Goal: Task Accomplishment & Management: Manage account settings

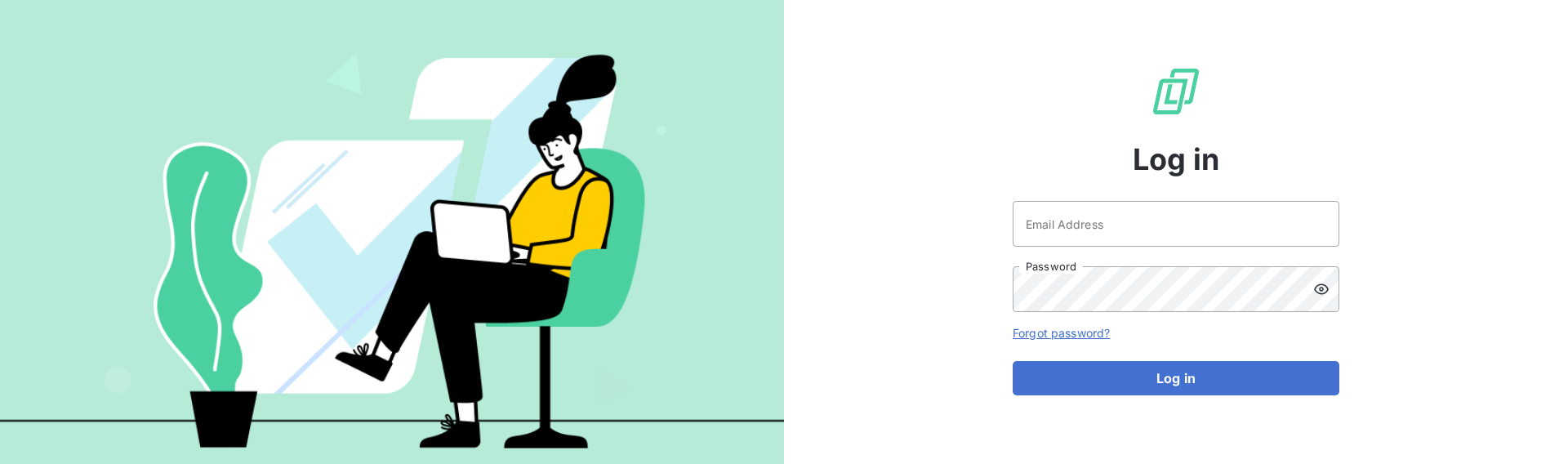
click at [1098, 247] on div "Email Address Password" at bounding box center [1176, 256] width 327 height 111
click at [1116, 231] on input "Email Address" at bounding box center [1176, 223] width 327 height 46
type input "admin@graitec"
click at [1207, 219] on input "admin@graitec" at bounding box center [1176, 223] width 327 height 46
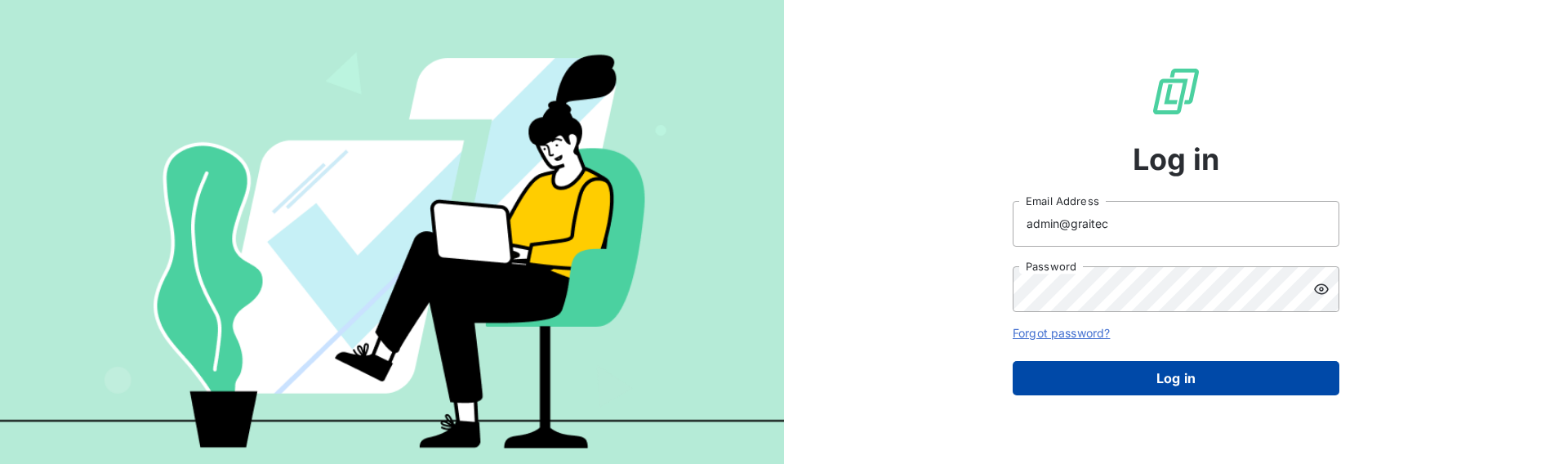
click at [1199, 376] on button "Log in" at bounding box center [1176, 377] width 327 height 34
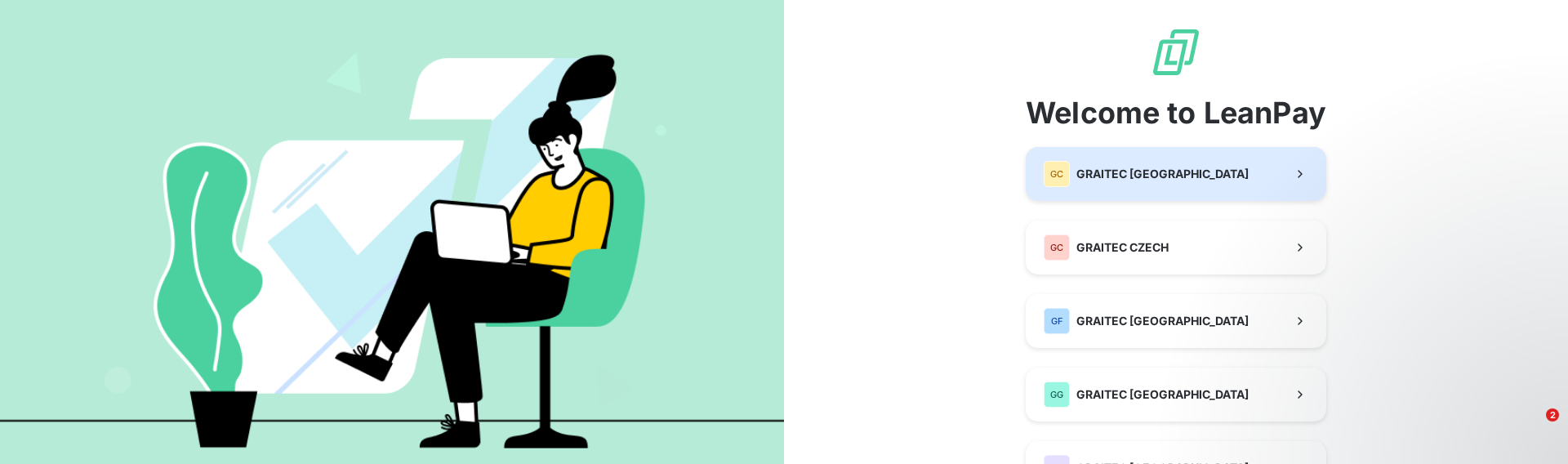
click at [1146, 180] on span "GRAITEC [GEOGRAPHIC_DATA]" at bounding box center [1162, 173] width 172 height 17
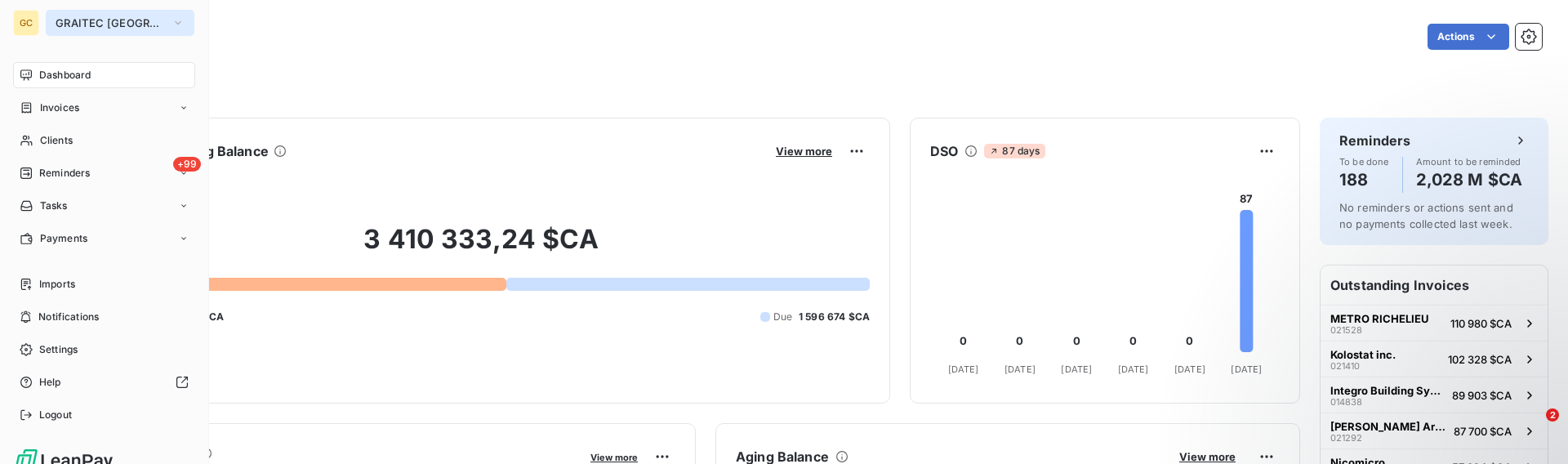
click at [106, 30] on button "GRAITEC [GEOGRAPHIC_DATA]" at bounding box center [120, 22] width 149 height 26
click at [114, 23] on span "GRAITEC [GEOGRAPHIC_DATA]" at bounding box center [110, 22] width 109 height 13
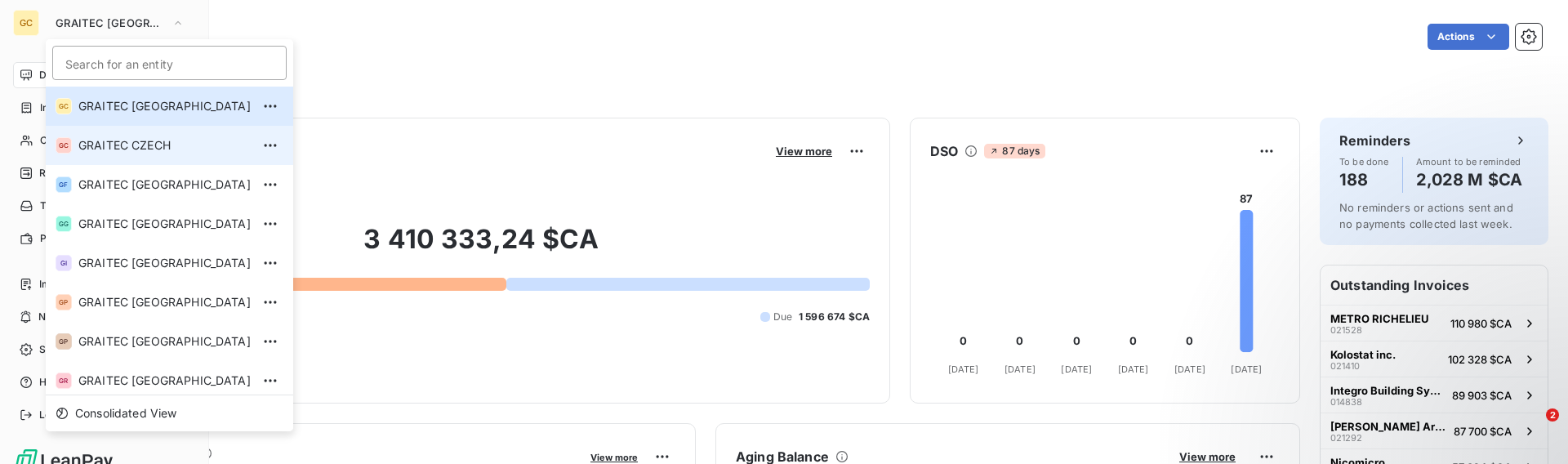
click at [160, 155] on li "GC GRAITEC CZECH" at bounding box center [169, 145] width 247 height 39
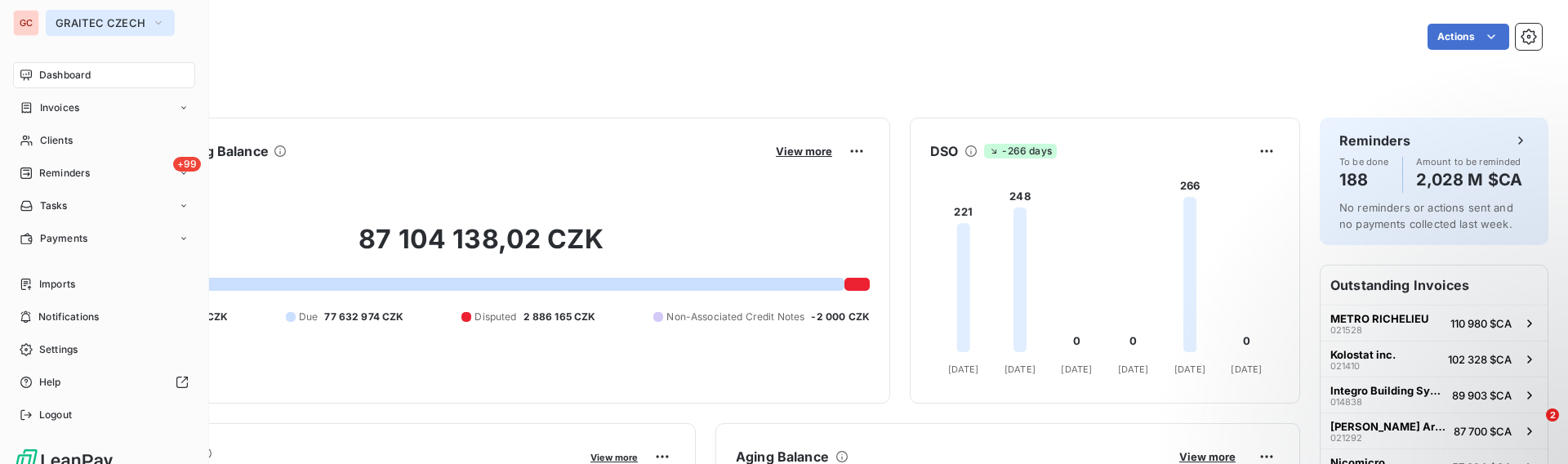
click at [129, 21] on span "GRAITEC CZECH" at bounding box center [100, 22] width 90 height 13
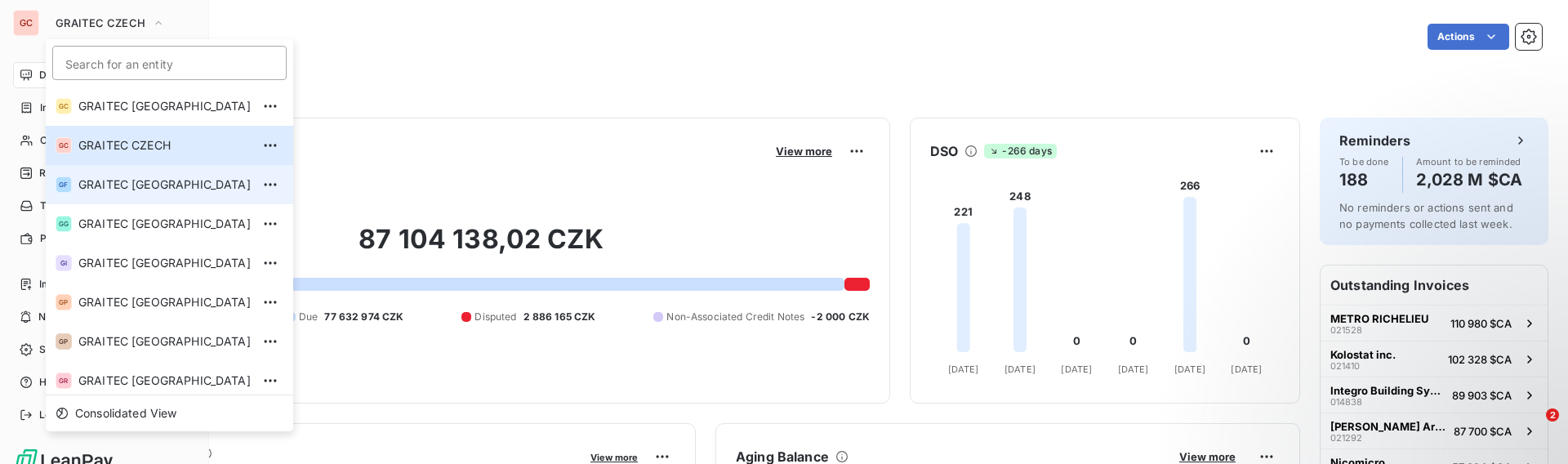
click at [161, 196] on li "GF GRAITEC [GEOGRAPHIC_DATA]" at bounding box center [169, 184] width 247 height 39
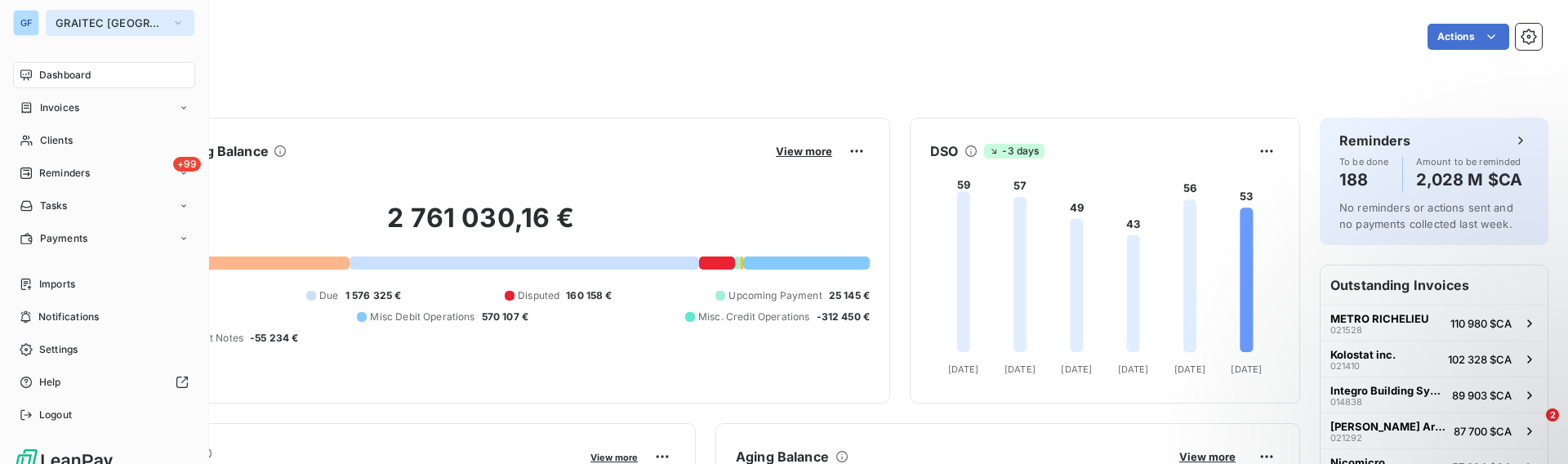
click at [114, 27] on span "GRAITEC [GEOGRAPHIC_DATA]" at bounding box center [110, 22] width 109 height 13
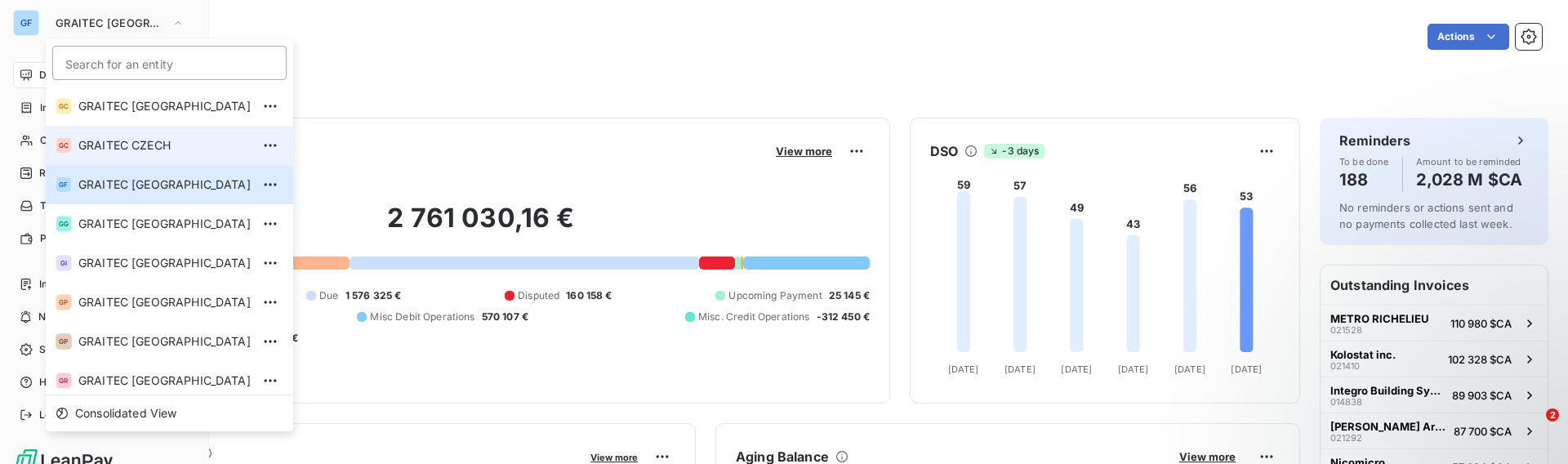
click at [157, 129] on li "GC GRAITEC CZECH" at bounding box center [169, 145] width 247 height 39
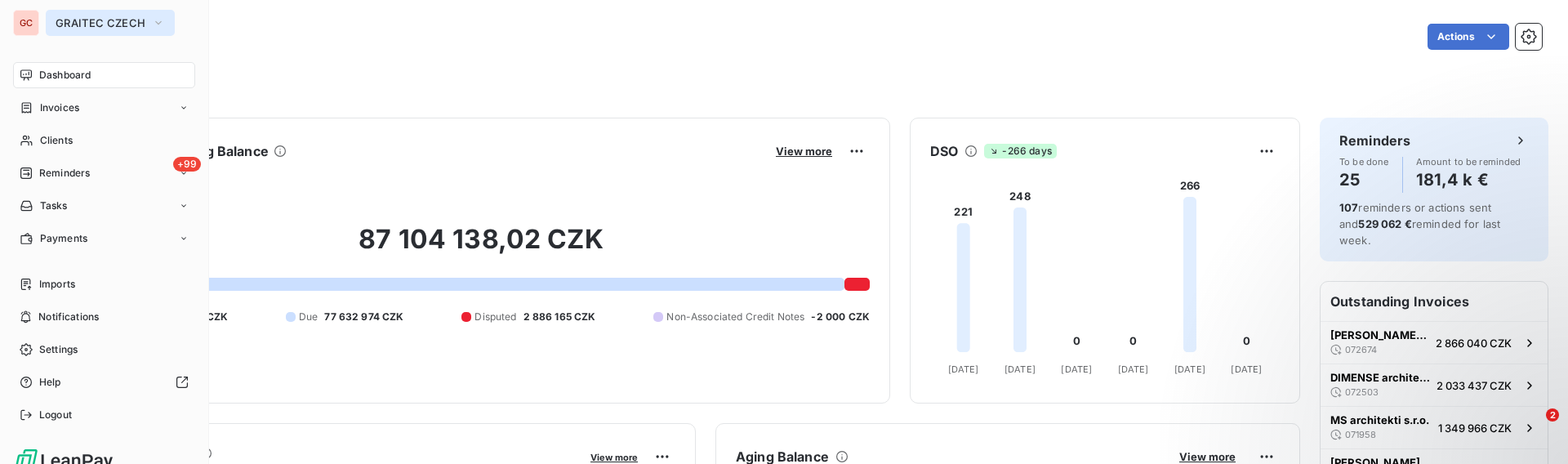
click at [111, 28] on span "GRAITEC CZECH" at bounding box center [100, 22] width 90 height 13
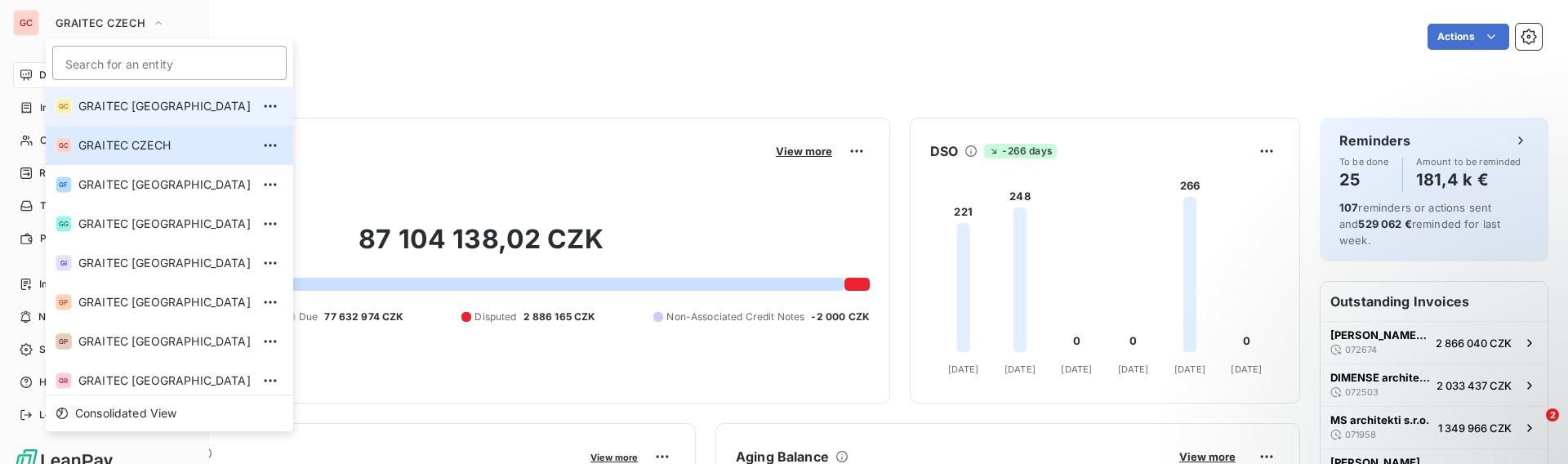
click at [165, 99] on span "GRAITEC [GEOGRAPHIC_DATA]" at bounding box center [164, 106] width 172 height 17
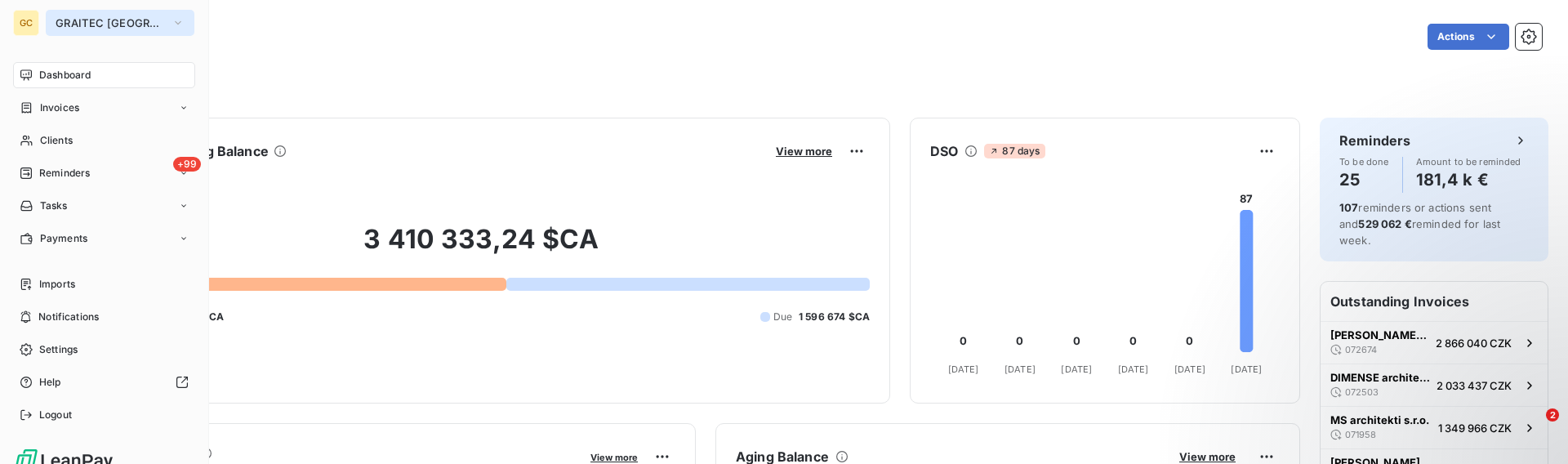
click at [126, 20] on span "GRAITEC [GEOGRAPHIC_DATA]" at bounding box center [110, 22] width 109 height 13
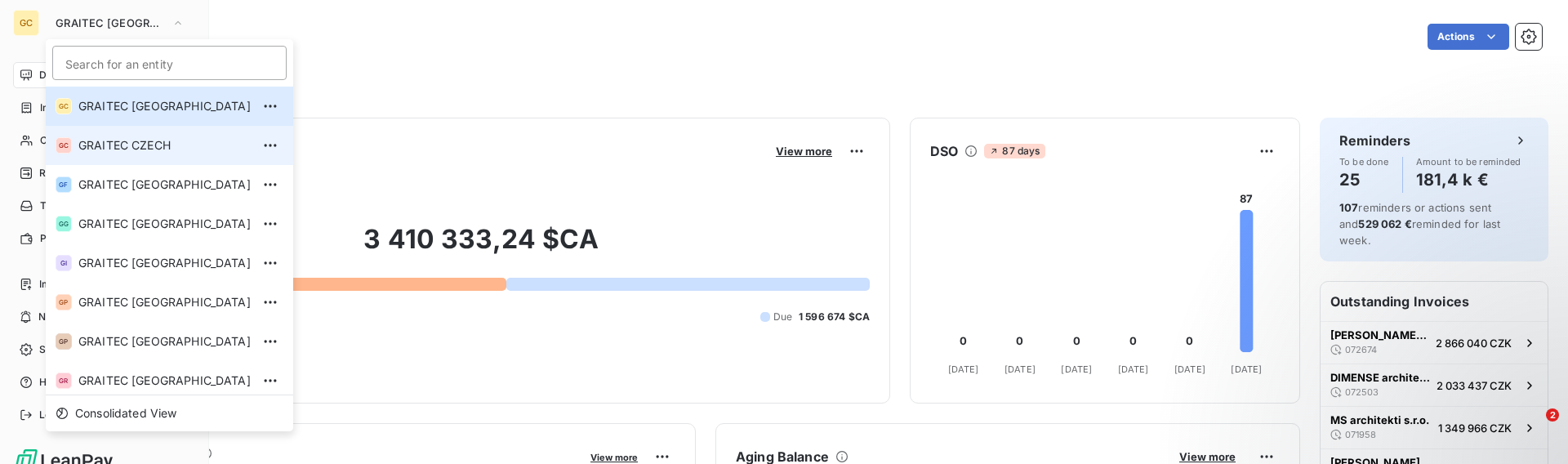
click at [149, 147] on span "GRAITEC CZECH" at bounding box center [164, 145] width 172 height 17
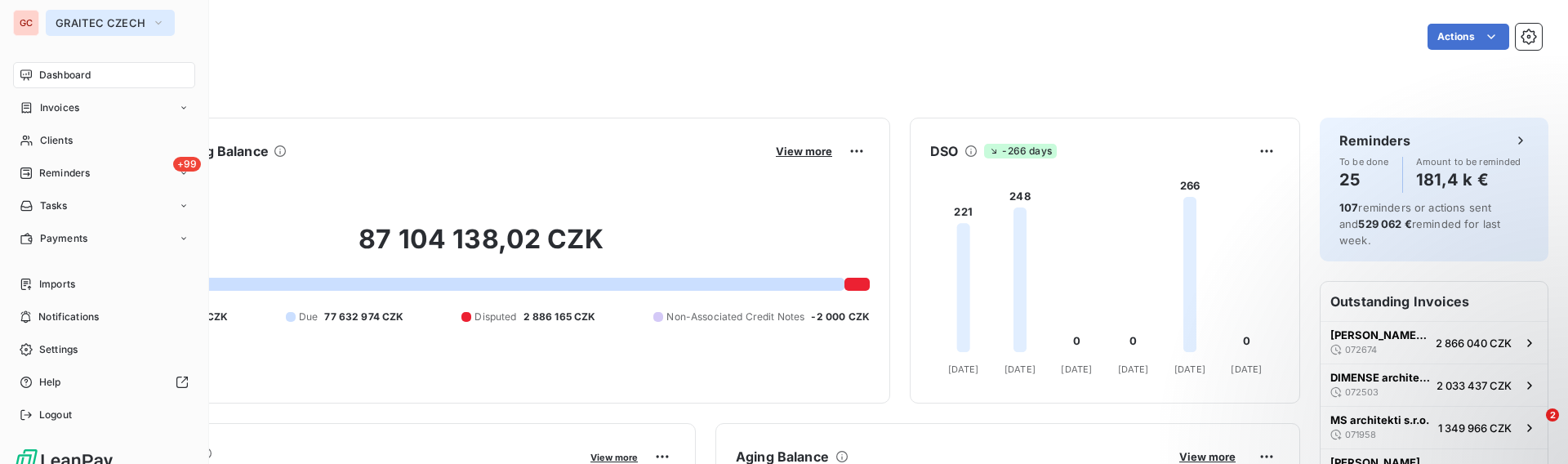
click at [95, 21] on span "GRAITEC CZECH" at bounding box center [100, 22] width 90 height 13
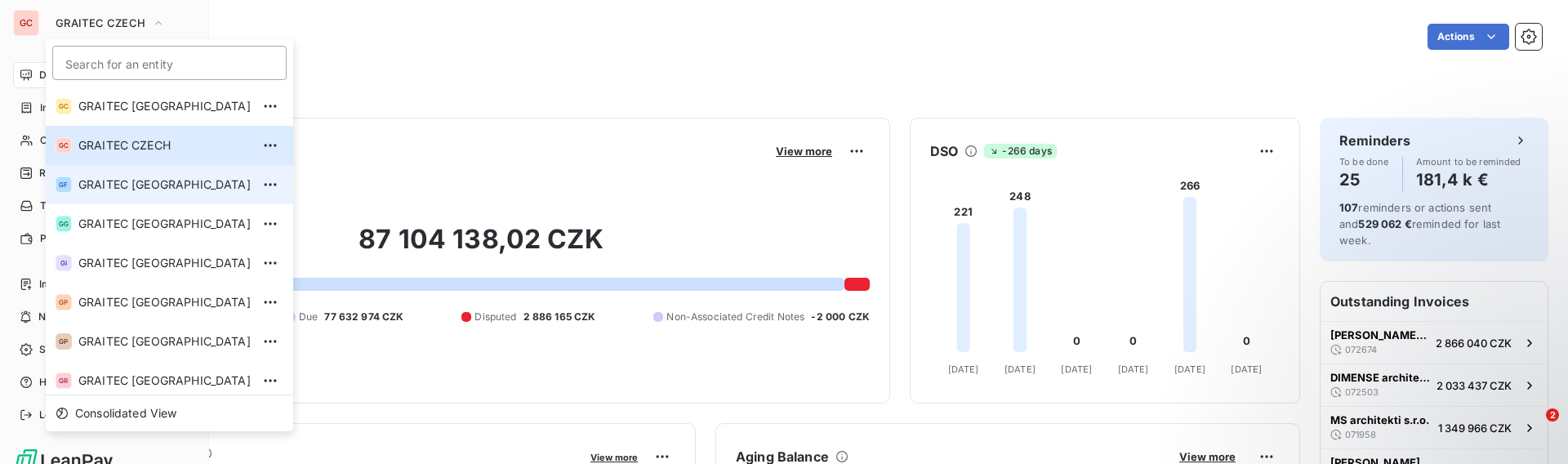
click at [141, 182] on span "GRAITEC [GEOGRAPHIC_DATA]" at bounding box center [164, 184] width 172 height 17
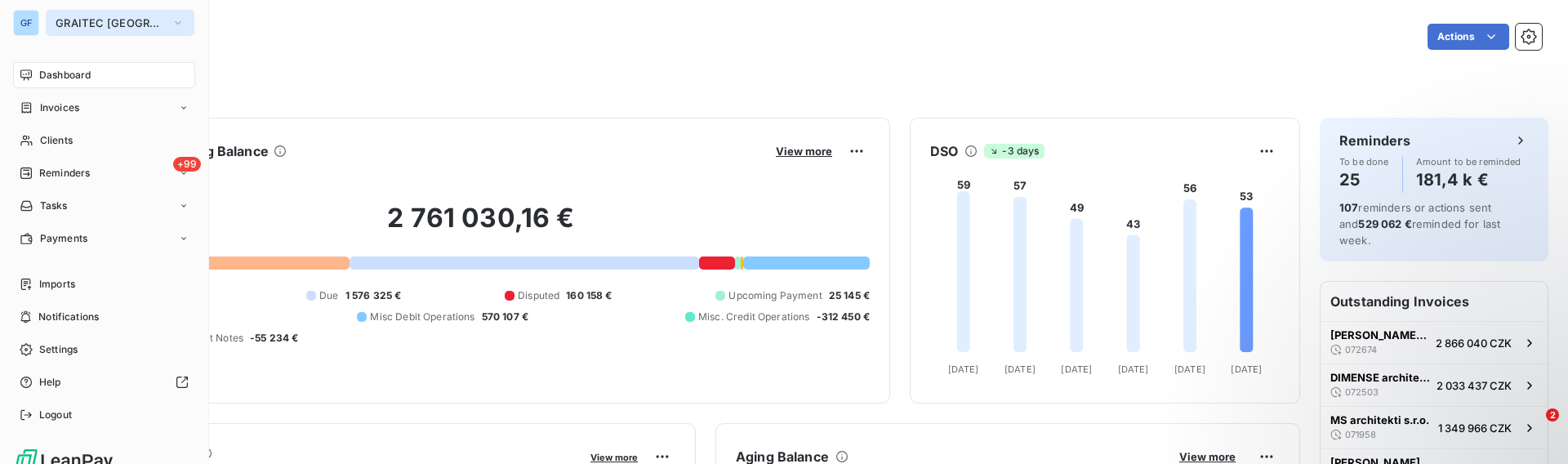
click at [122, 28] on span "GRAITEC [GEOGRAPHIC_DATA]" at bounding box center [110, 22] width 109 height 13
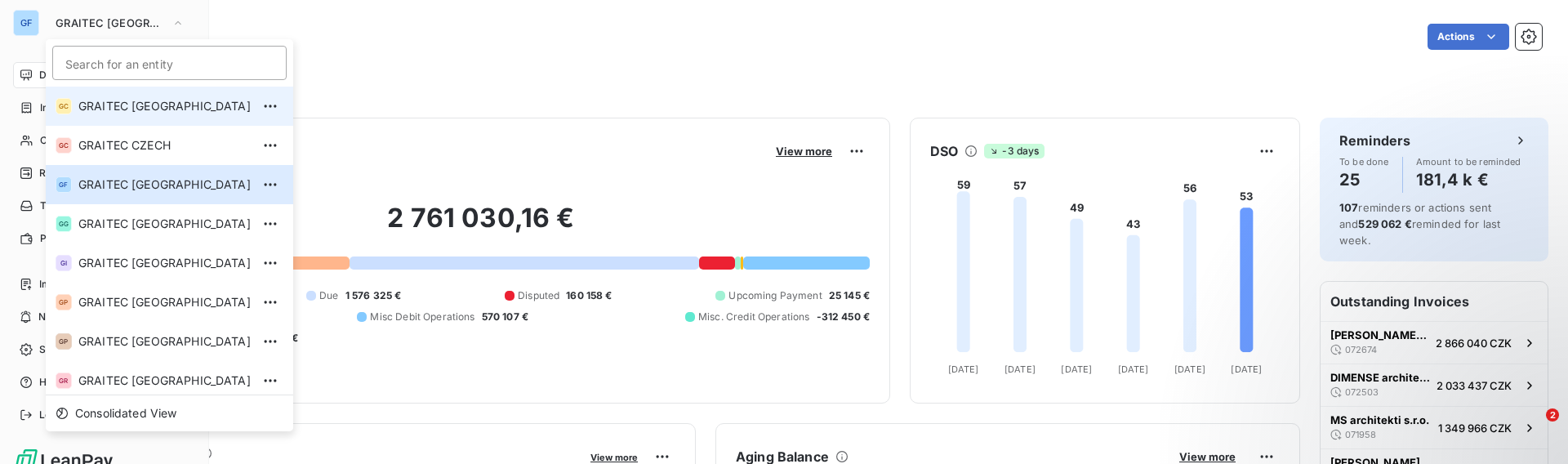
click at [155, 95] on li "GC GRAITEC [GEOGRAPHIC_DATA]" at bounding box center [169, 106] width 247 height 39
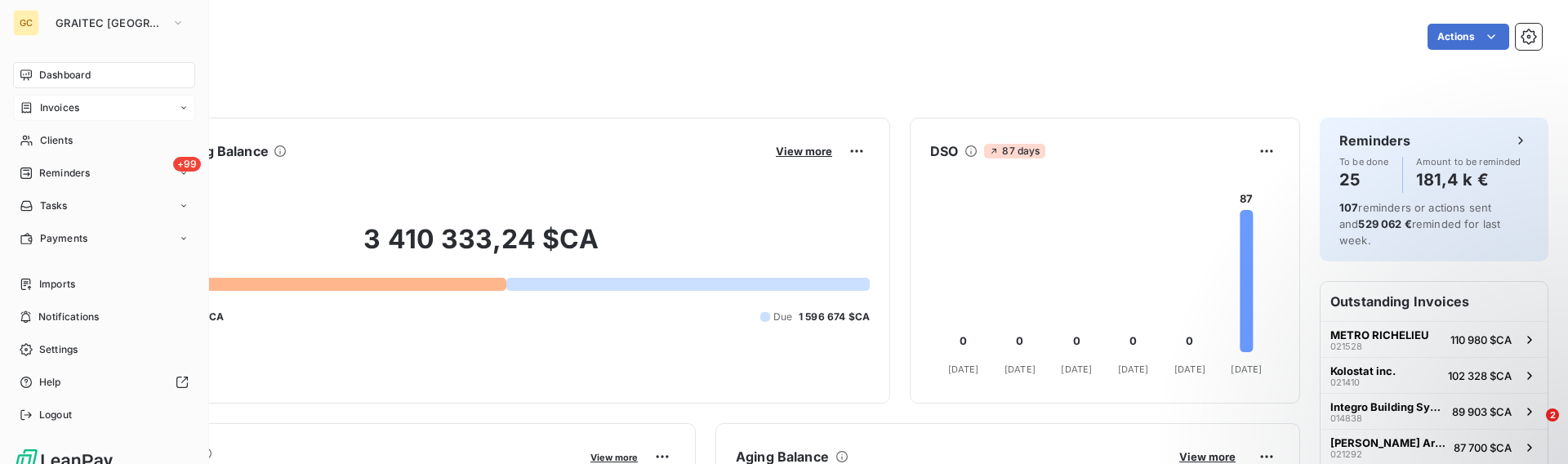
click at [92, 97] on div "Invoices" at bounding box center [103, 107] width 182 height 26
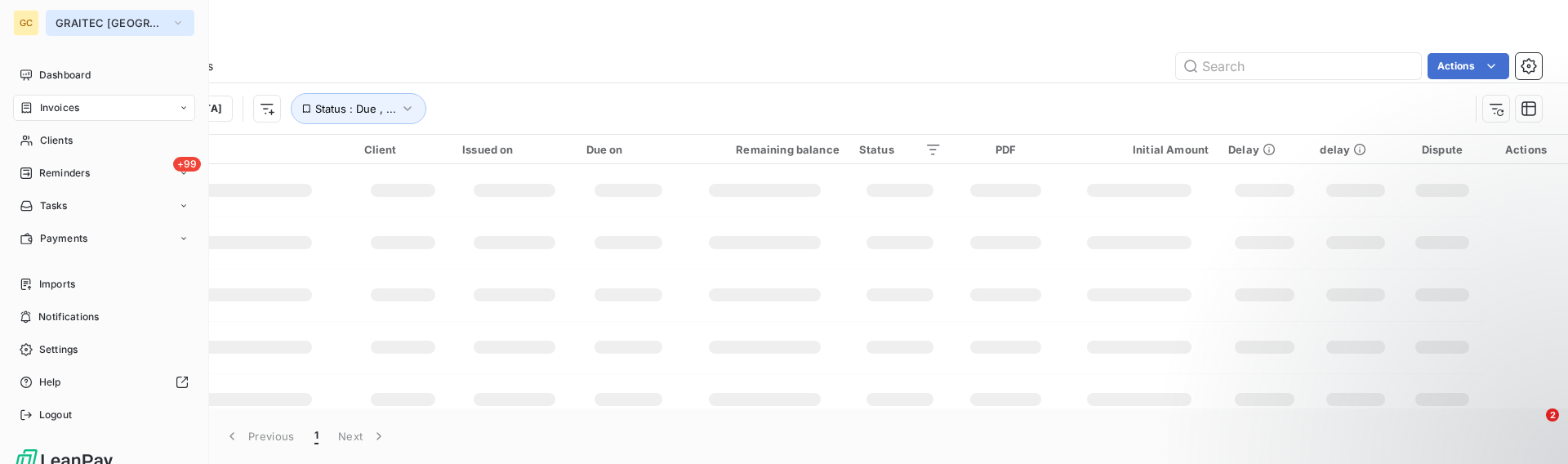
click at [151, 22] on span "GRAITEC [GEOGRAPHIC_DATA]" at bounding box center [110, 22] width 109 height 13
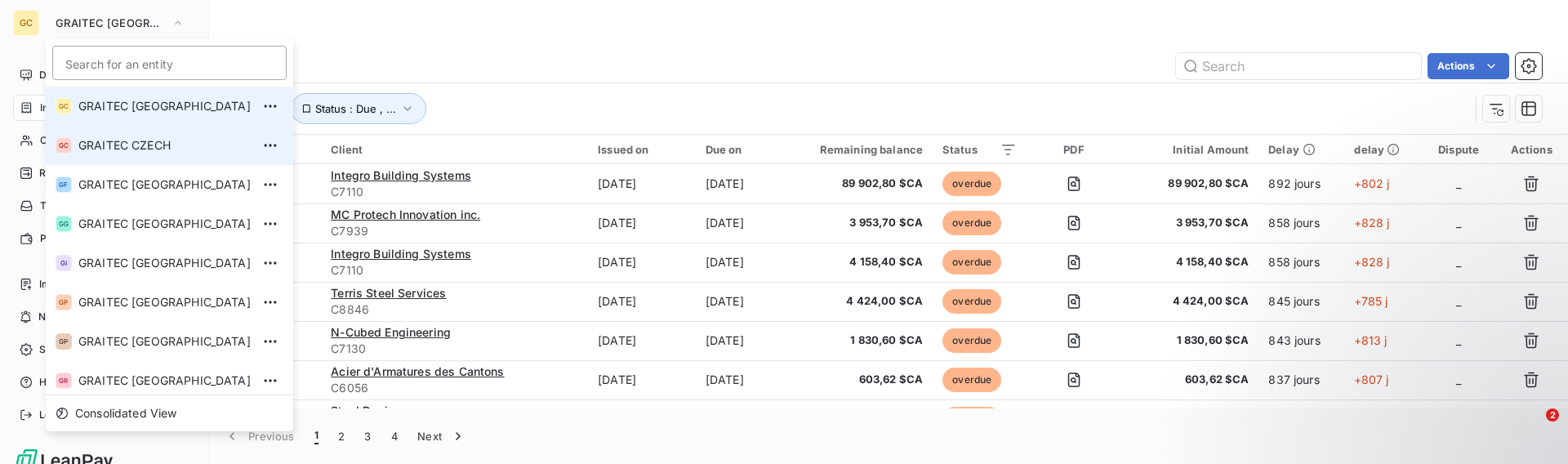
click at [139, 153] on span "GRAITEC CZECH" at bounding box center [164, 145] width 172 height 17
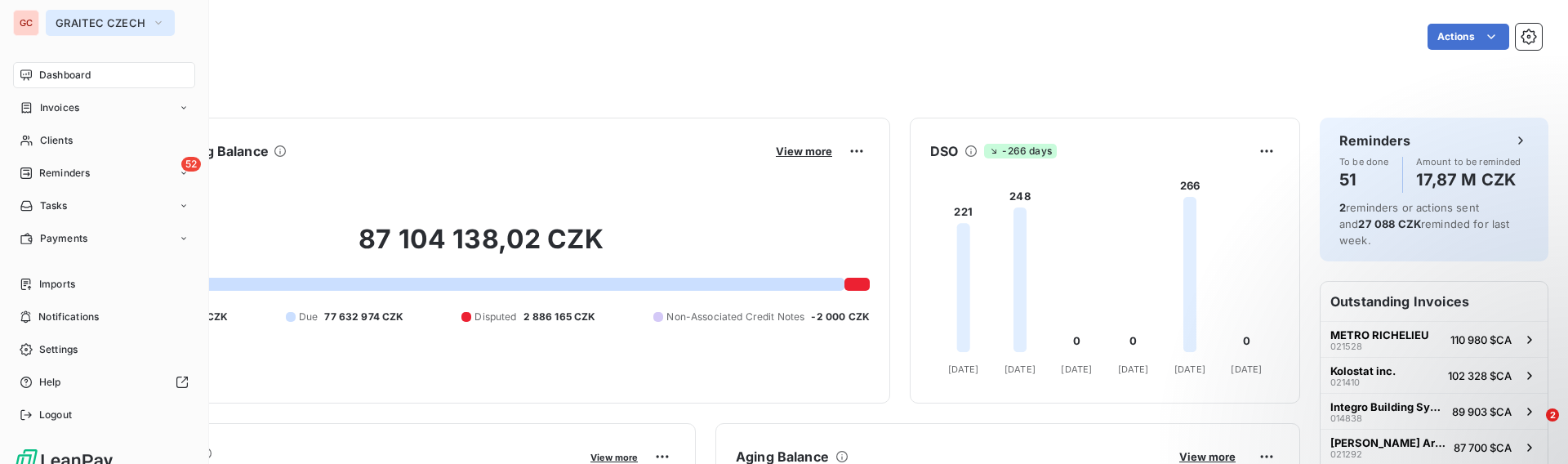
click at [100, 26] on span "GRAITEC CZECH" at bounding box center [100, 22] width 90 height 13
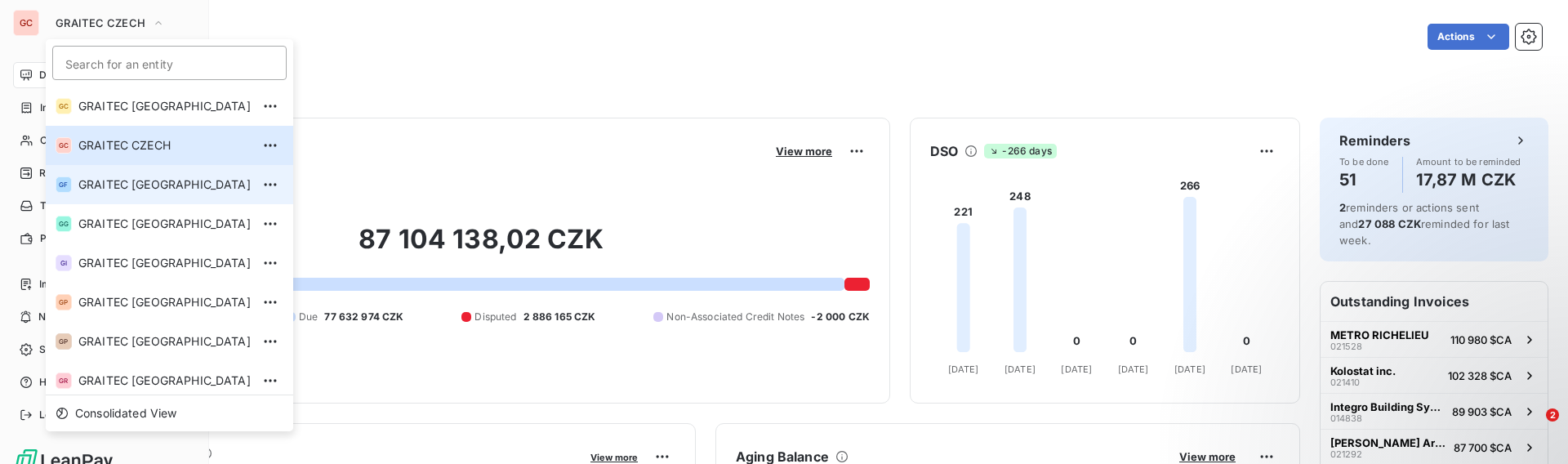
click at [149, 193] on li "GF GRAITEC [GEOGRAPHIC_DATA]" at bounding box center [169, 184] width 247 height 39
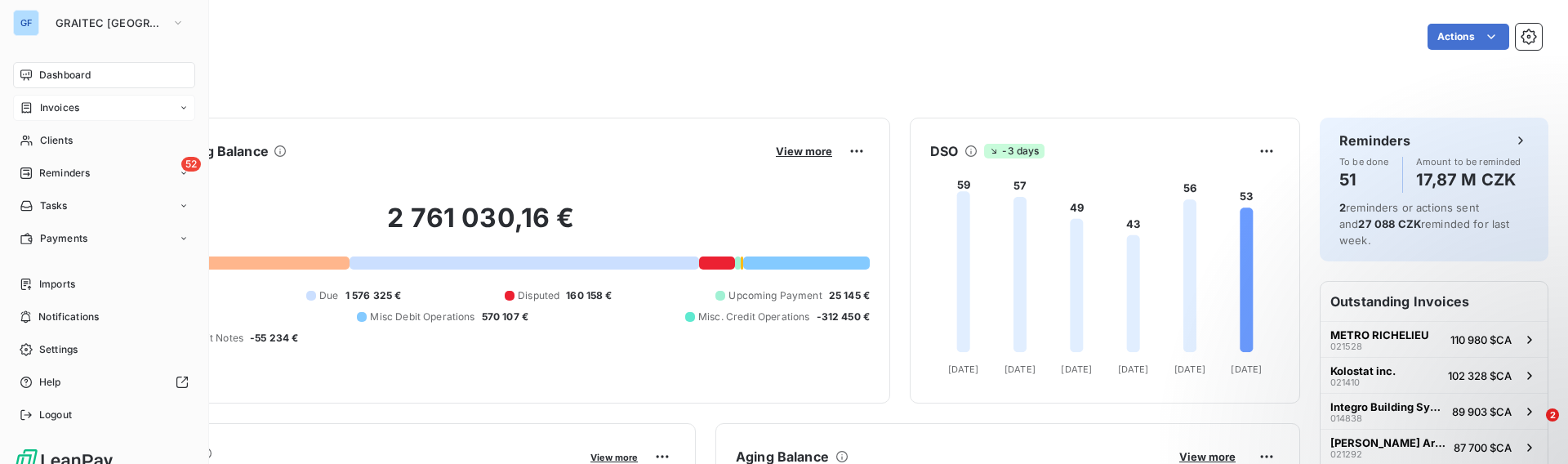
click at [100, 114] on div "Invoices" at bounding box center [103, 107] width 182 height 26
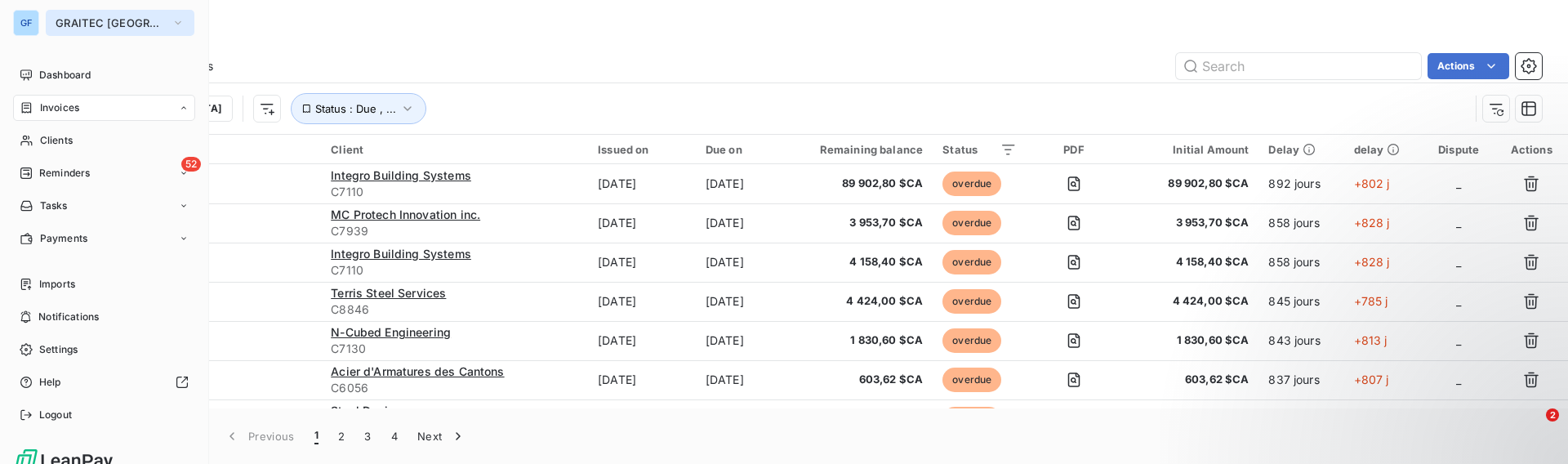
click at [126, 19] on span "GRAITEC [GEOGRAPHIC_DATA]" at bounding box center [110, 22] width 109 height 13
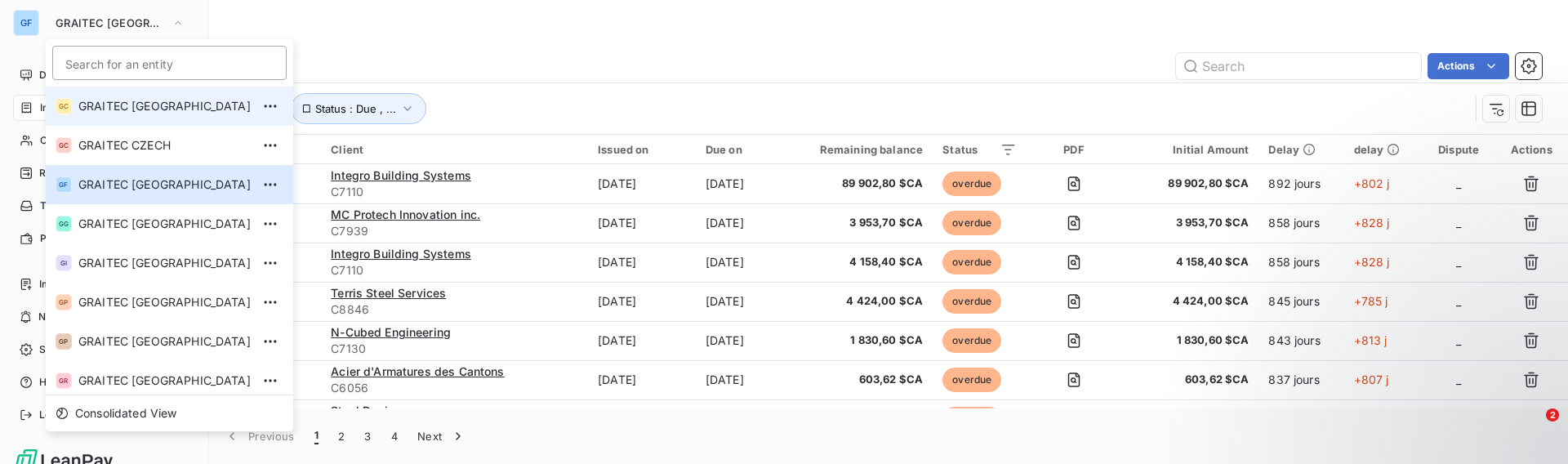
click at [132, 112] on span "GRAITEC [GEOGRAPHIC_DATA]" at bounding box center [164, 106] width 172 height 17
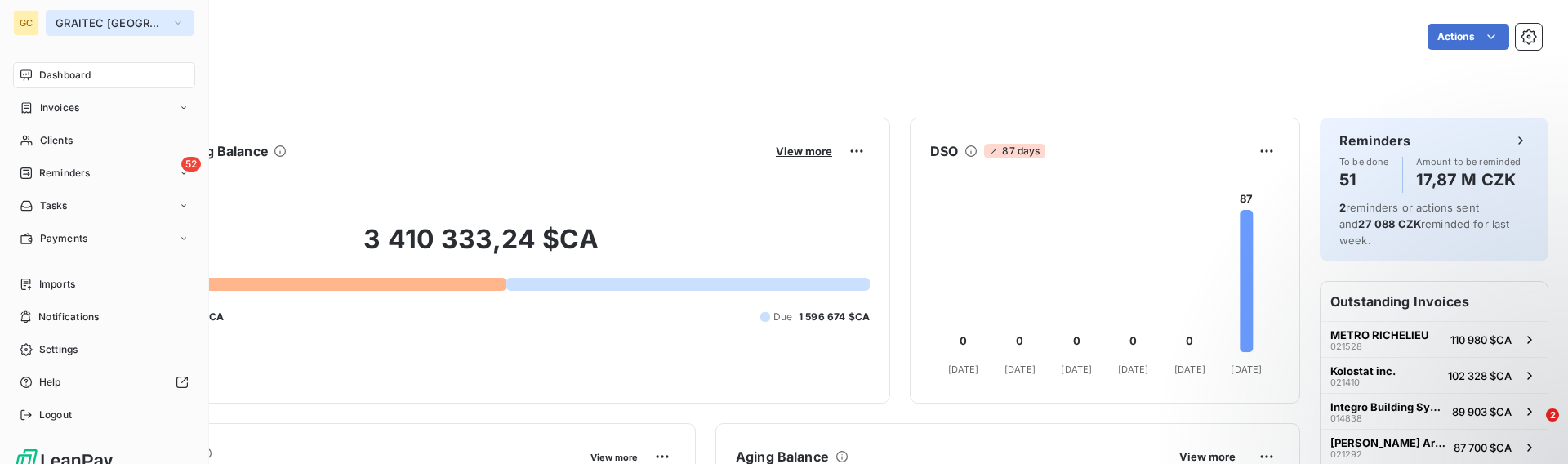
click at [126, 28] on span "GRAITEC [GEOGRAPHIC_DATA]" at bounding box center [110, 22] width 109 height 13
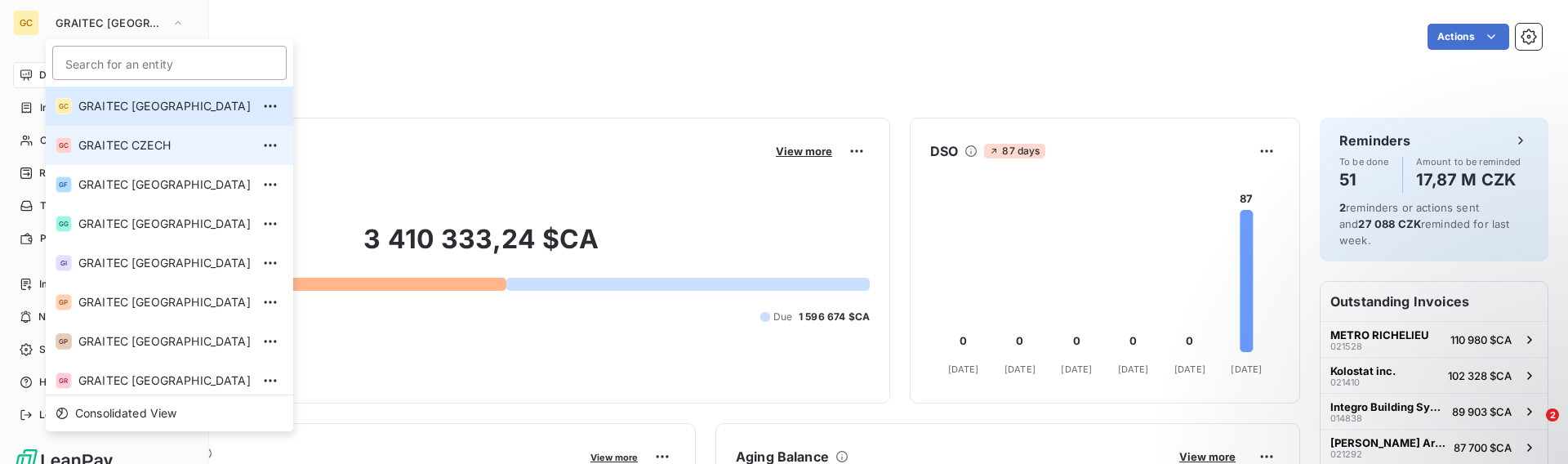
click at [136, 145] on span "GRAITEC CZECH" at bounding box center [164, 145] width 172 height 17
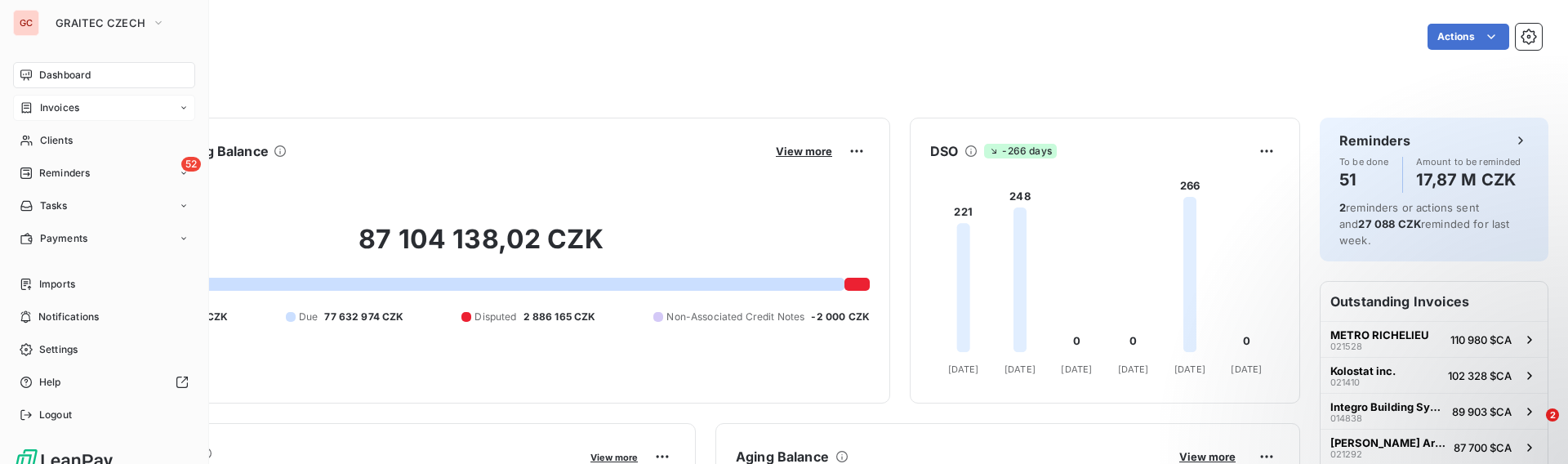
click at [30, 109] on icon at bounding box center [27, 107] width 10 height 11
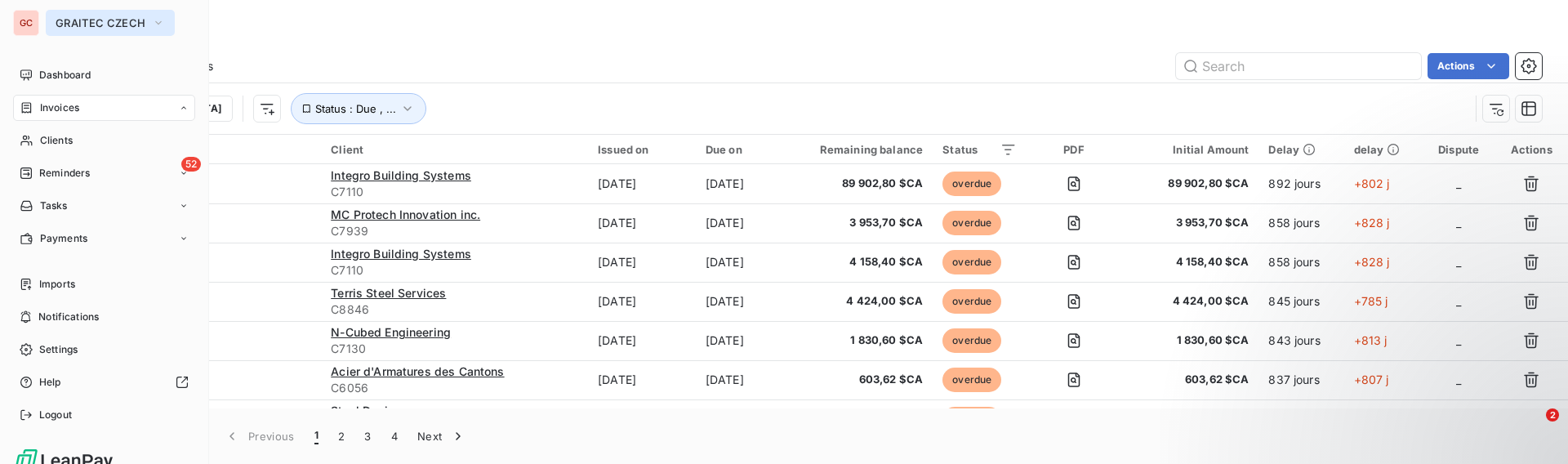
click at [126, 25] on span "GRAITEC CZECH" at bounding box center [100, 22] width 90 height 13
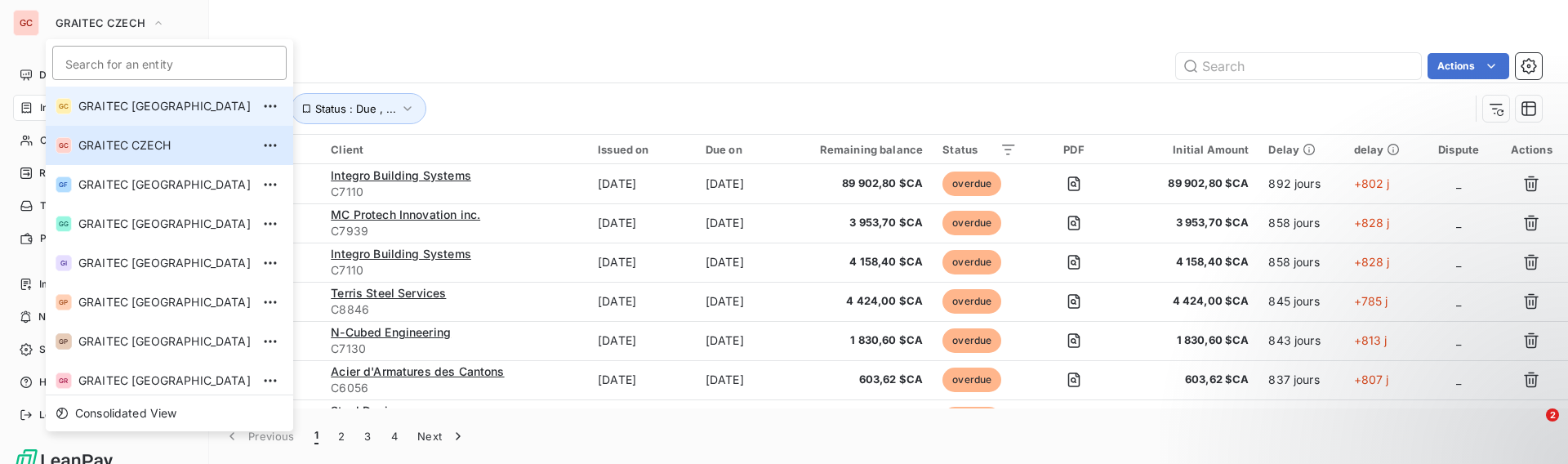
click at [165, 110] on span "GRAITEC [GEOGRAPHIC_DATA]" at bounding box center [164, 106] width 172 height 17
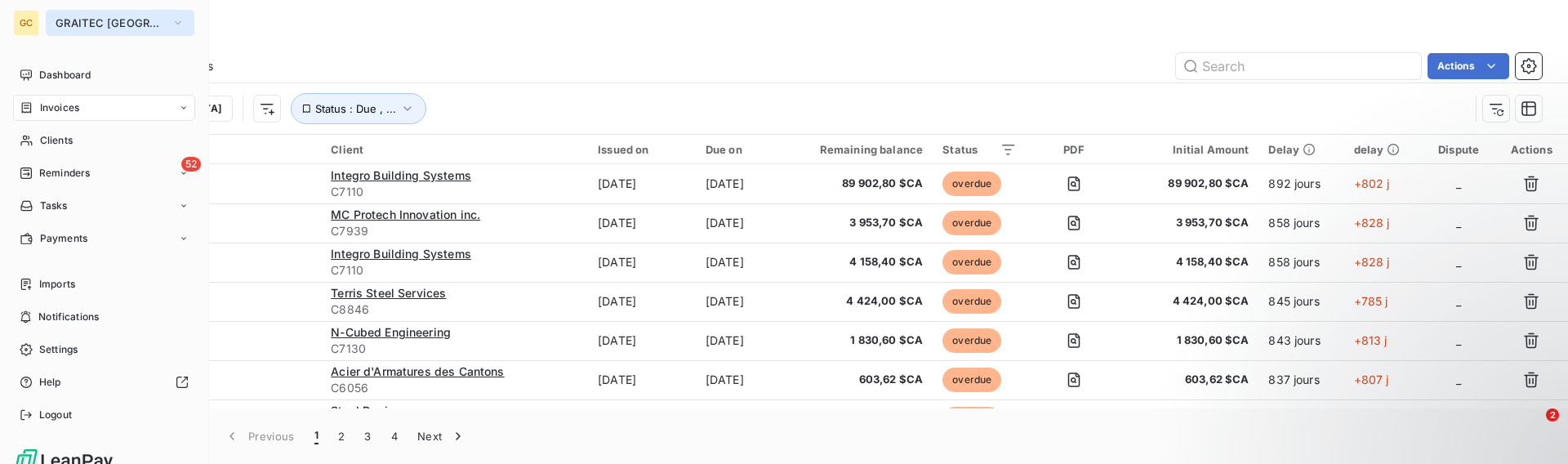
click at [131, 18] on span "GRAITEC [GEOGRAPHIC_DATA]" at bounding box center [110, 22] width 109 height 13
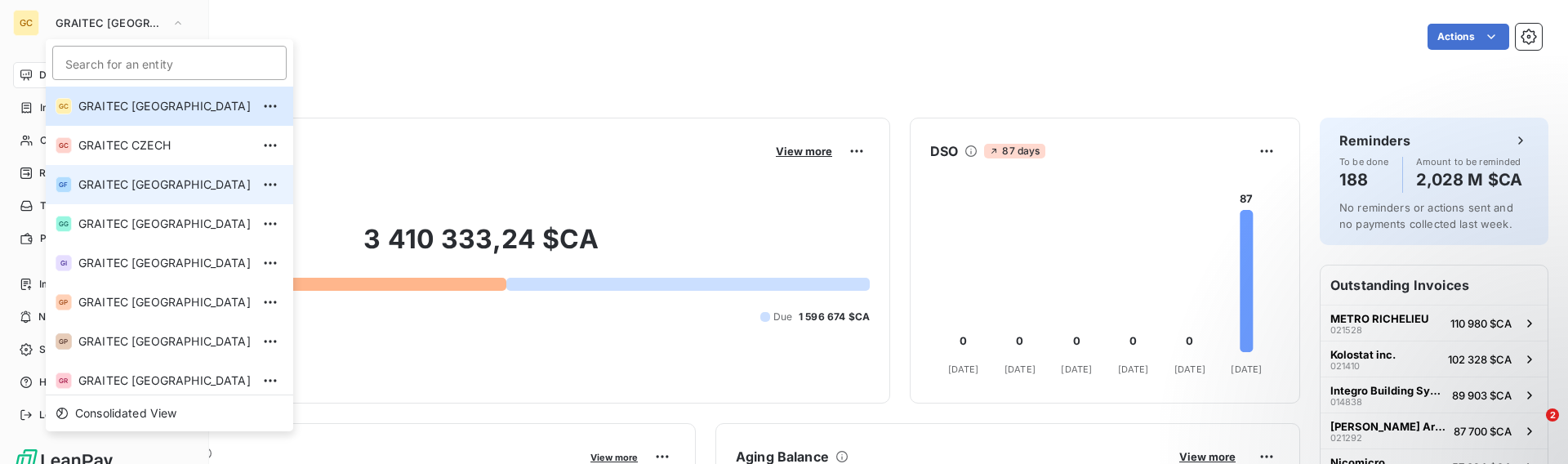
click at [171, 185] on span "GRAITEC [GEOGRAPHIC_DATA]" at bounding box center [164, 184] width 172 height 17
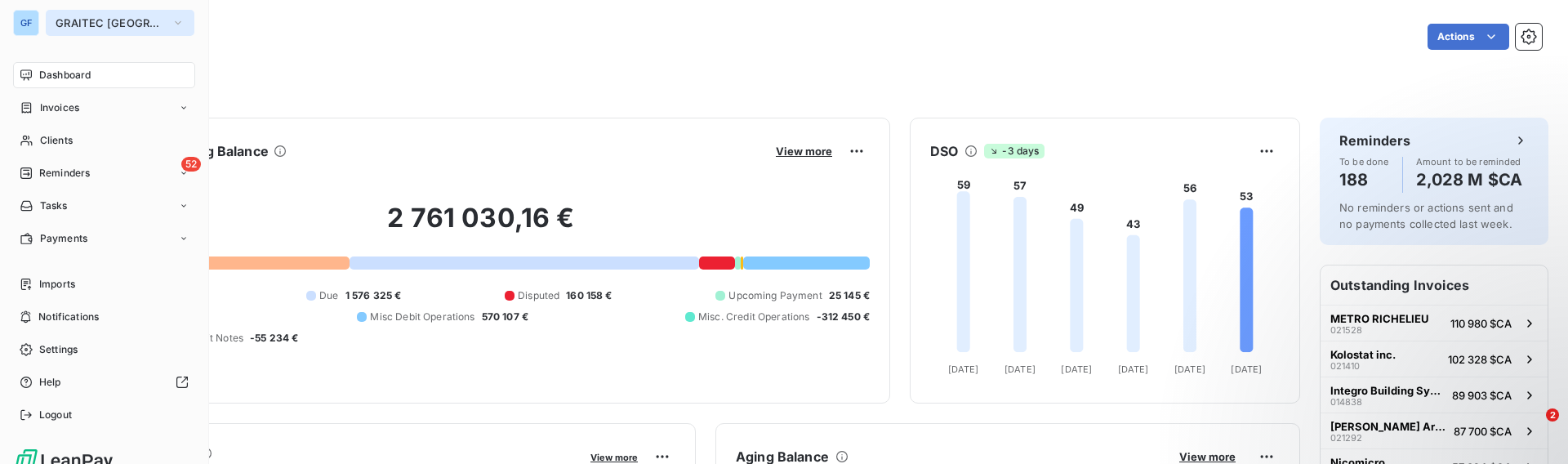
click at [125, 18] on span "GRAITEC [GEOGRAPHIC_DATA]" at bounding box center [110, 22] width 109 height 13
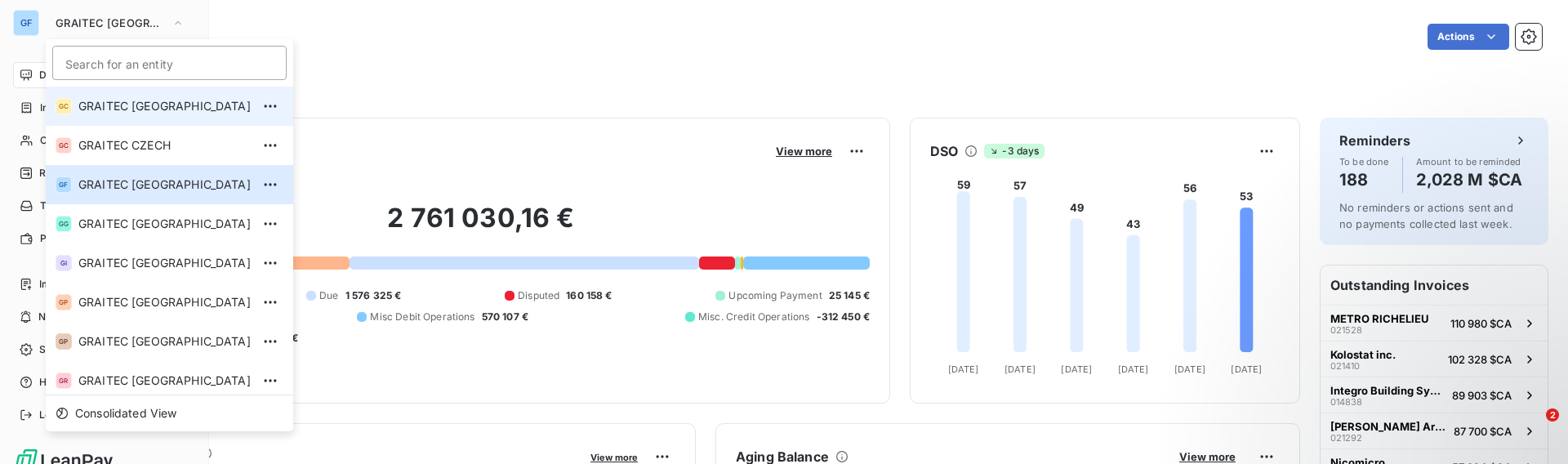
click at [148, 115] on li "GC GRAITEC [GEOGRAPHIC_DATA]" at bounding box center [169, 106] width 247 height 39
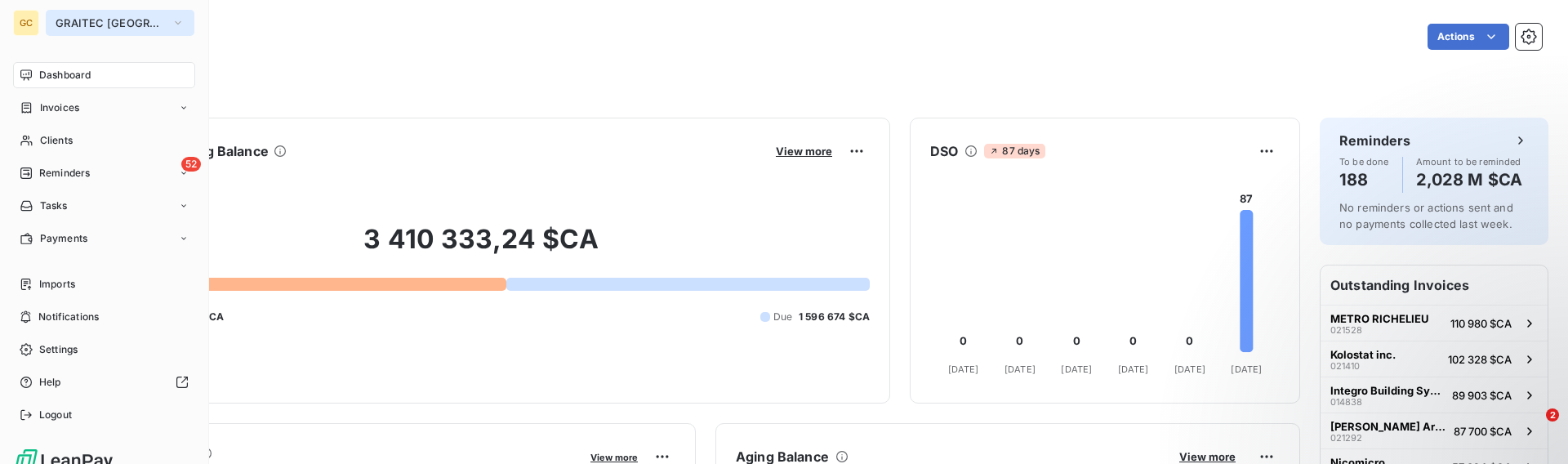
click at [104, 26] on span "GRAITEC [GEOGRAPHIC_DATA]" at bounding box center [110, 22] width 109 height 13
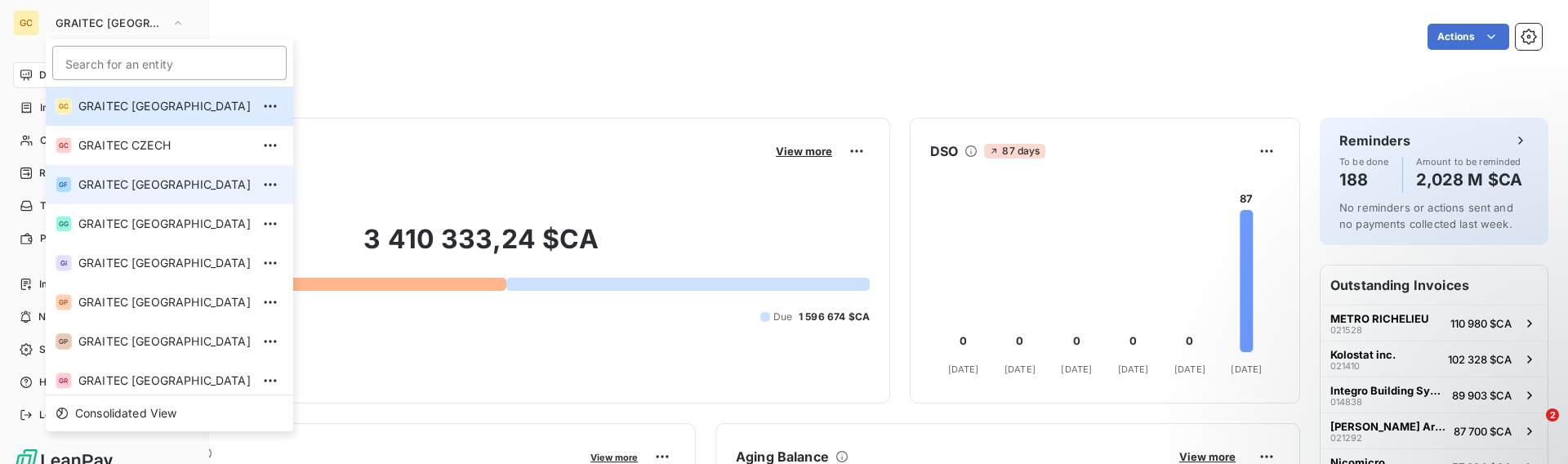
click at [139, 182] on span "GRAITEC [GEOGRAPHIC_DATA]" at bounding box center [164, 184] width 172 height 17
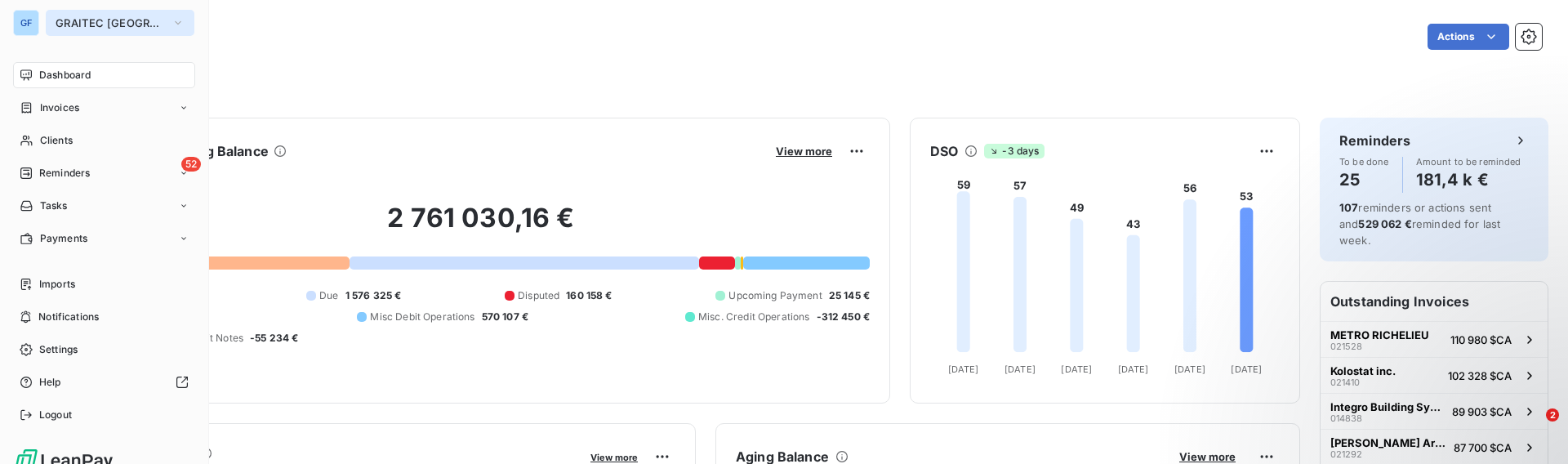
click at [101, 22] on span "GRAITEC [GEOGRAPHIC_DATA]" at bounding box center [110, 22] width 109 height 13
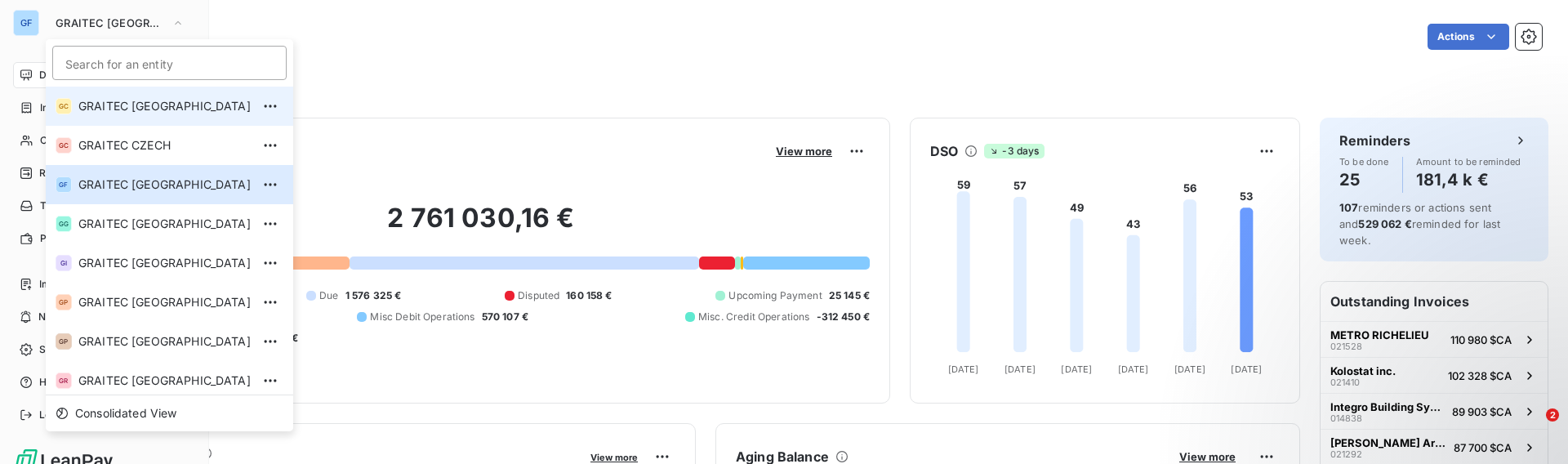
click at [135, 122] on li "GC GRAITEC [GEOGRAPHIC_DATA]" at bounding box center [169, 106] width 247 height 39
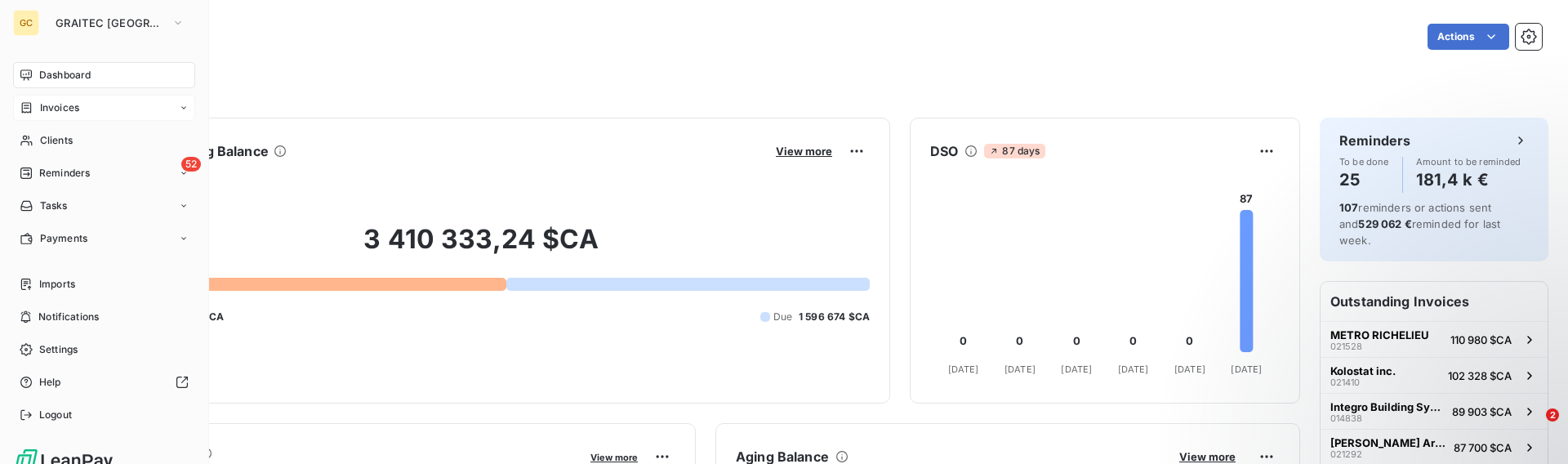
click at [30, 116] on div "Invoices" at bounding box center [103, 107] width 182 height 26
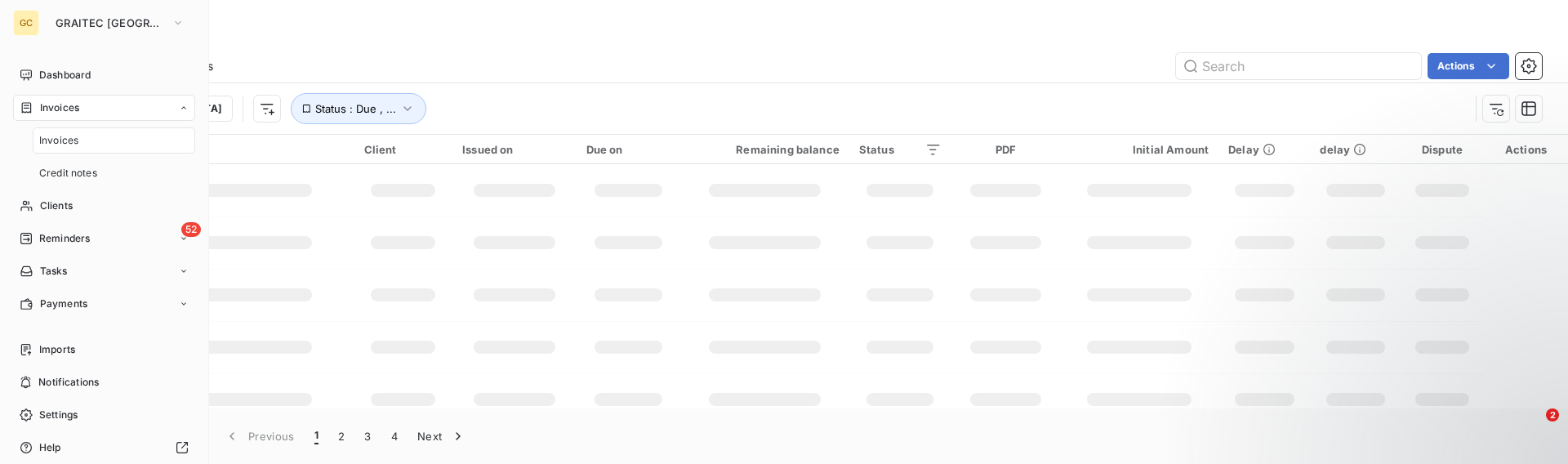
click at [65, 212] on span "Clients" at bounding box center [56, 205] width 33 height 15
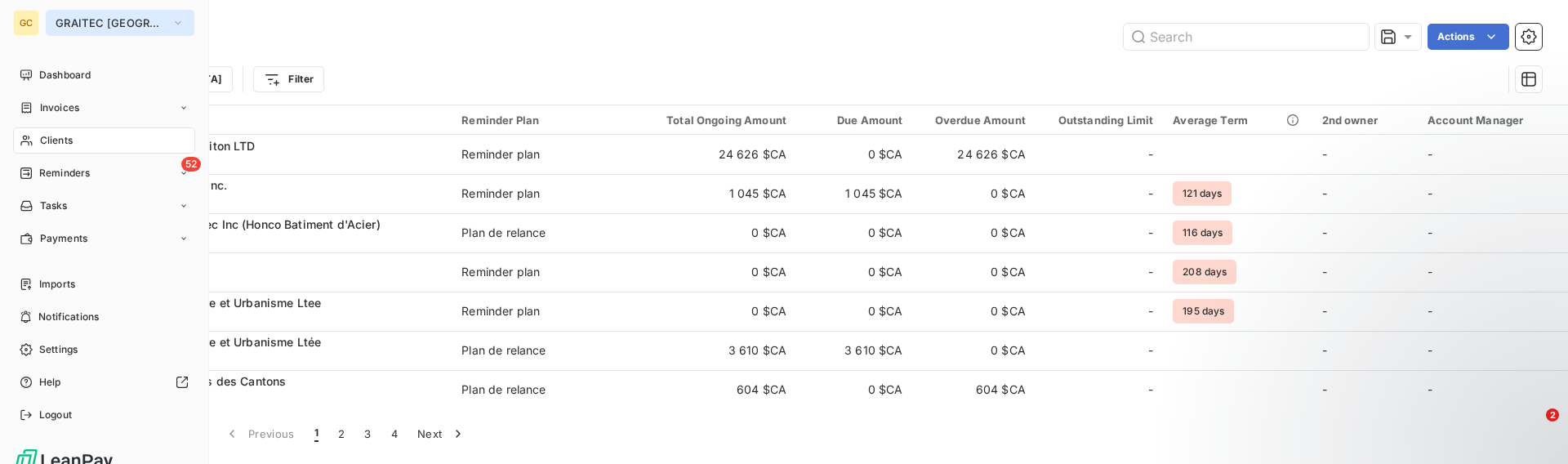
click at [94, 21] on span "GRAITEC [GEOGRAPHIC_DATA]" at bounding box center [110, 22] width 109 height 13
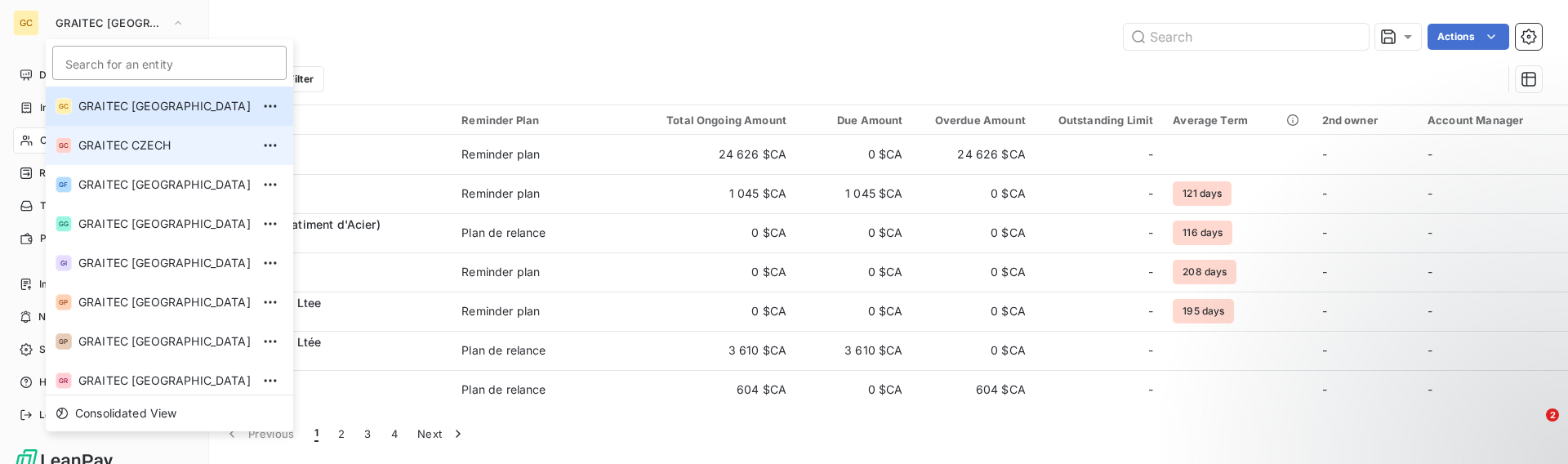
click at [165, 141] on span "GRAITEC CZECH" at bounding box center [164, 145] width 172 height 17
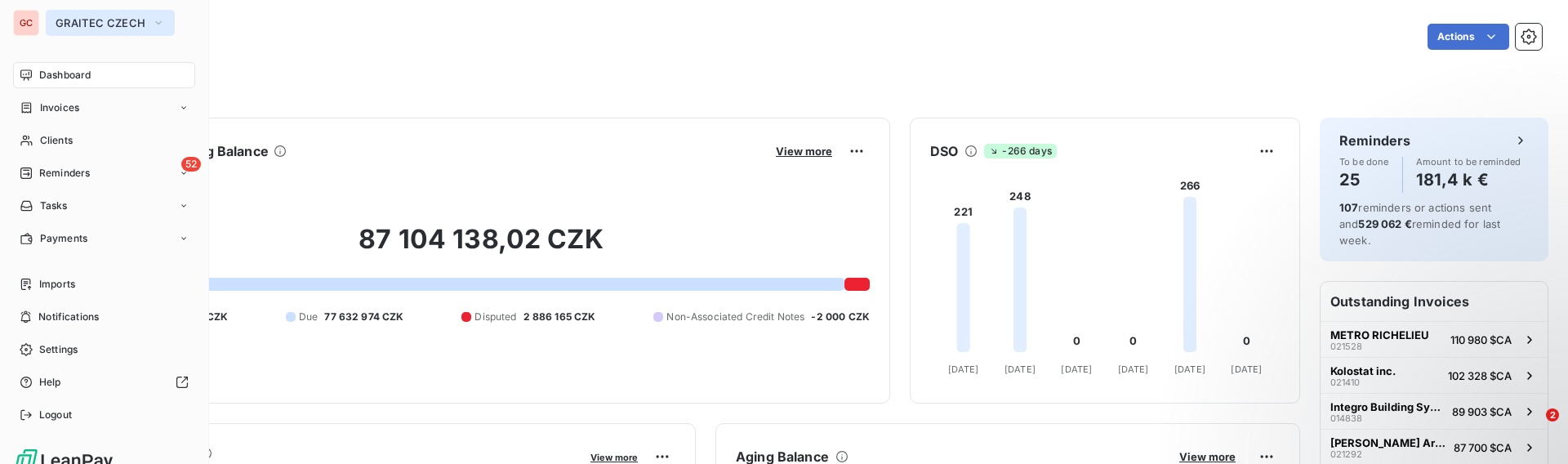
click at [69, 31] on button "GRAITEC CZECH" at bounding box center [110, 22] width 129 height 26
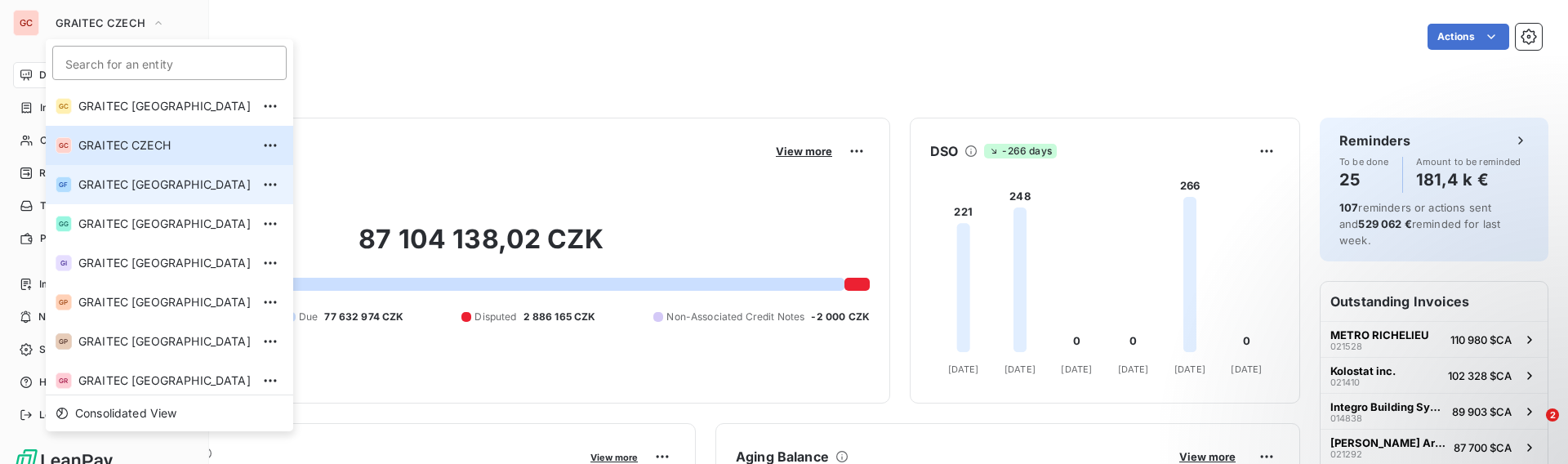
click at [141, 195] on li "GF GRAITEC [GEOGRAPHIC_DATA]" at bounding box center [169, 184] width 247 height 39
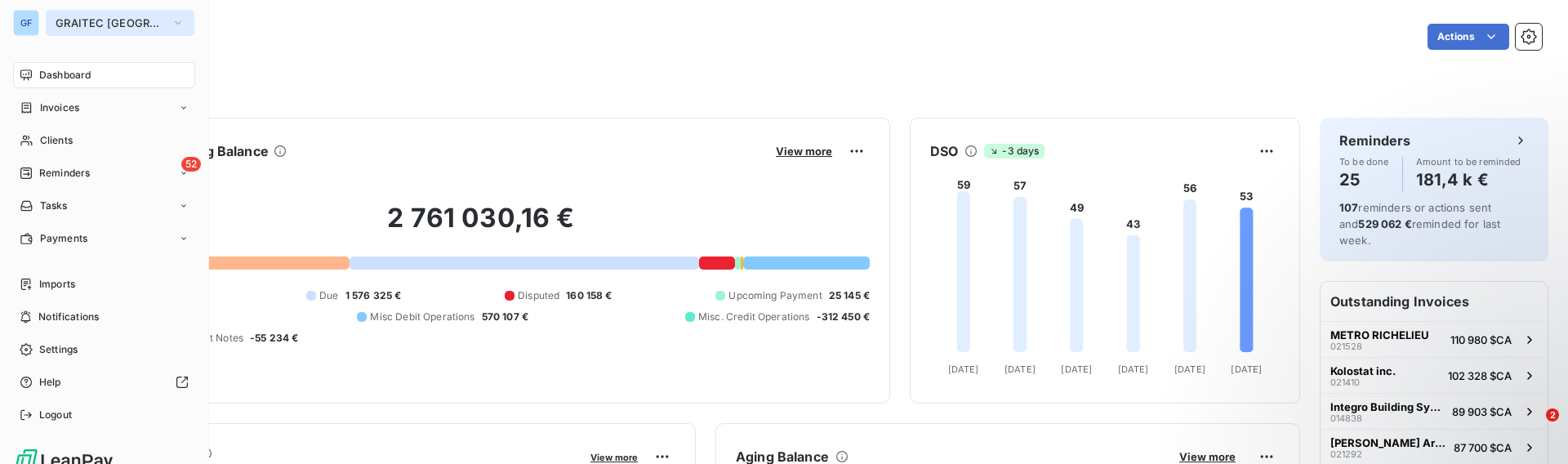
click at [99, 25] on span "GRAITEC [GEOGRAPHIC_DATA]" at bounding box center [110, 22] width 109 height 13
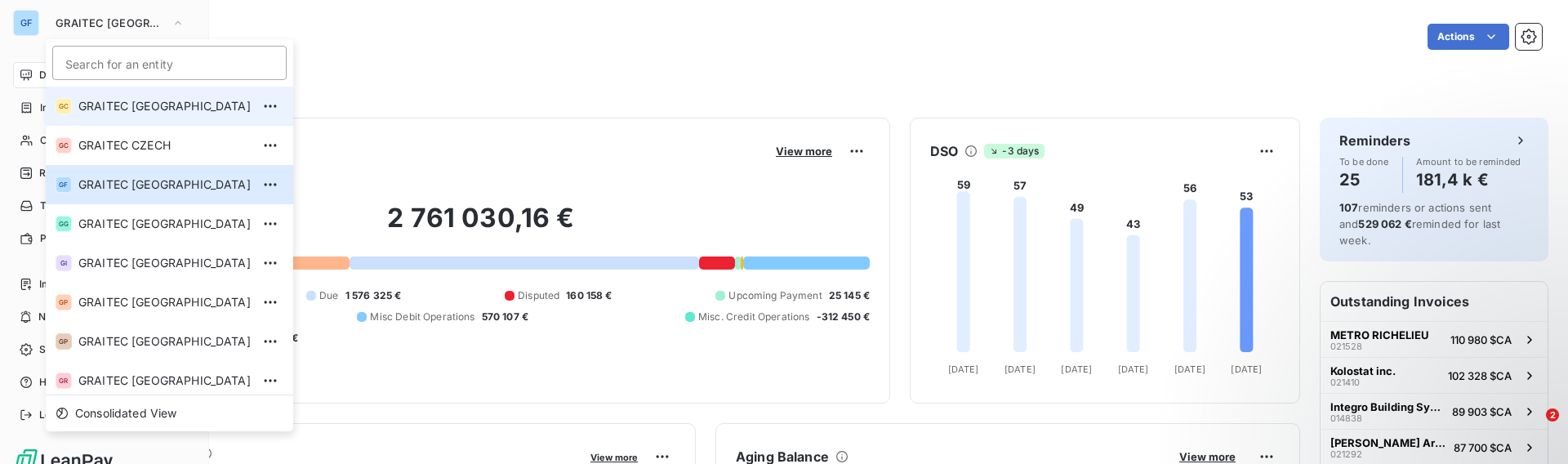
click at [175, 116] on li "GC GRAITEC [GEOGRAPHIC_DATA]" at bounding box center [169, 106] width 247 height 39
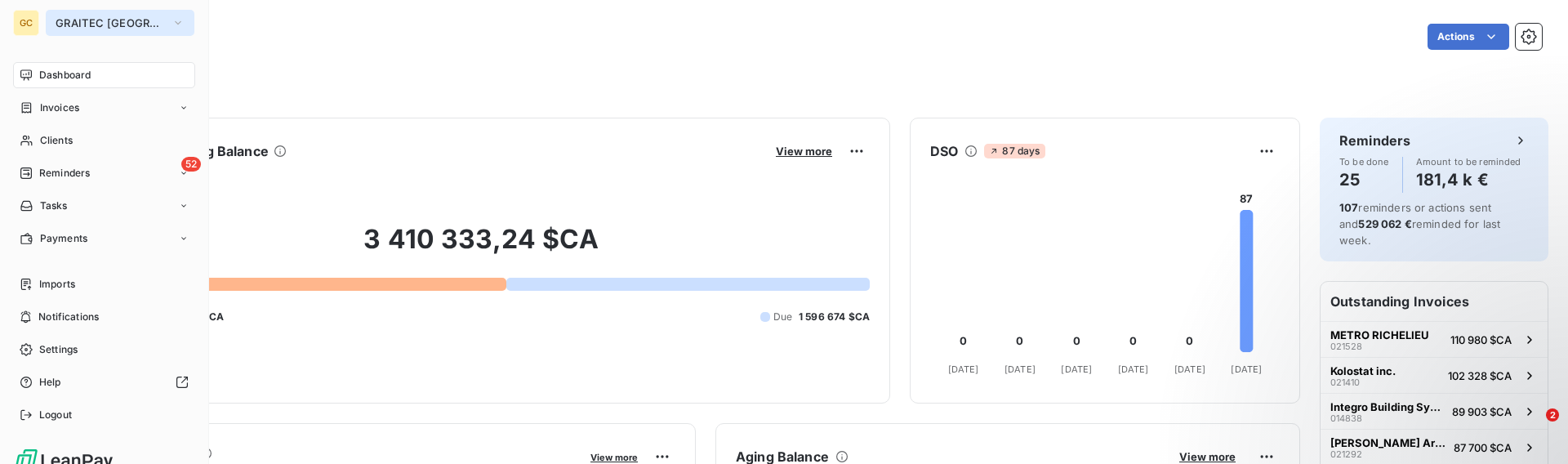
click at [108, 26] on span "GRAITEC [GEOGRAPHIC_DATA]" at bounding box center [110, 22] width 109 height 13
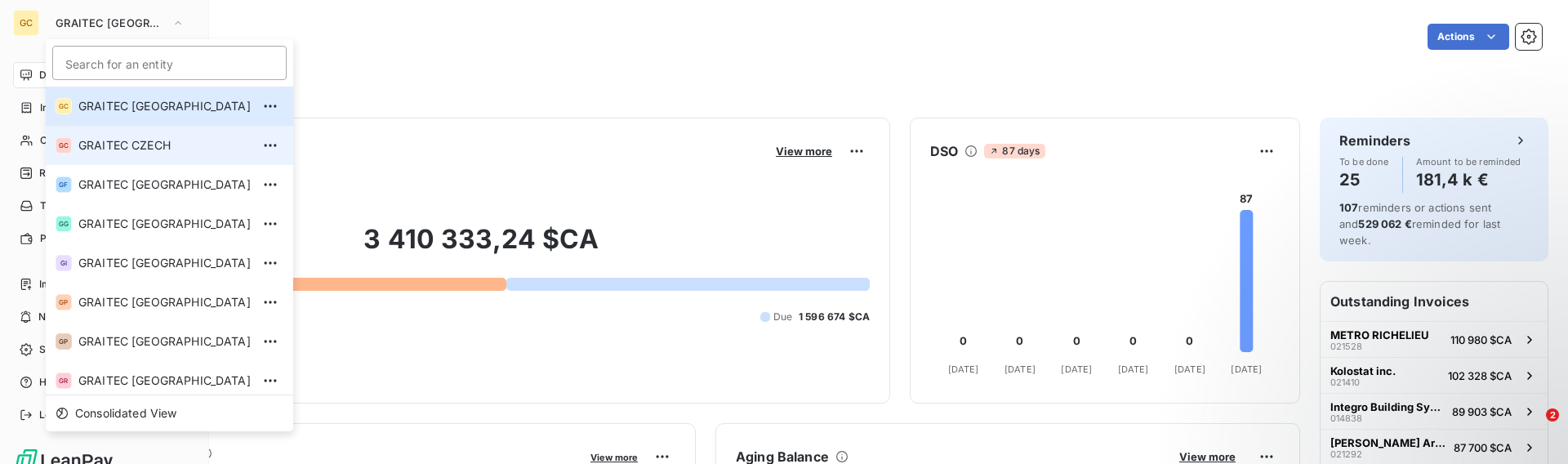
click at [130, 135] on li "GC GRAITEC CZECH" at bounding box center [169, 145] width 247 height 39
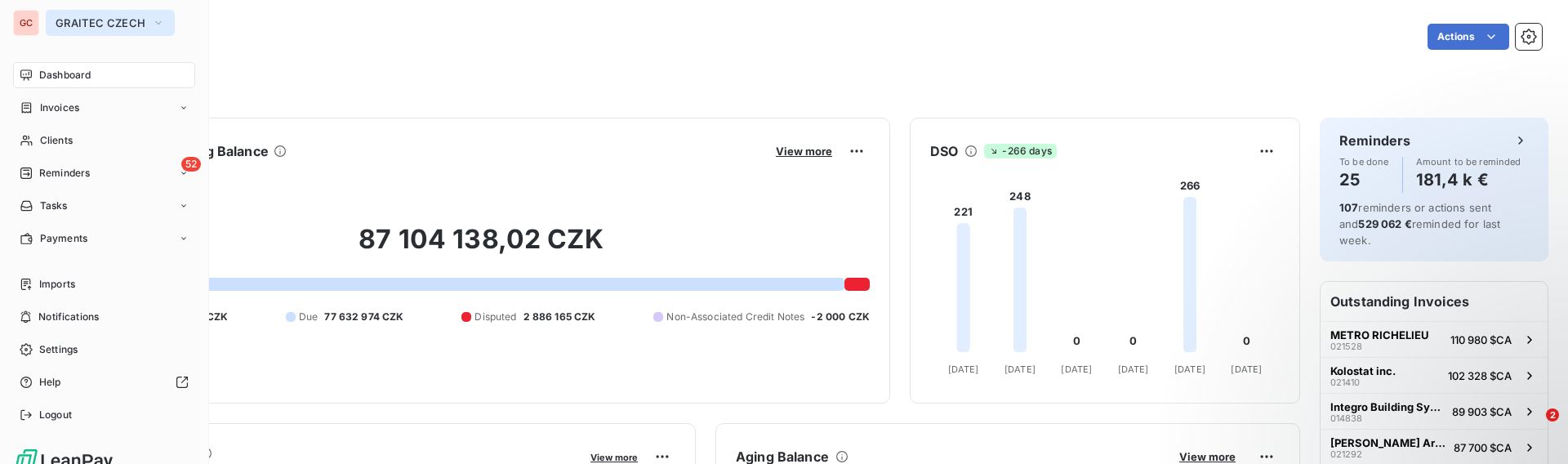
click at [95, 22] on span "GRAITEC CZECH" at bounding box center [100, 22] width 90 height 13
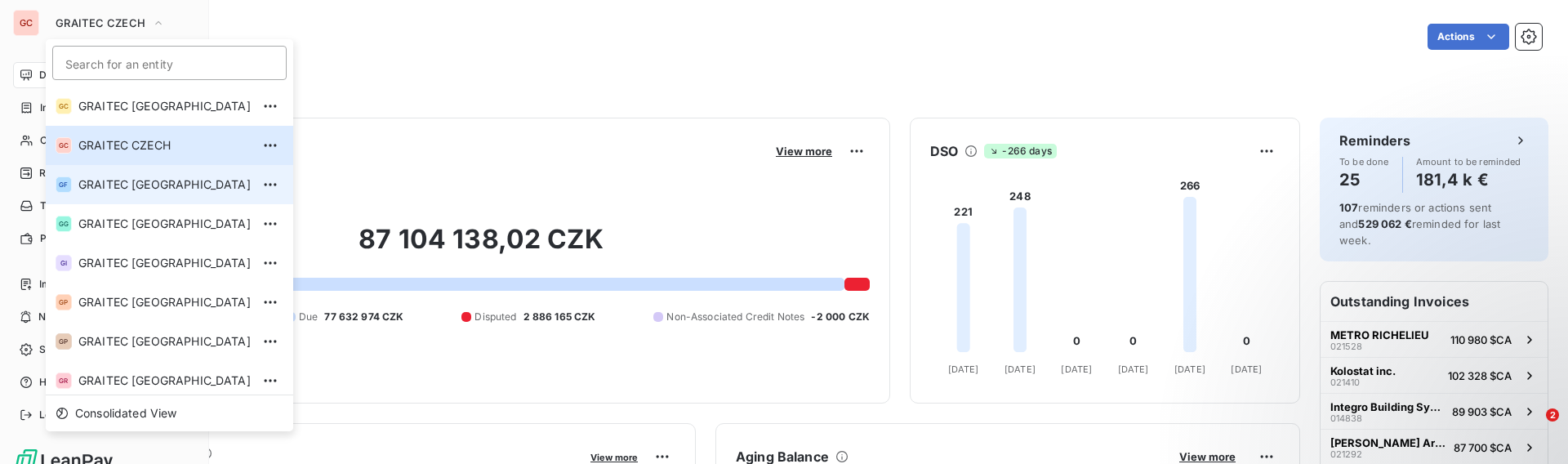
click at [163, 194] on li "GF GRAITEC [GEOGRAPHIC_DATA]" at bounding box center [169, 184] width 247 height 39
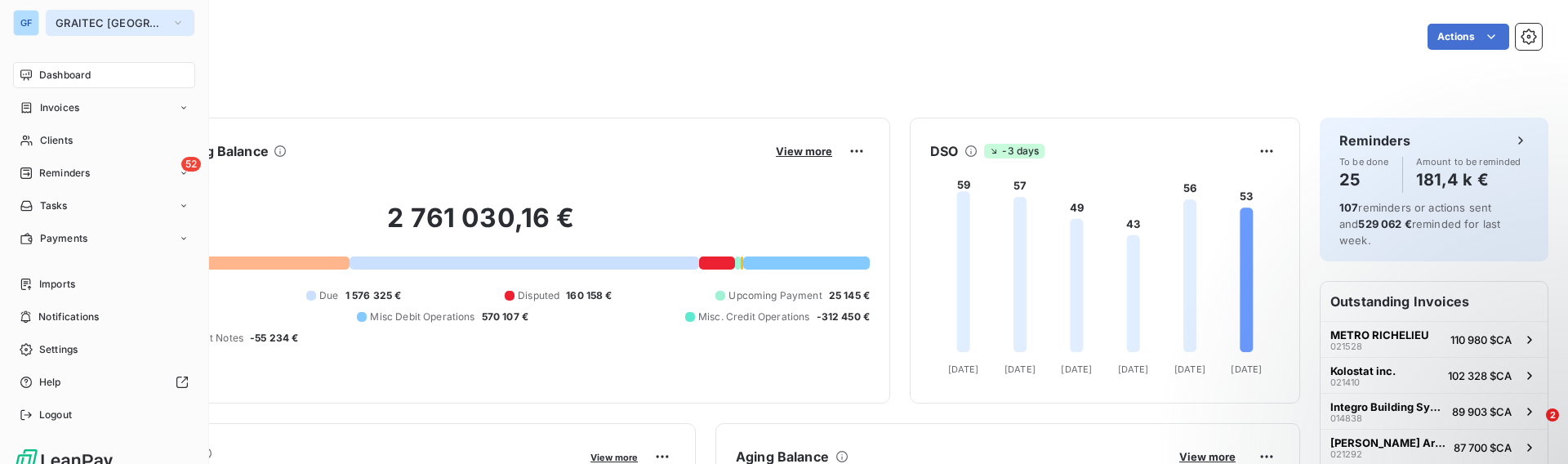
click at [109, 22] on span "GRAITEC [GEOGRAPHIC_DATA]" at bounding box center [110, 22] width 109 height 13
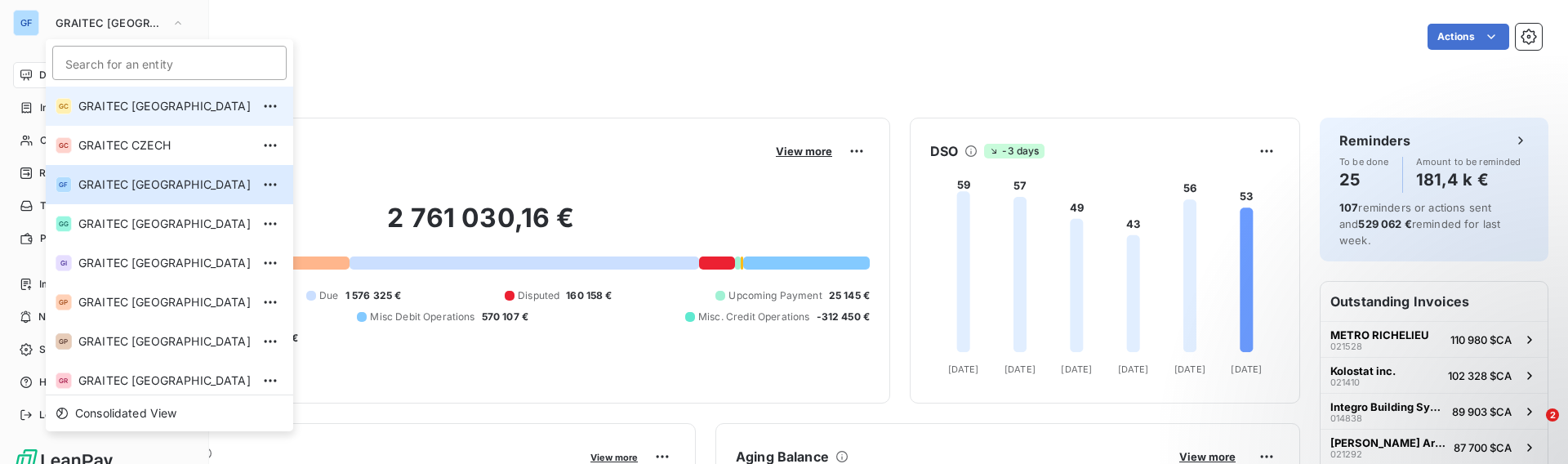
click at [163, 107] on span "GRAITEC [GEOGRAPHIC_DATA]" at bounding box center [164, 106] width 172 height 17
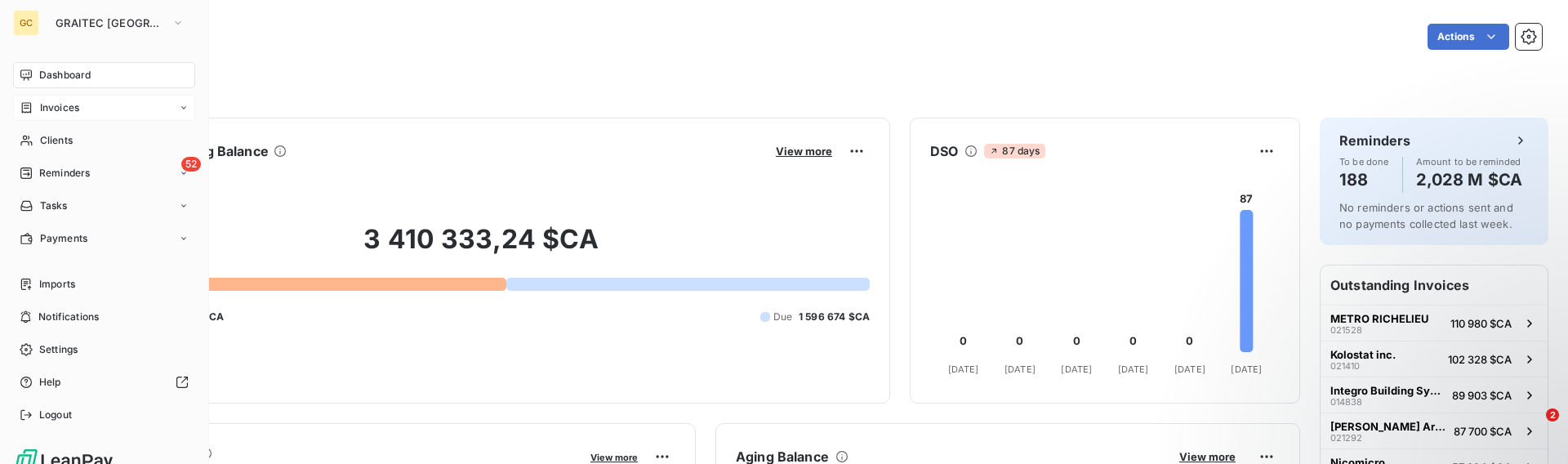
click at [49, 102] on span "Invoices" at bounding box center [59, 107] width 39 height 15
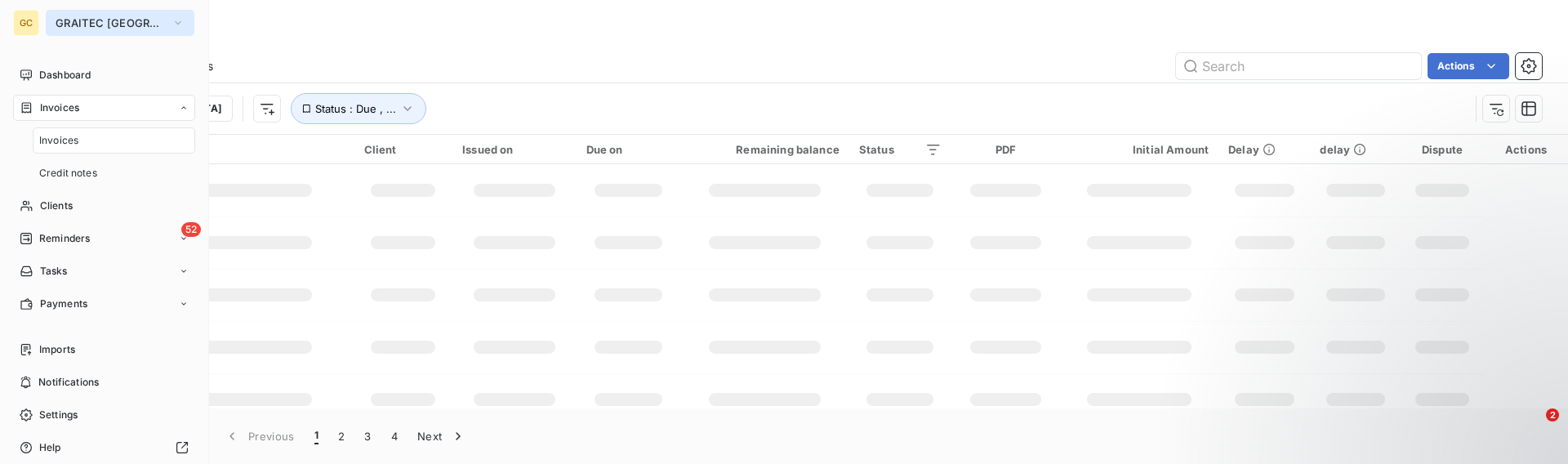
click at [115, 18] on span "GRAITEC [GEOGRAPHIC_DATA]" at bounding box center [110, 22] width 109 height 13
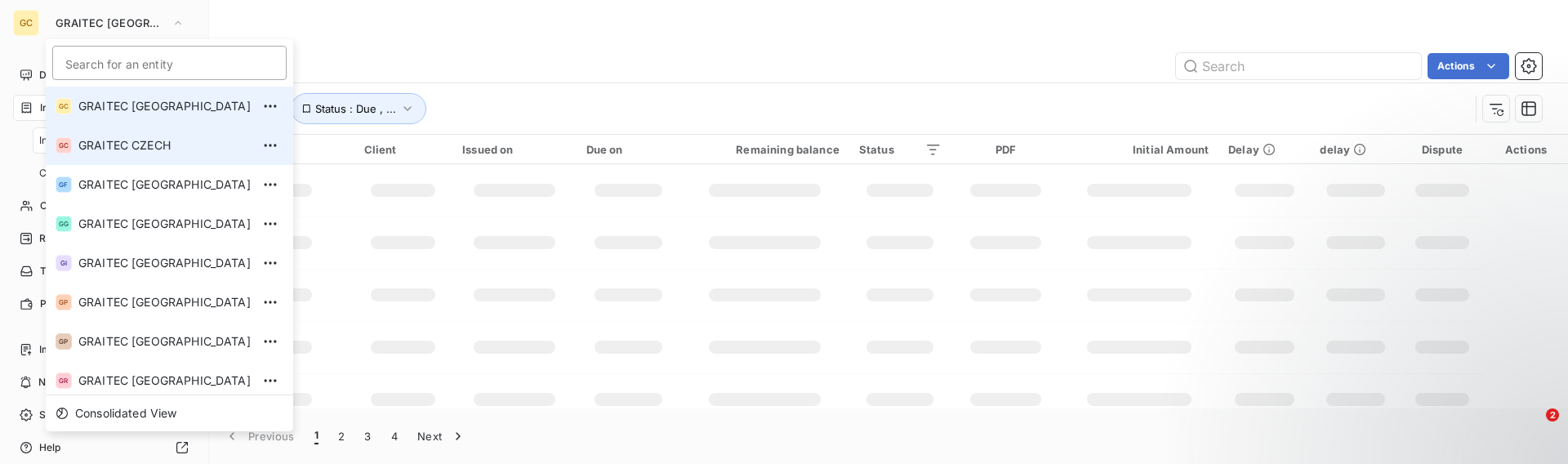
click at [131, 134] on li "GC GRAITEC CZECH" at bounding box center [169, 145] width 247 height 39
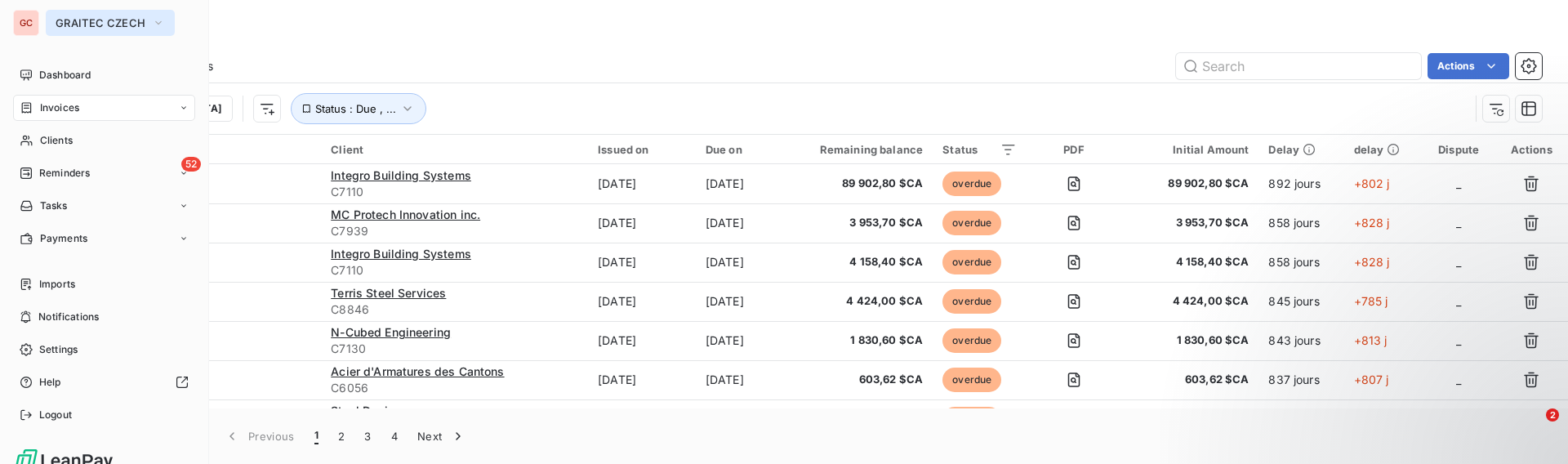
click at [103, 24] on span "GRAITEC CZECH" at bounding box center [100, 22] width 90 height 13
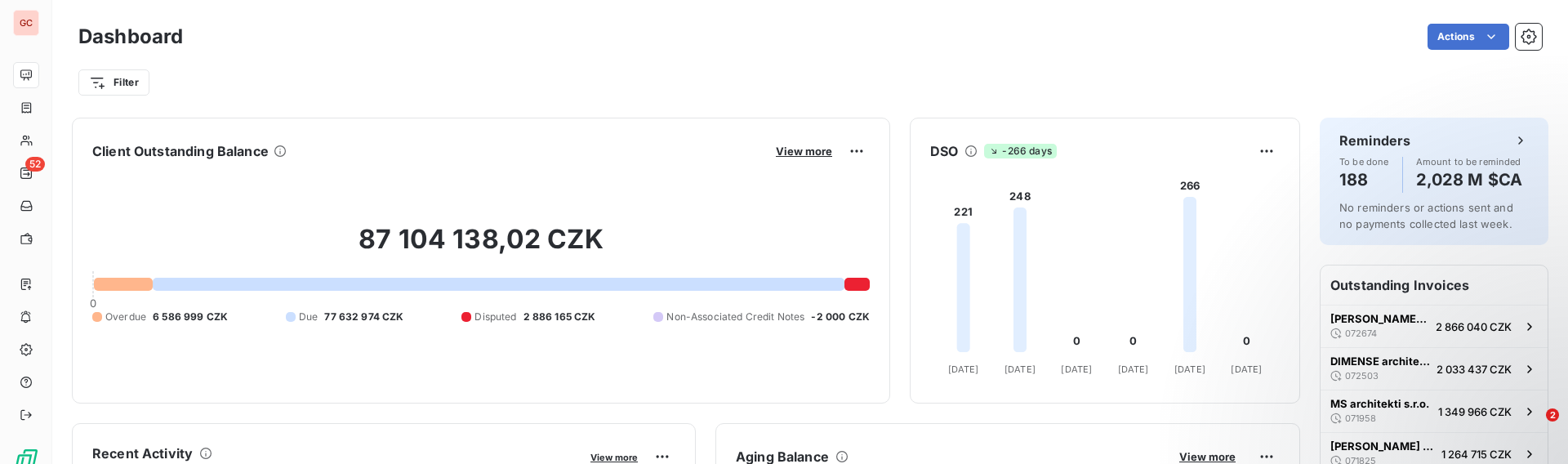
click at [436, 12] on div "Dashboard Actions Filter" at bounding box center [810, 54] width 1515 height 108
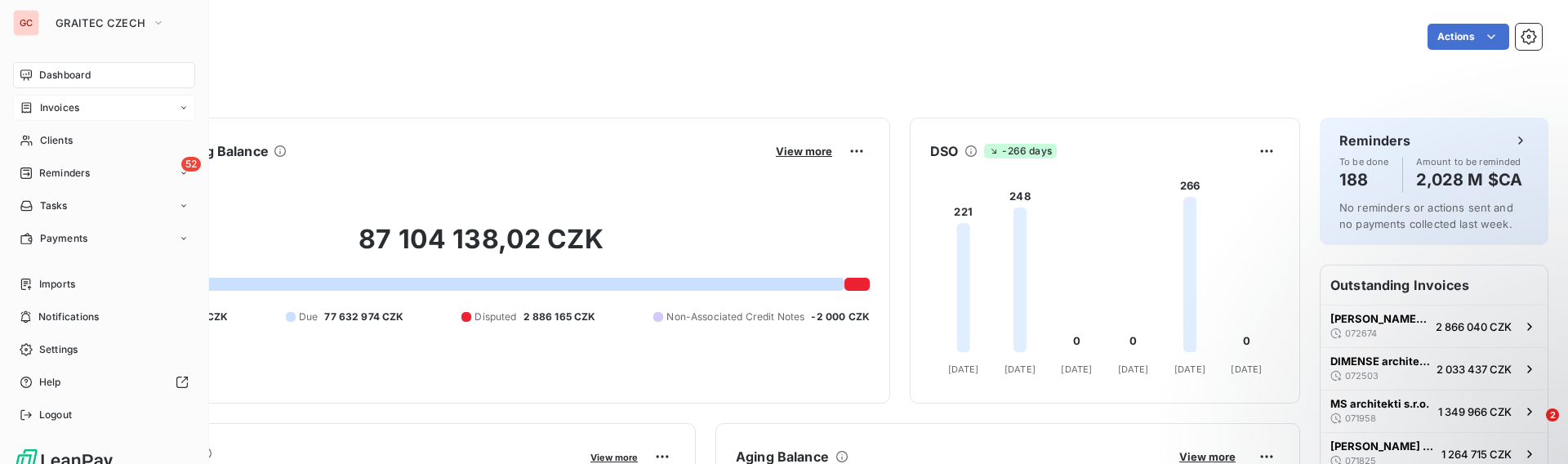
click at [38, 107] on div "Invoices" at bounding box center [49, 107] width 59 height 15
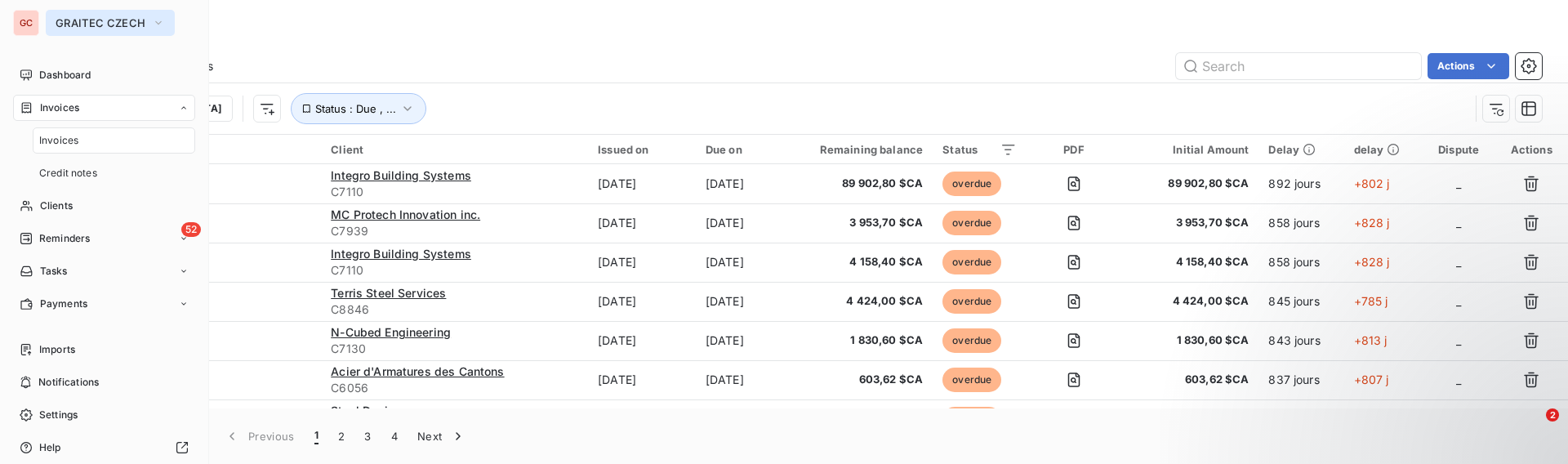
click at [129, 32] on button "GRAITEC CZECH" at bounding box center [110, 22] width 129 height 26
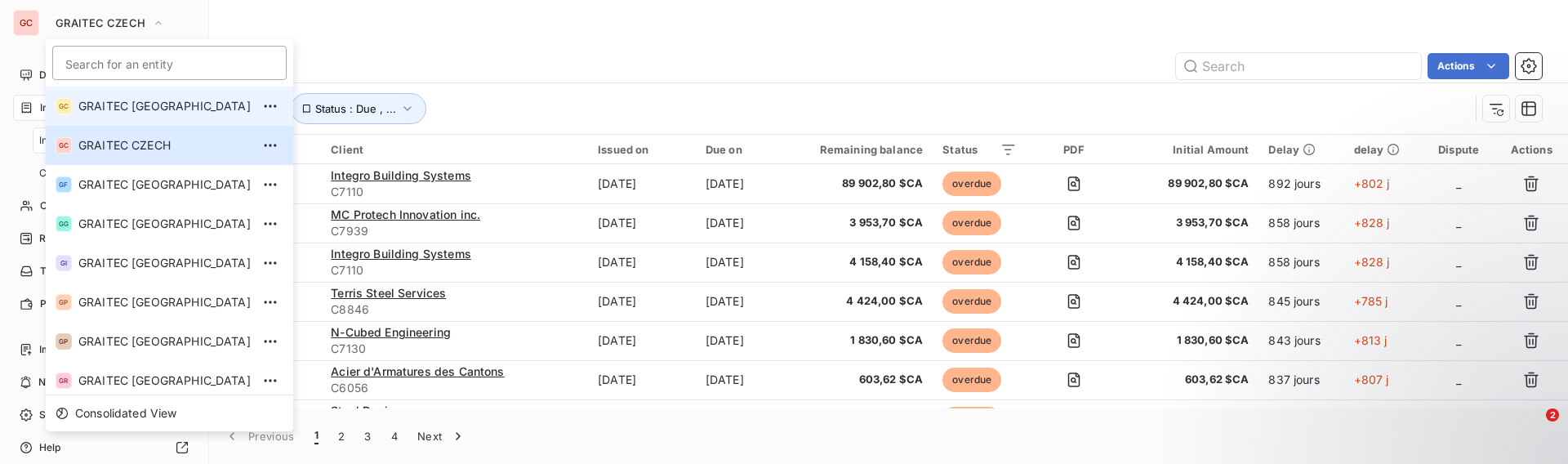
click at [158, 109] on span "GRAITEC [GEOGRAPHIC_DATA]" at bounding box center [164, 106] width 172 height 17
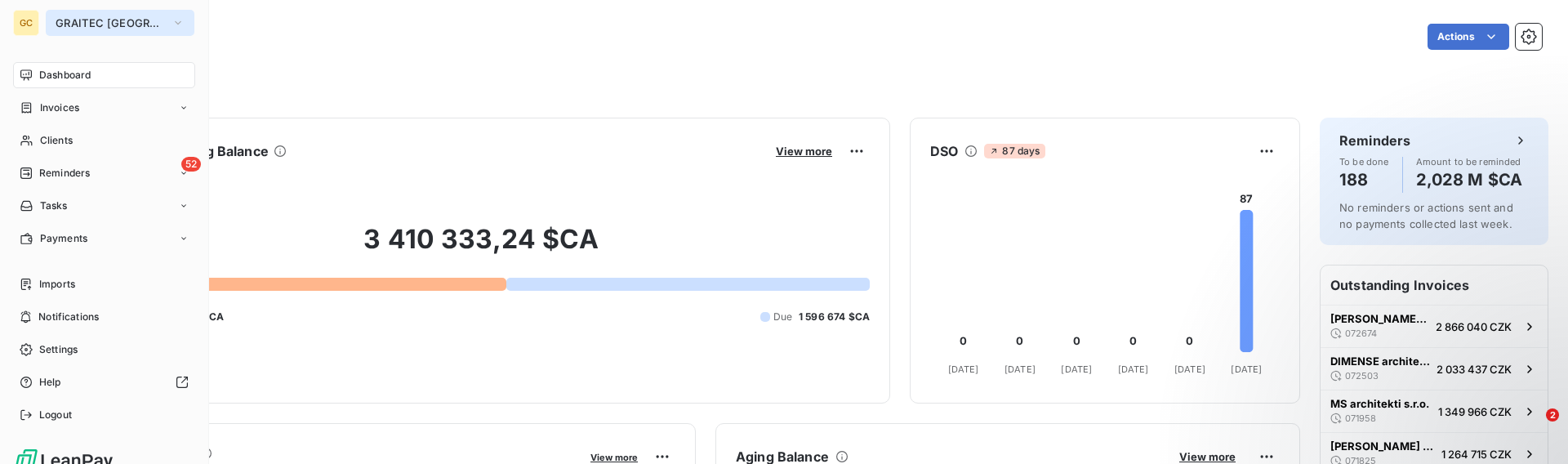
click at [109, 22] on span "GRAITEC [GEOGRAPHIC_DATA]" at bounding box center [110, 22] width 109 height 13
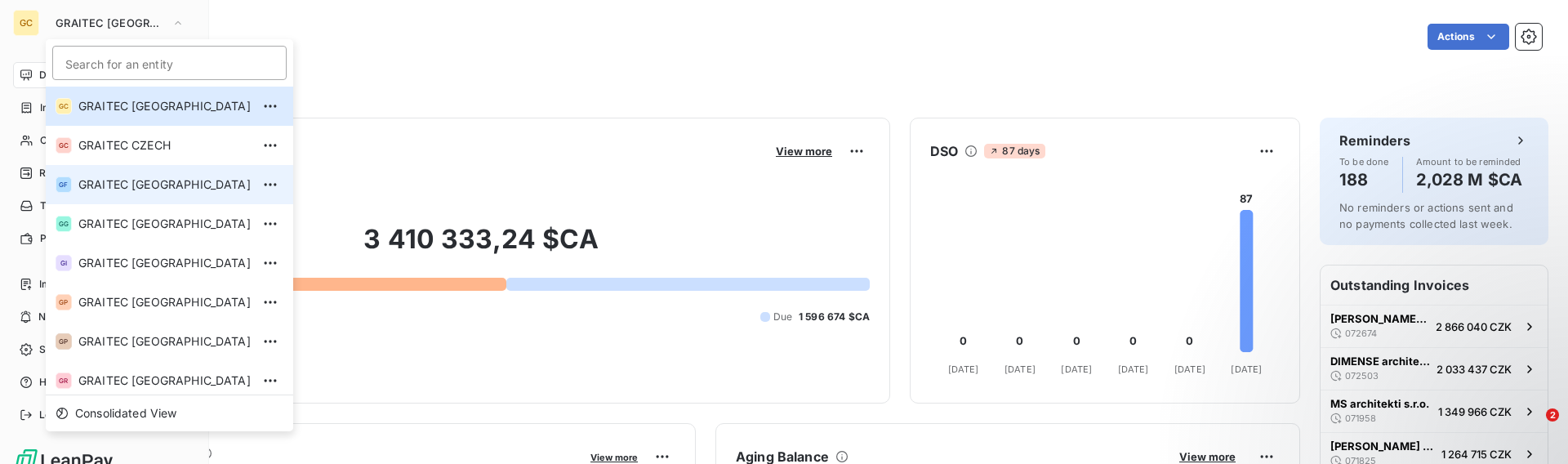
click at [144, 184] on span "GRAITEC [GEOGRAPHIC_DATA]" at bounding box center [164, 184] width 172 height 17
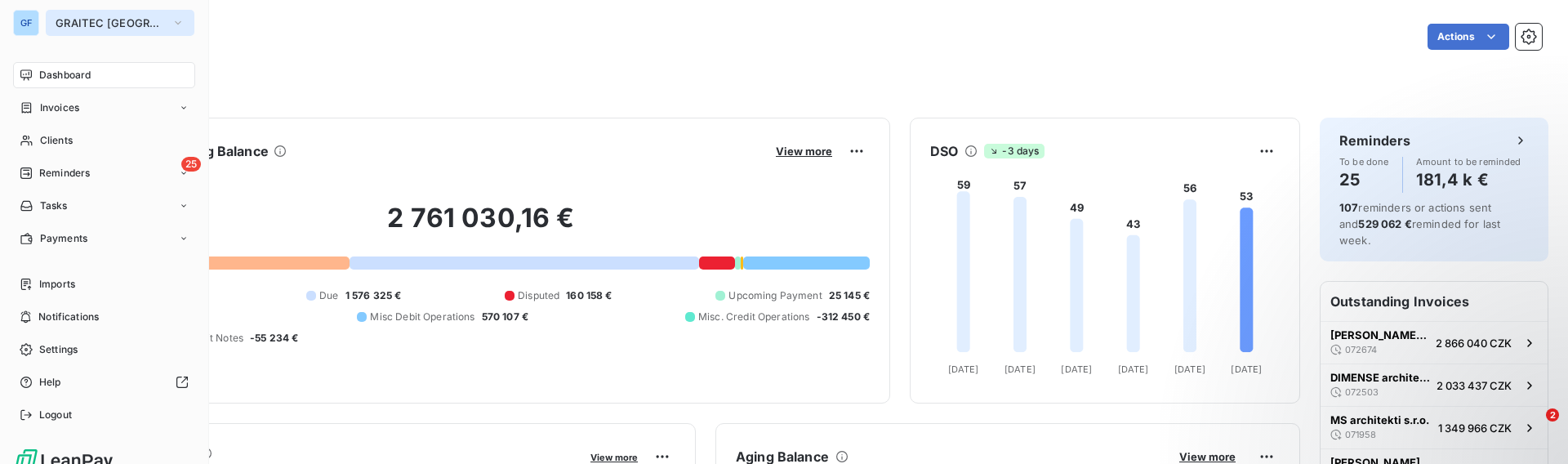
click at [130, 29] on button "GRAITEC [GEOGRAPHIC_DATA]" at bounding box center [120, 22] width 149 height 26
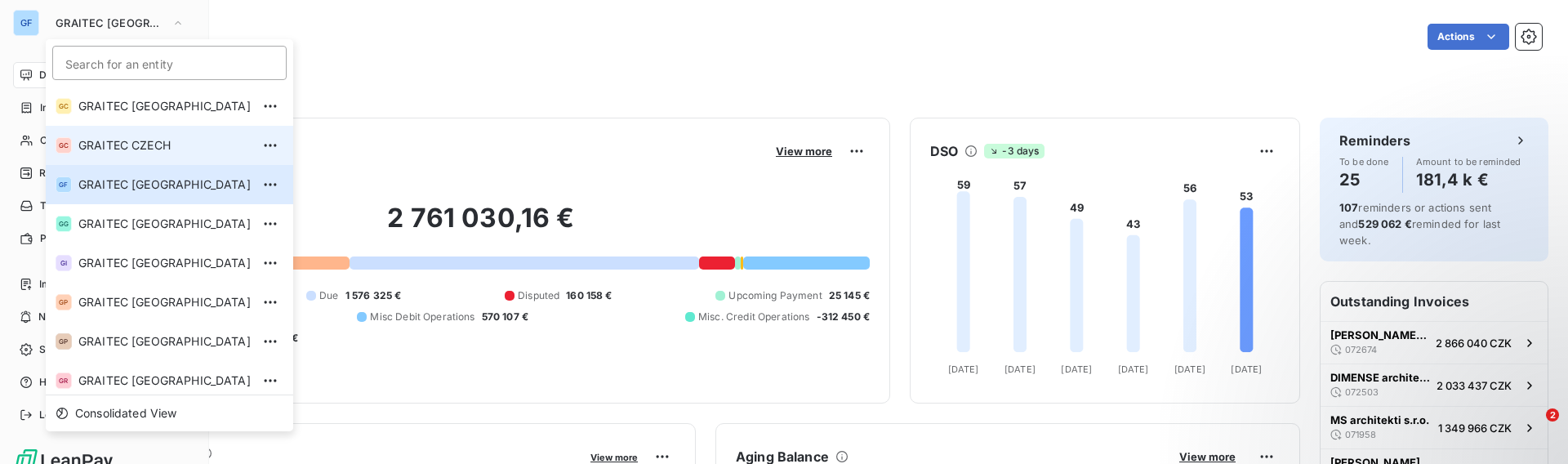
click at [159, 149] on span "GRAITEC CZECH" at bounding box center [164, 145] width 172 height 17
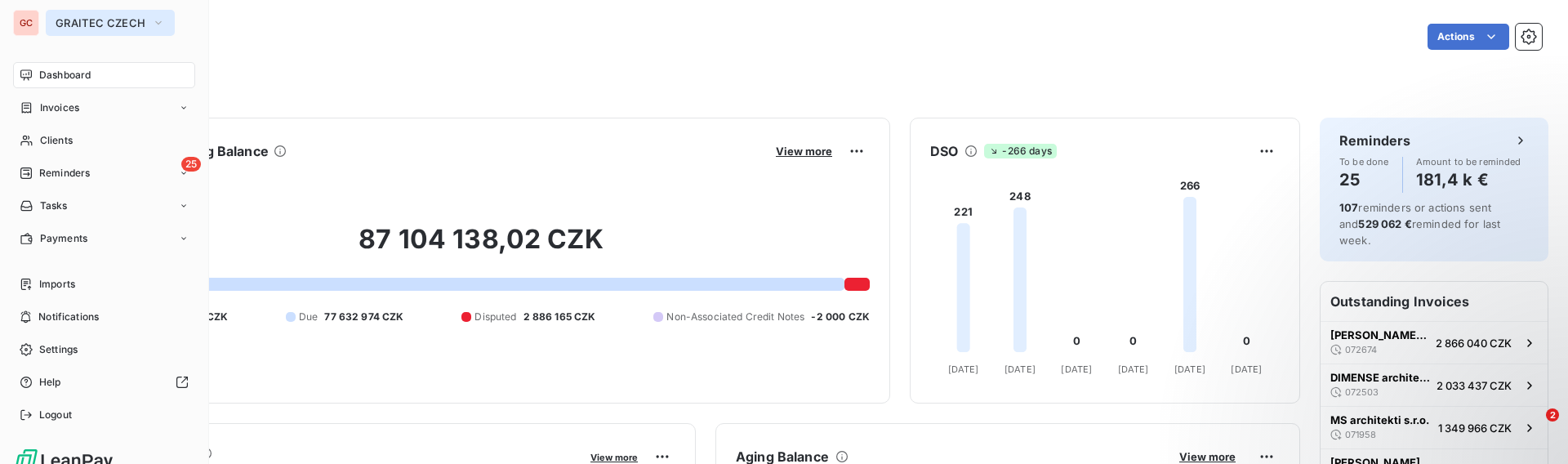
click at [81, 22] on span "GRAITEC CZECH" at bounding box center [100, 22] width 90 height 13
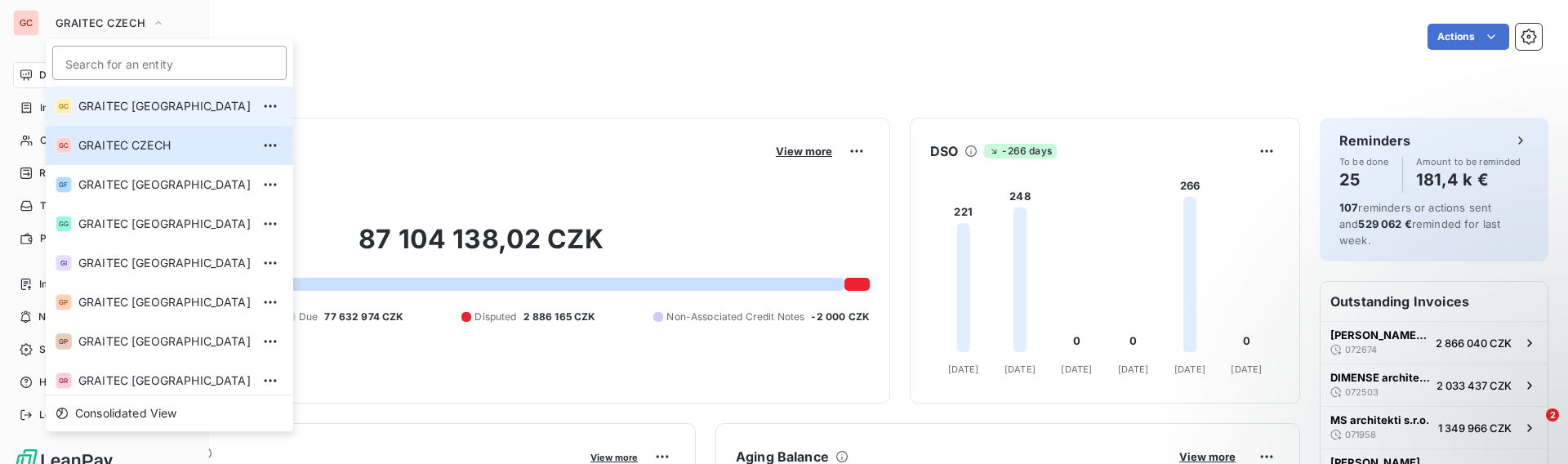
click at [160, 117] on li "GC GRAITEC [GEOGRAPHIC_DATA]" at bounding box center [169, 106] width 247 height 39
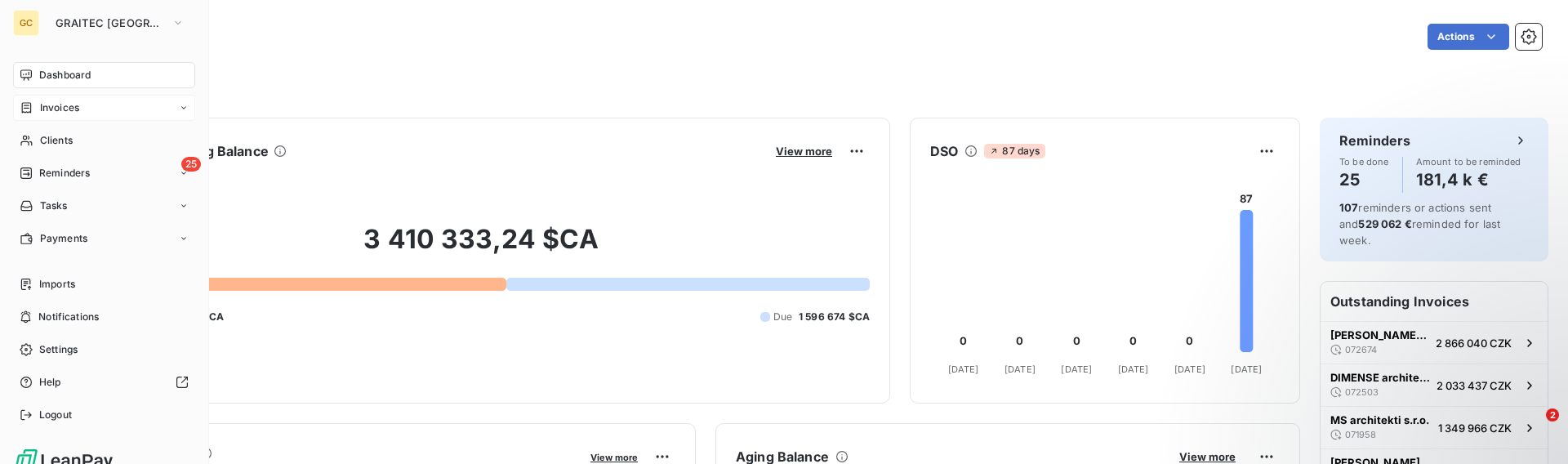
click at [43, 101] on span "Invoices" at bounding box center [59, 107] width 39 height 15
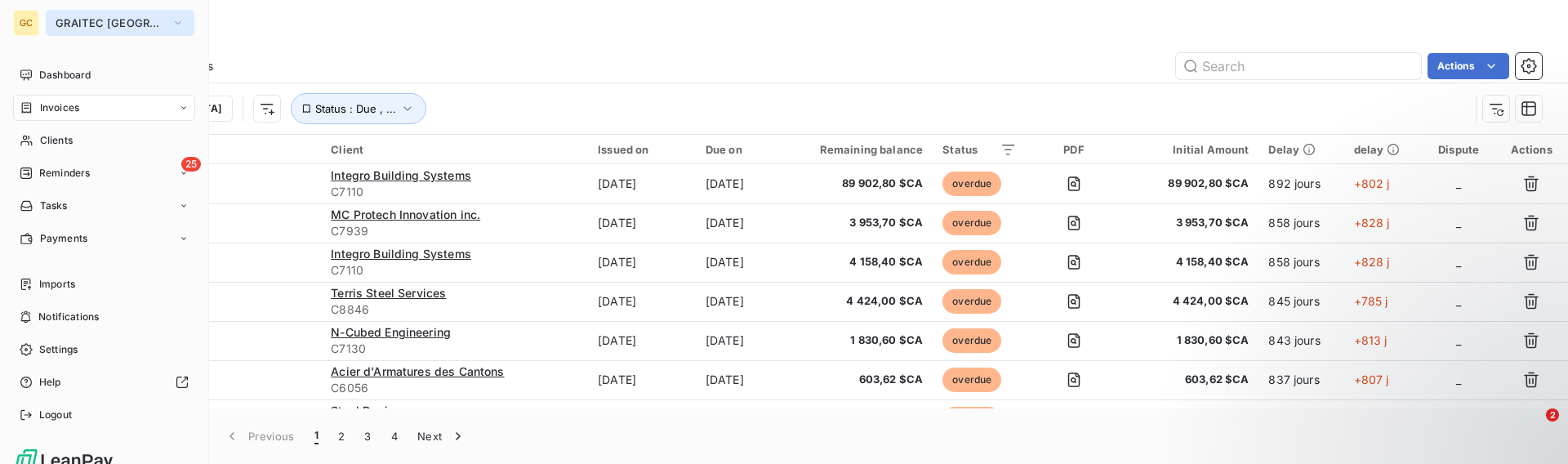
click at [100, 25] on span "GRAITEC [GEOGRAPHIC_DATA]" at bounding box center [110, 22] width 109 height 13
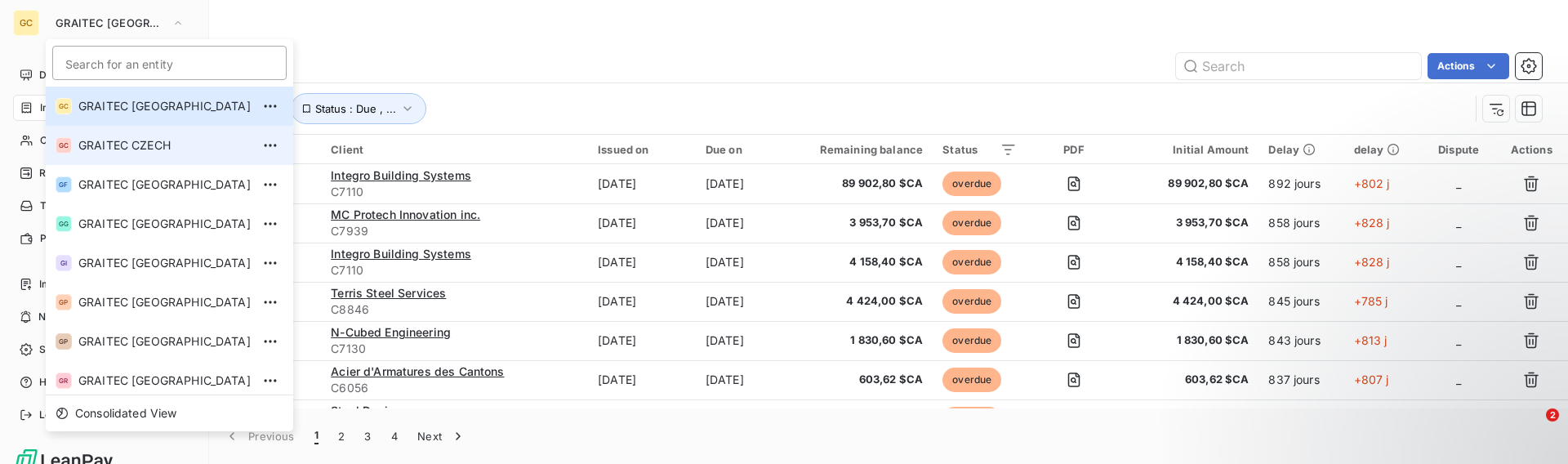
click at [173, 154] on li "GC GRAITEC CZECH" at bounding box center [169, 145] width 247 height 39
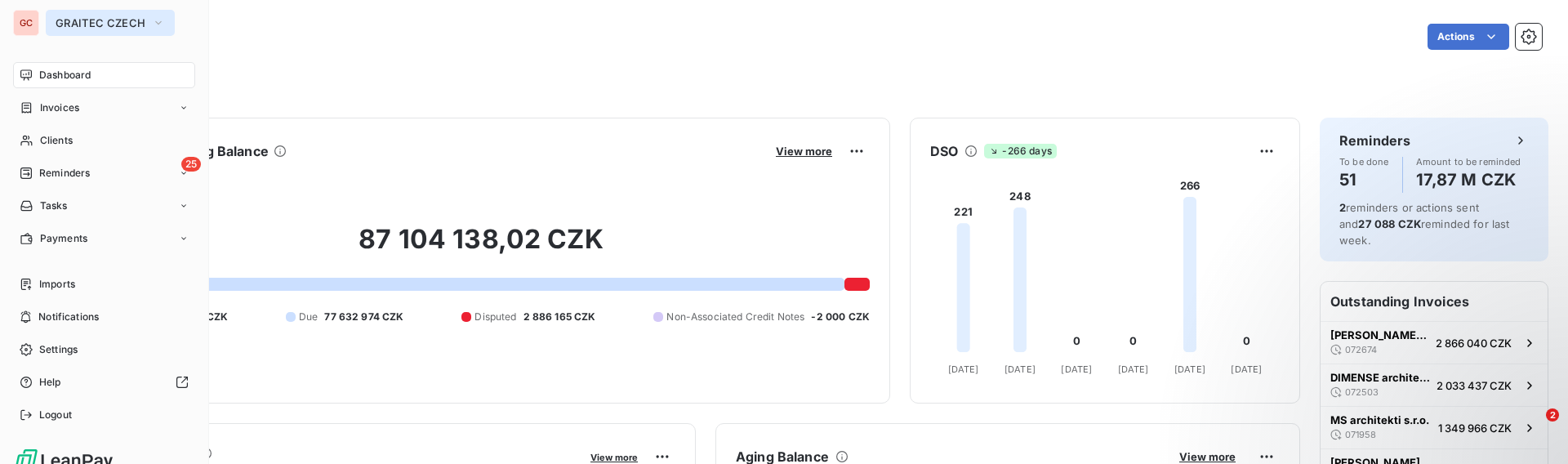
click at [147, 22] on button "GRAITEC CZECH" at bounding box center [110, 22] width 129 height 26
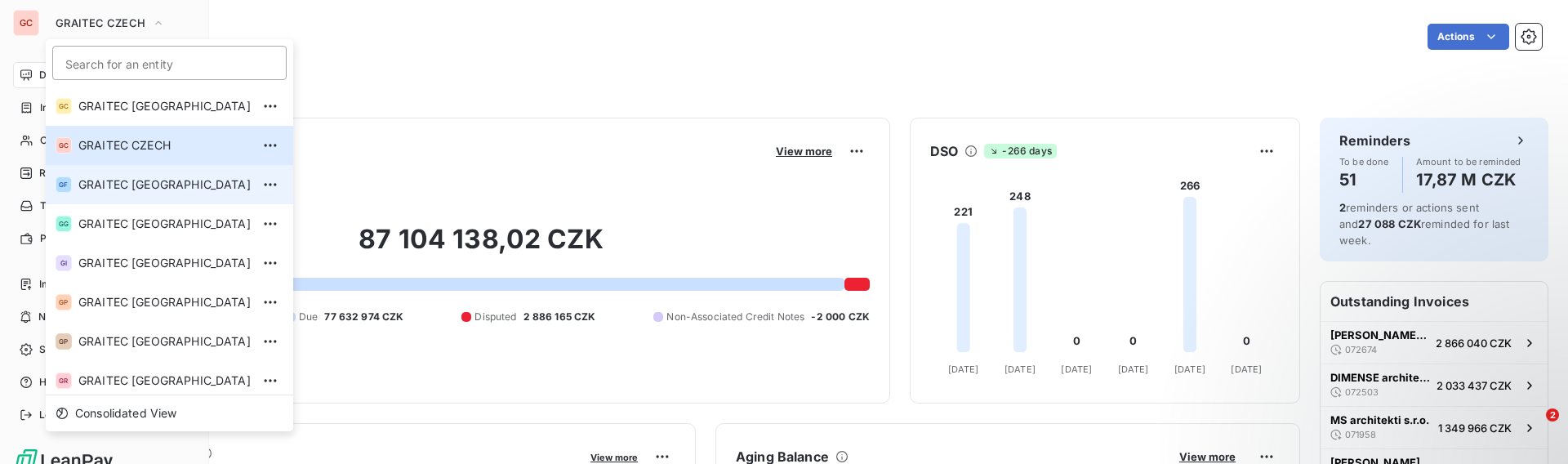
click at [155, 175] on li "GF GRAITEC [GEOGRAPHIC_DATA]" at bounding box center [169, 184] width 247 height 39
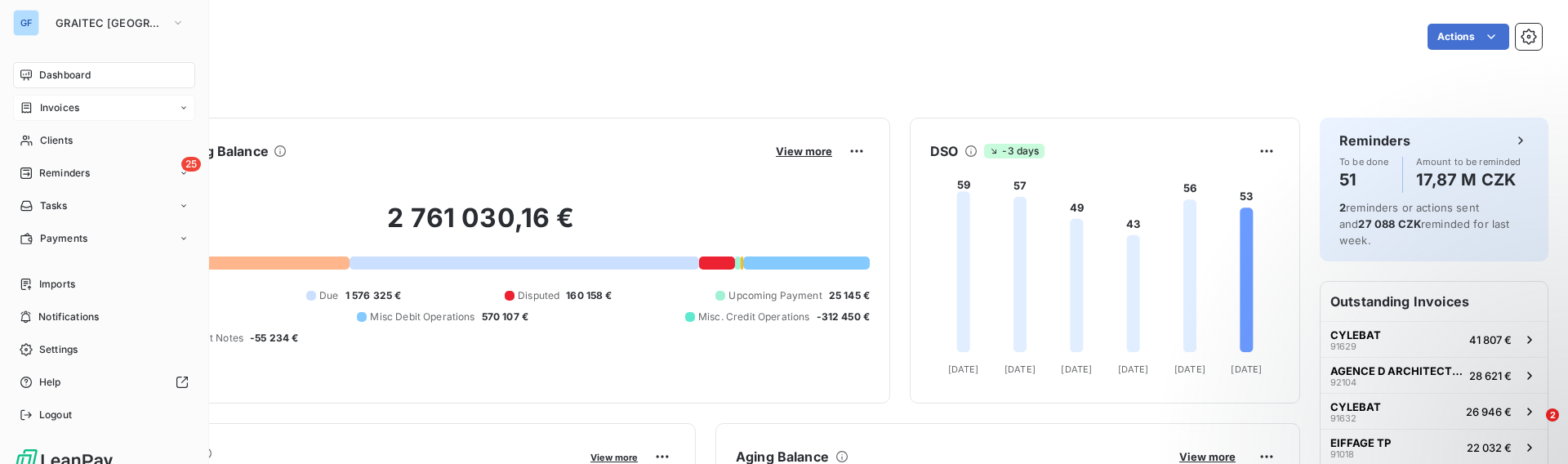
click at [49, 110] on span "Invoices" at bounding box center [59, 107] width 39 height 15
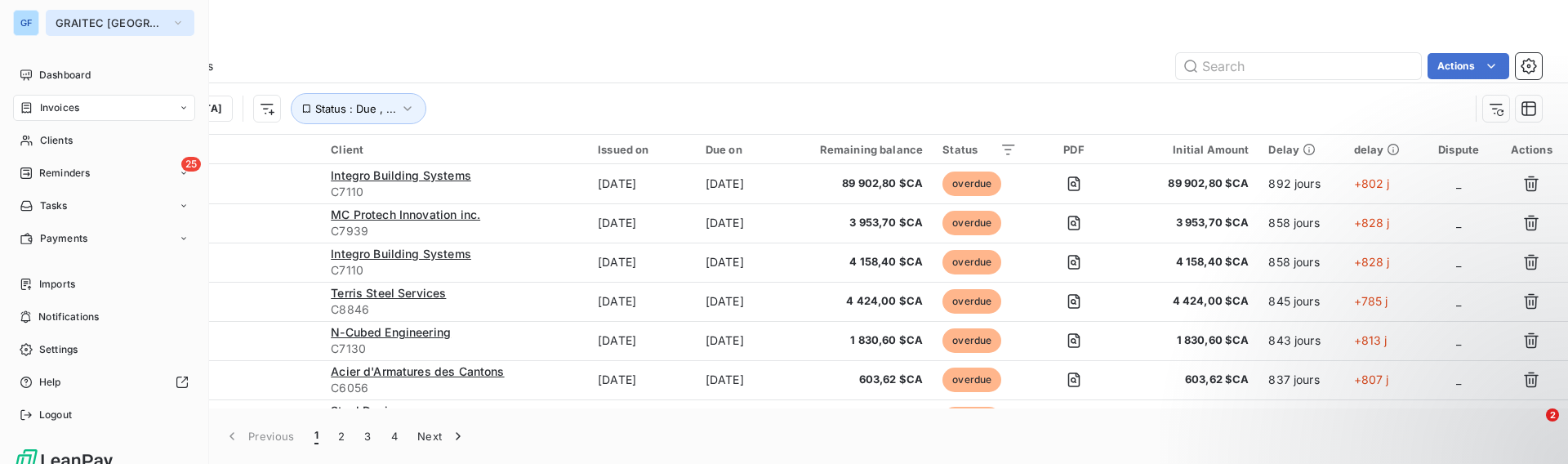
click at [74, 16] on button "GRAITEC [GEOGRAPHIC_DATA]" at bounding box center [120, 22] width 149 height 26
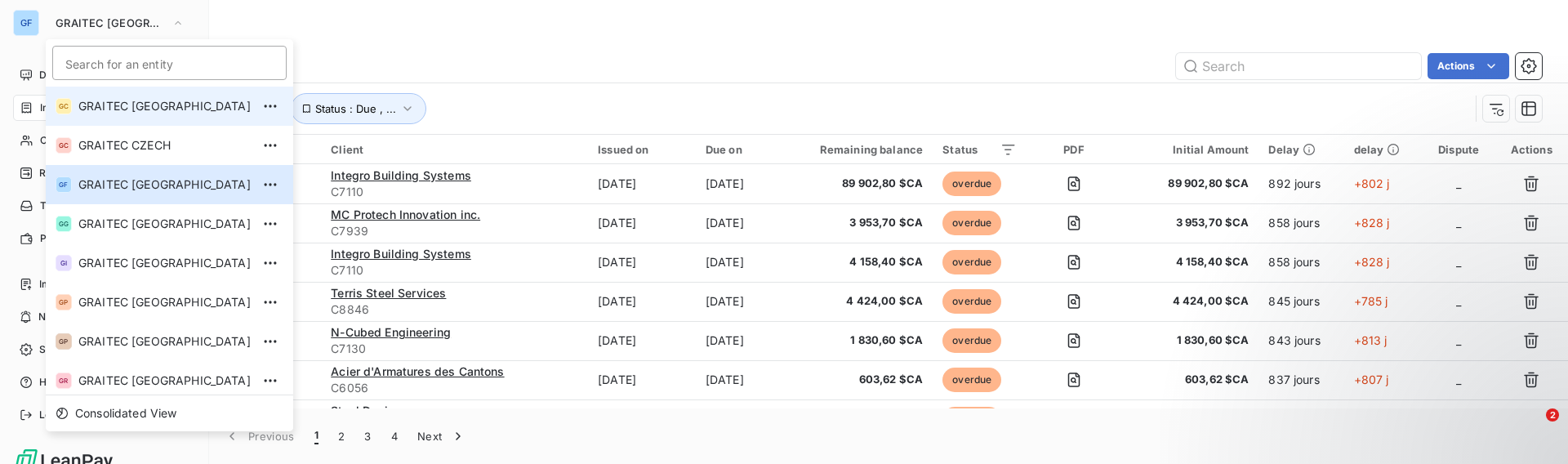
click at [150, 119] on li "GC GRAITEC [GEOGRAPHIC_DATA]" at bounding box center [169, 106] width 247 height 39
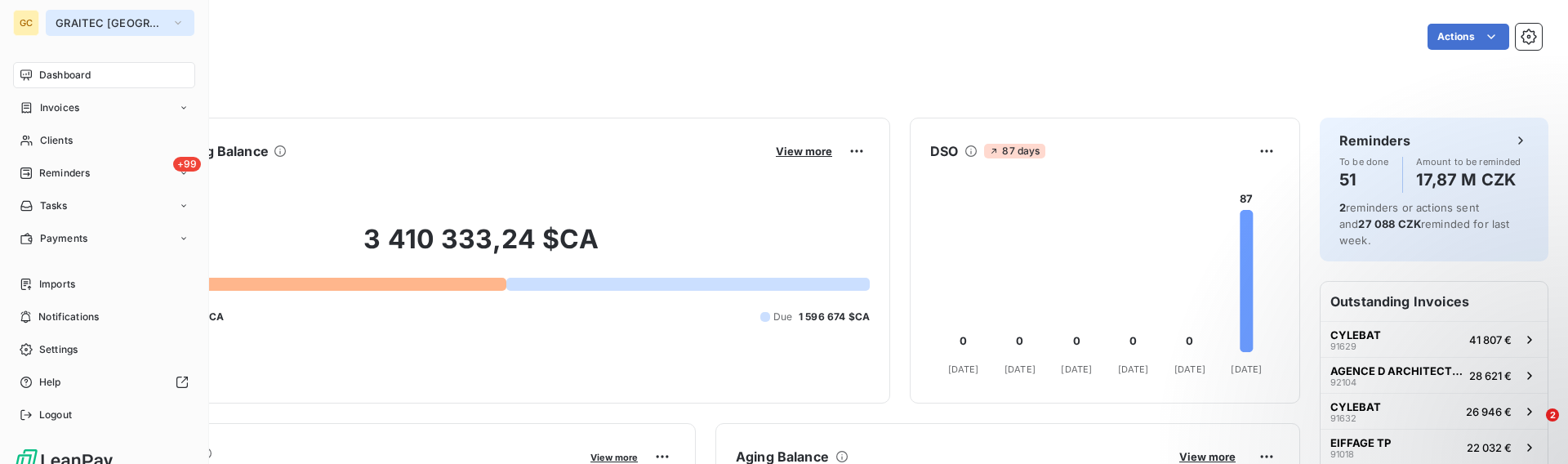
click at [105, 26] on span "GRAITEC [GEOGRAPHIC_DATA]" at bounding box center [110, 22] width 109 height 13
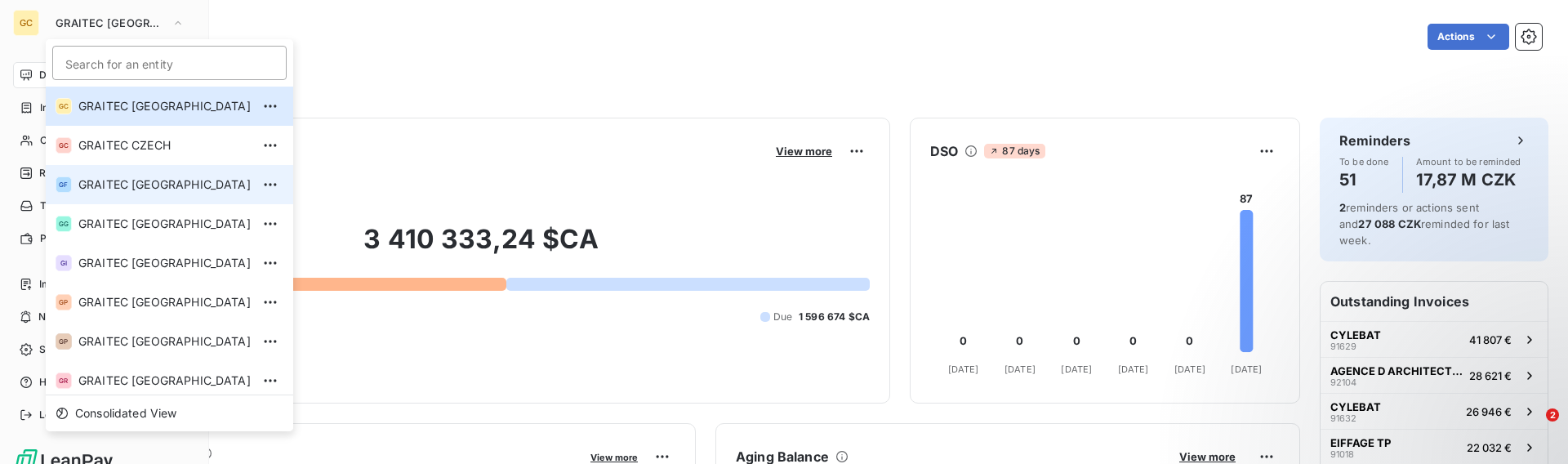
click at [145, 173] on li "GF GRAITEC [GEOGRAPHIC_DATA]" at bounding box center [169, 184] width 247 height 39
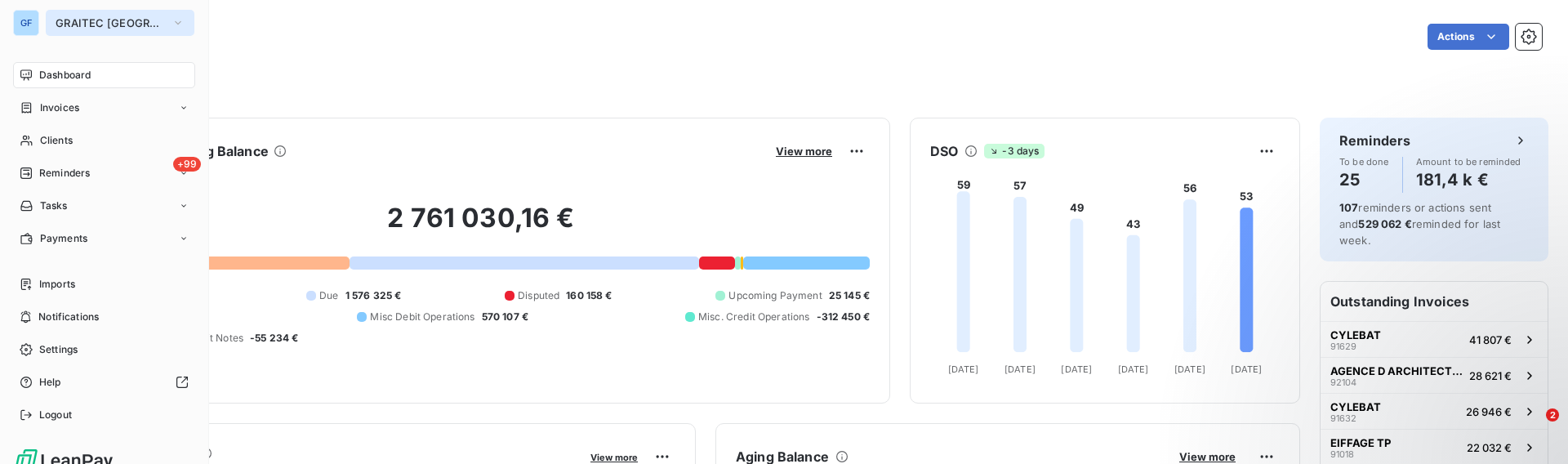
click at [90, 22] on span "GRAITEC [GEOGRAPHIC_DATA]" at bounding box center [110, 22] width 109 height 13
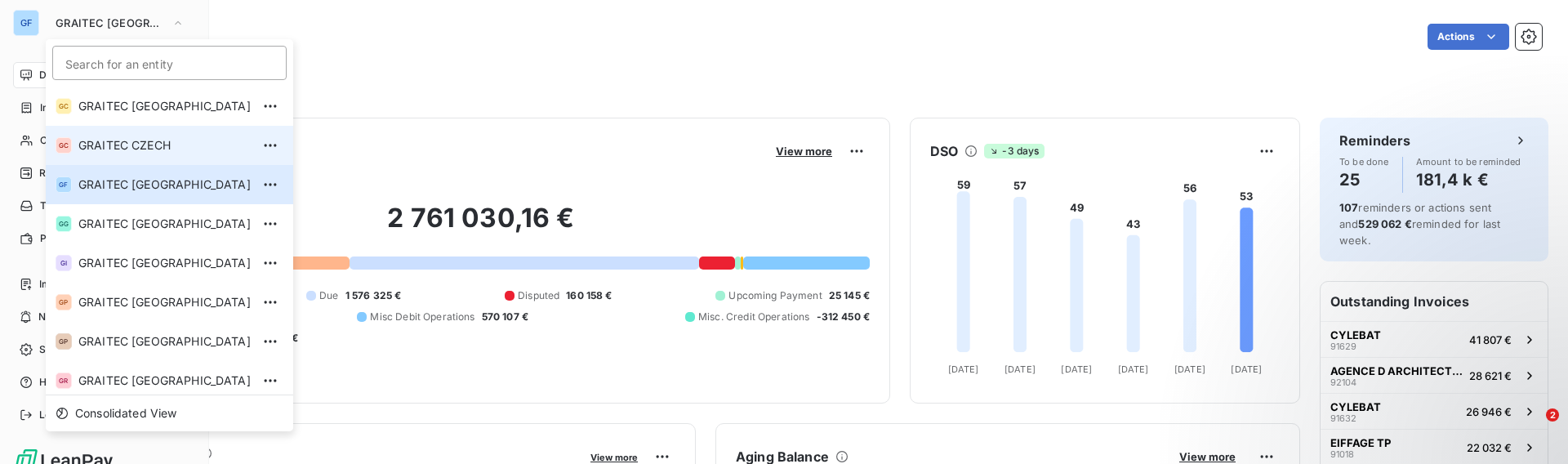
click at [141, 149] on span "GRAITEC CZECH" at bounding box center [164, 145] width 172 height 17
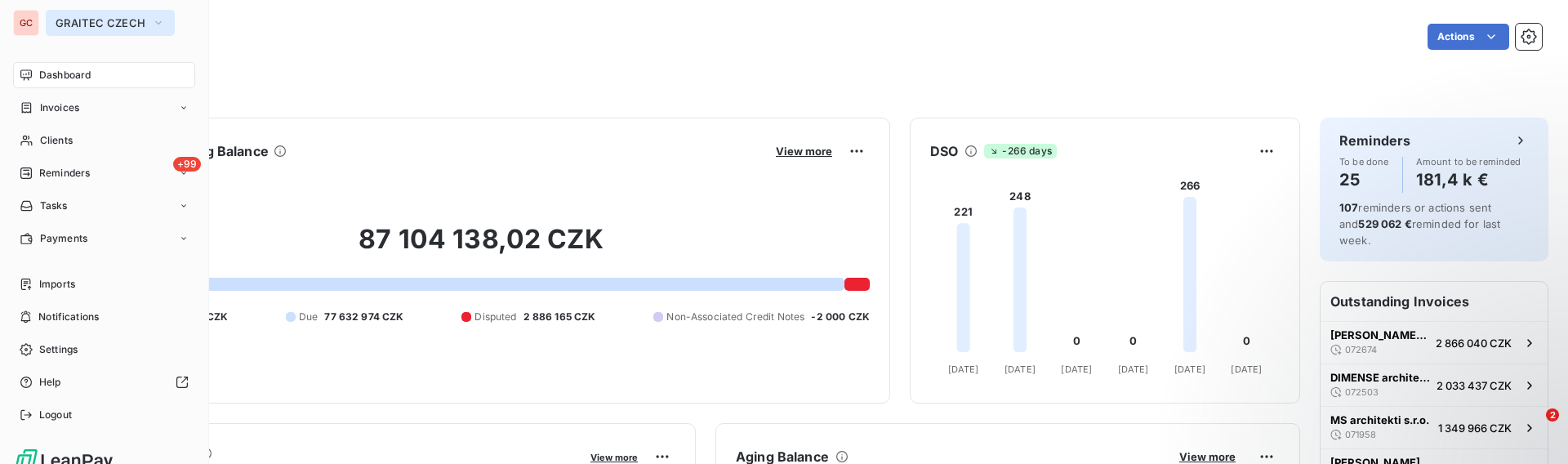
click at [102, 27] on span "GRAITEC CZECH" at bounding box center [100, 22] width 90 height 13
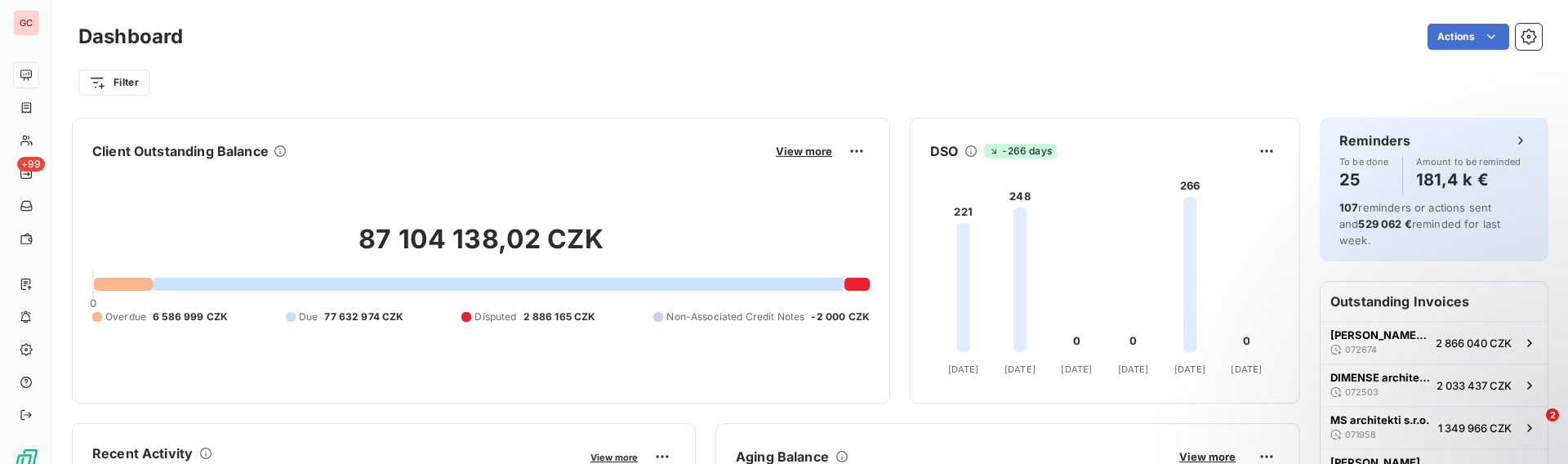
click at [444, 57] on div "Filter" at bounding box center [810, 75] width 1463 height 44
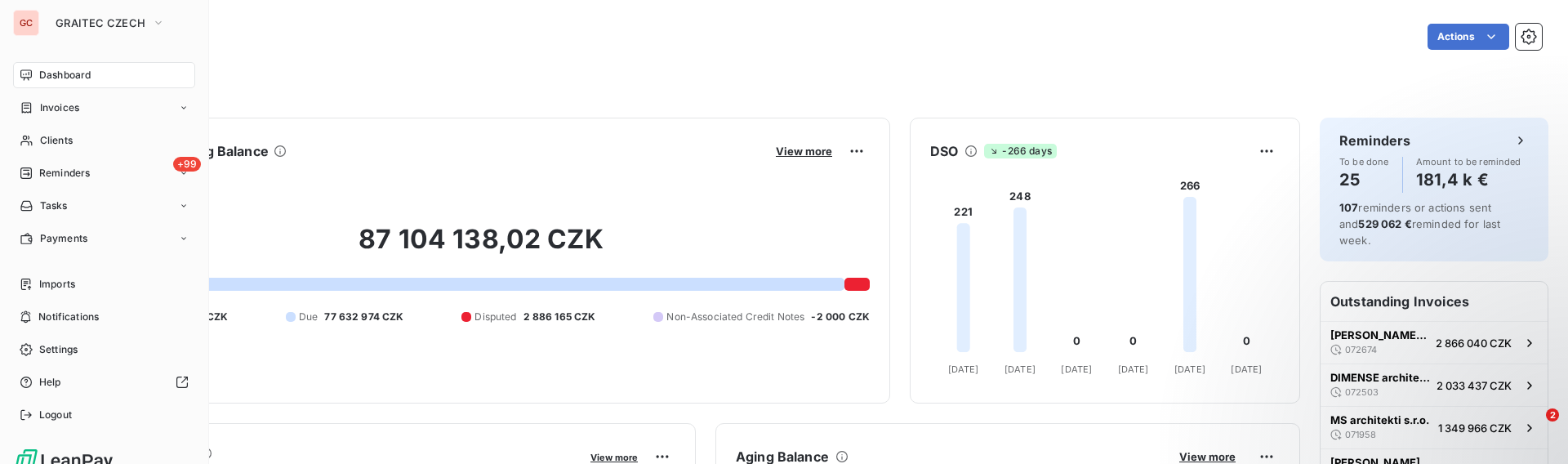
click at [54, 91] on nav "Dashboard Invoices Clients +99 Reminders Tasks Payments" at bounding box center [103, 157] width 182 height 190
click at [59, 104] on span "Invoices" at bounding box center [59, 107] width 39 height 15
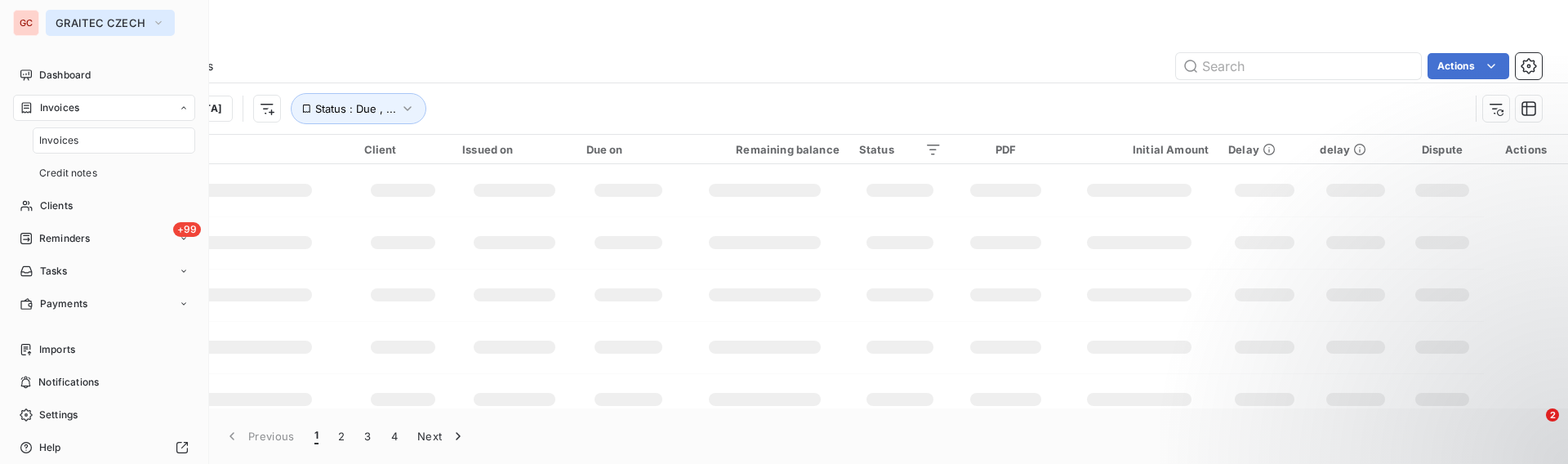
click at [112, 21] on span "GRAITEC CZECH" at bounding box center [100, 22] width 90 height 13
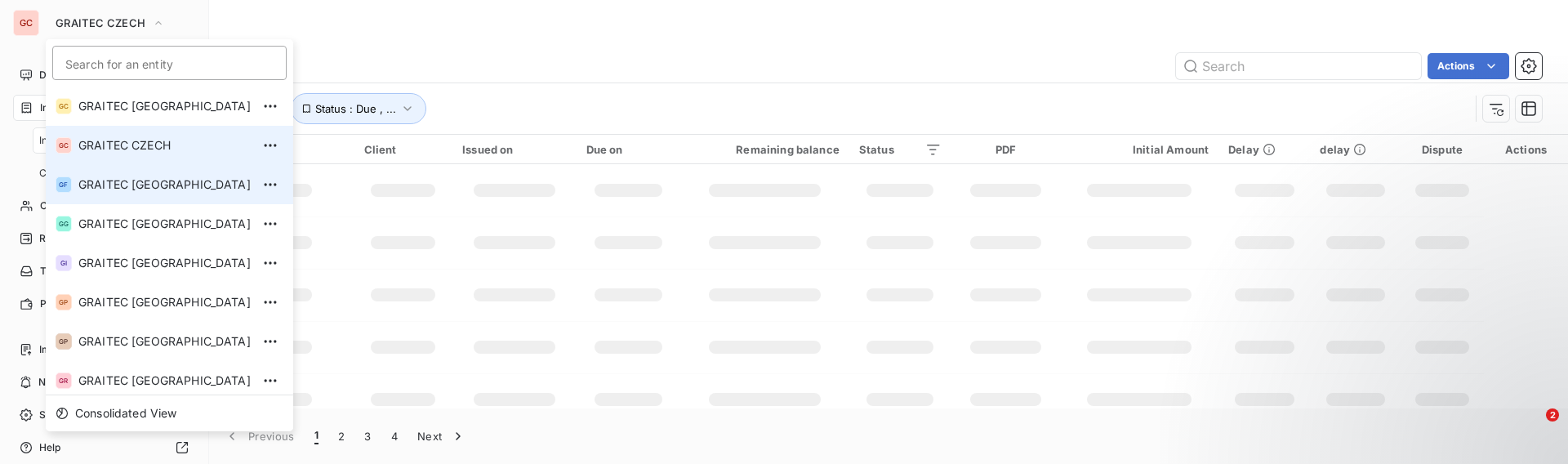
click at [150, 169] on li "GF GRAITEC [GEOGRAPHIC_DATA]" at bounding box center [169, 184] width 247 height 39
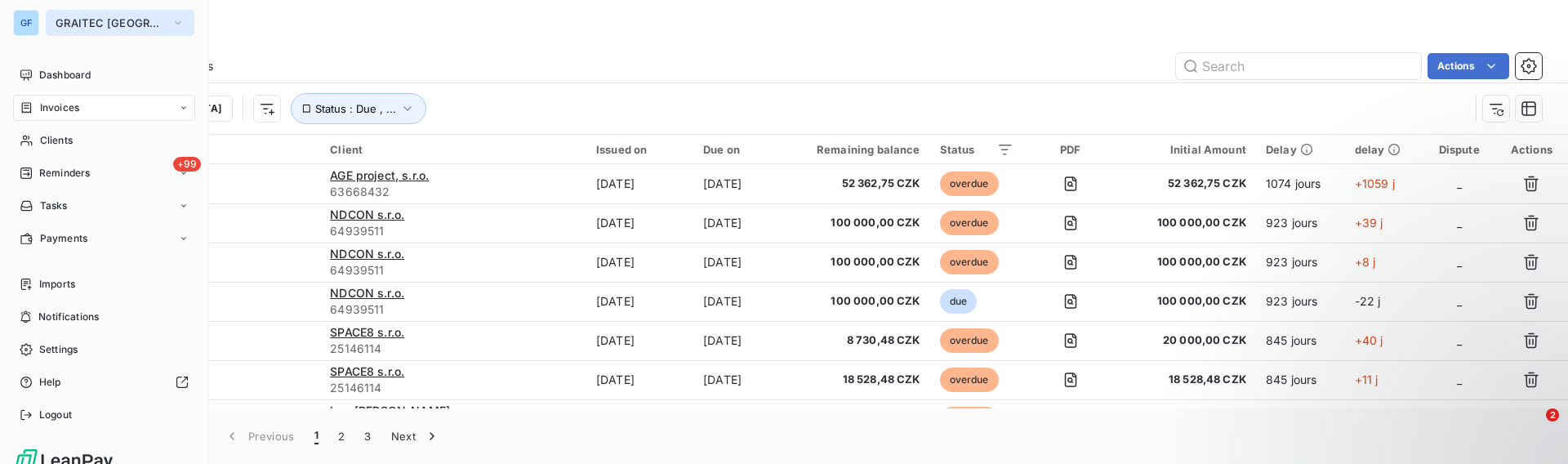
click at [80, 26] on span "GRAITEC [GEOGRAPHIC_DATA]" at bounding box center [110, 22] width 109 height 13
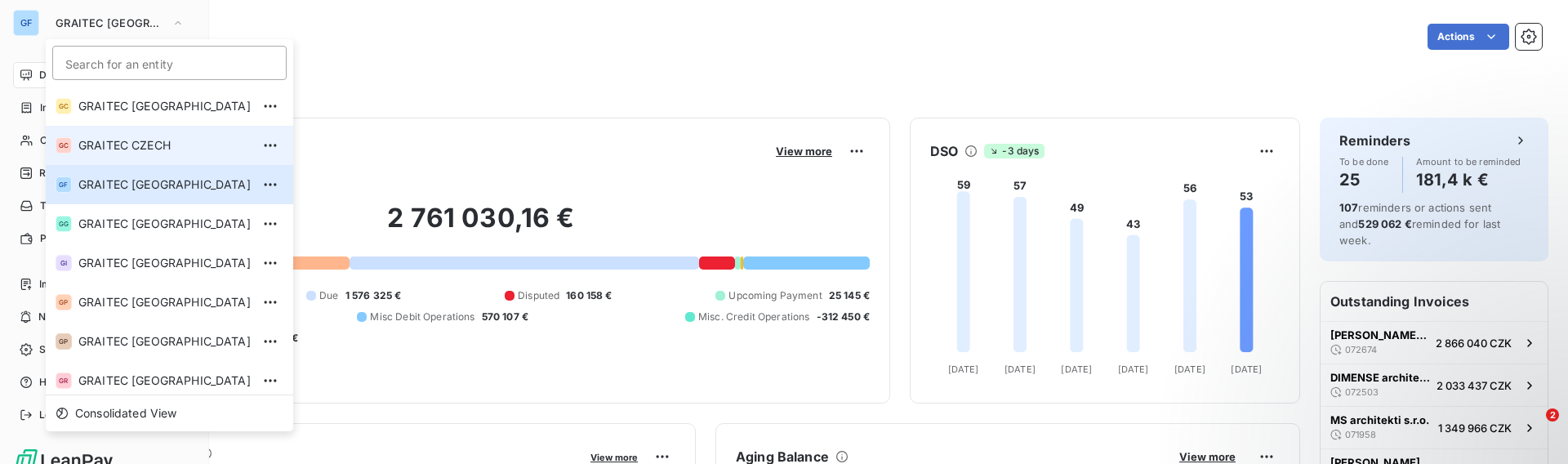
click at [128, 148] on span "GRAITEC CZECH" at bounding box center [164, 145] width 172 height 17
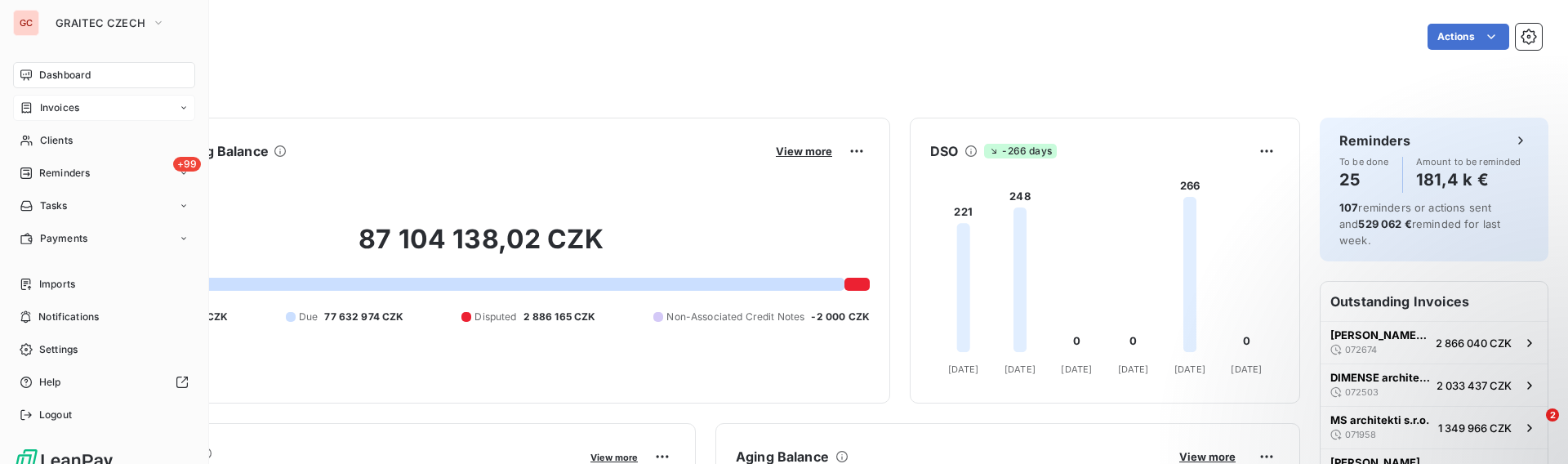
click at [80, 115] on div "Invoices" at bounding box center [103, 107] width 182 height 26
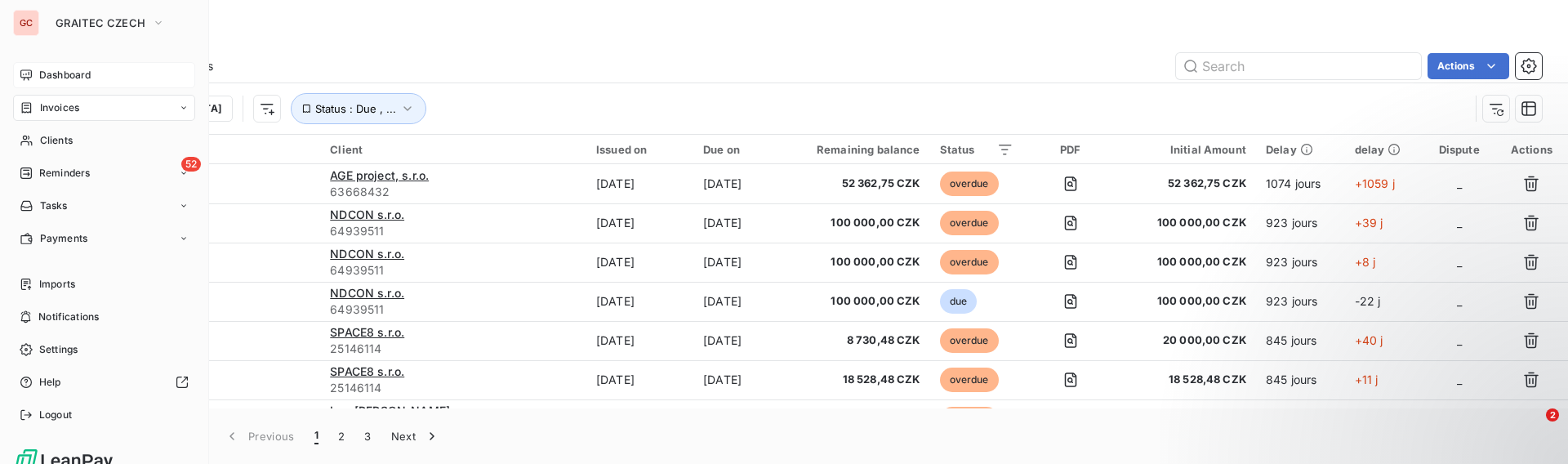
click at [81, 77] on span "Dashboard" at bounding box center [64, 75] width 52 height 15
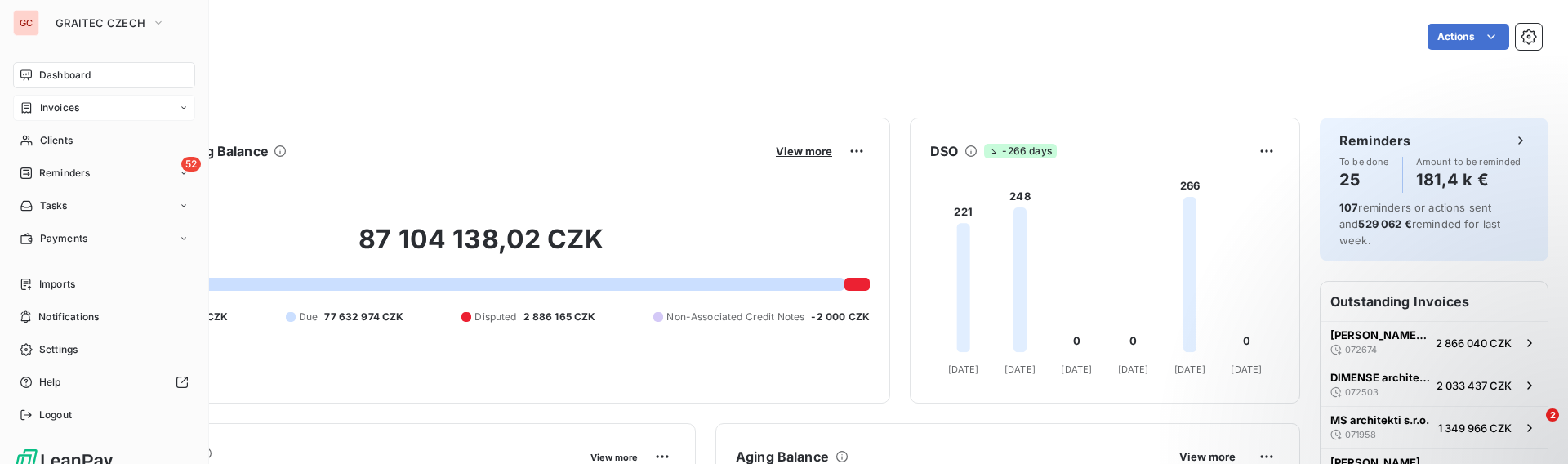
click at [42, 97] on div "Invoices" at bounding box center [103, 107] width 182 height 26
click at [114, 21] on span "GRAITEC CZECH" at bounding box center [100, 22] width 90 height 13
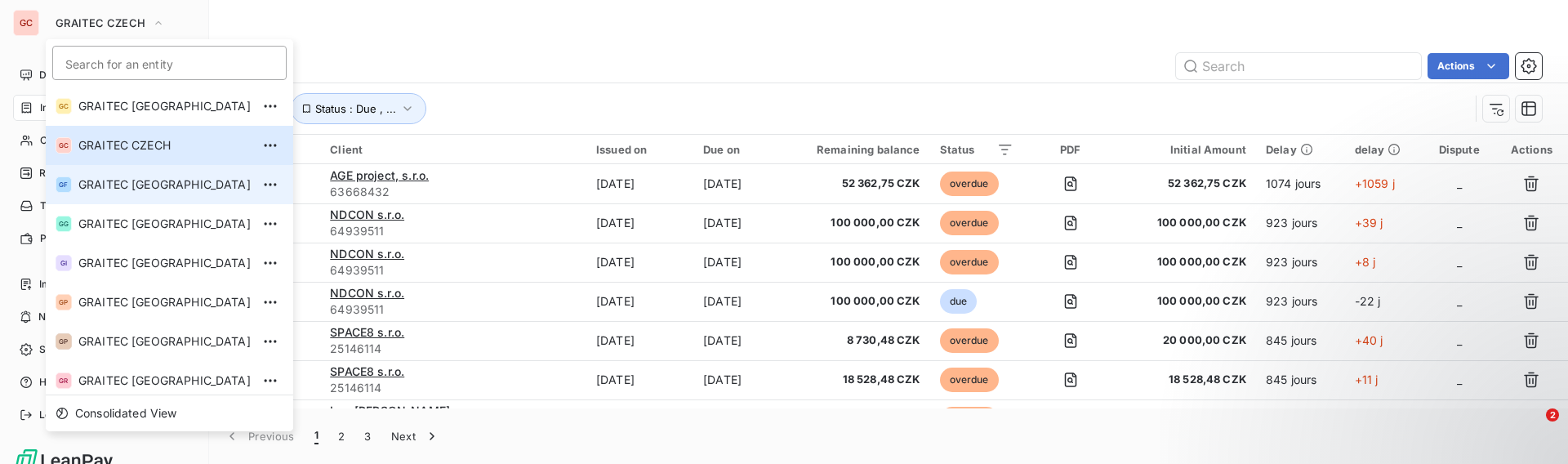
click at [154, 195] on li "GF GRAITEC [GEOGRAPHIC_DATA]" at bounding box center [169, 184] width 247 height 39
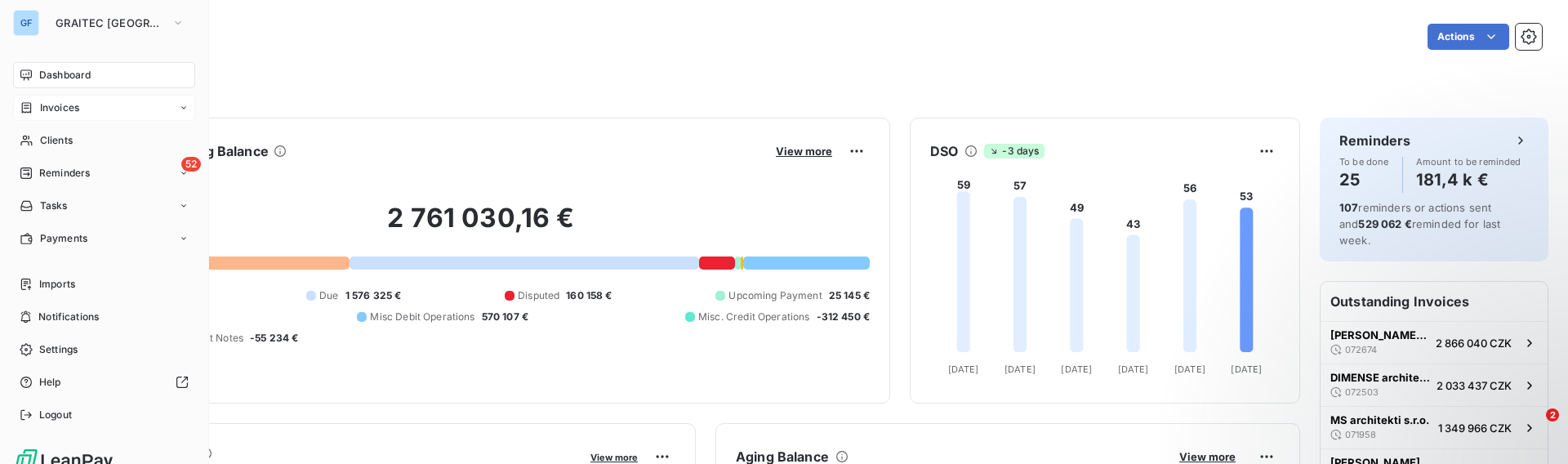
click at [48, 116] on div "Invoices" at bounding box center [103, 107] width 182 height 26
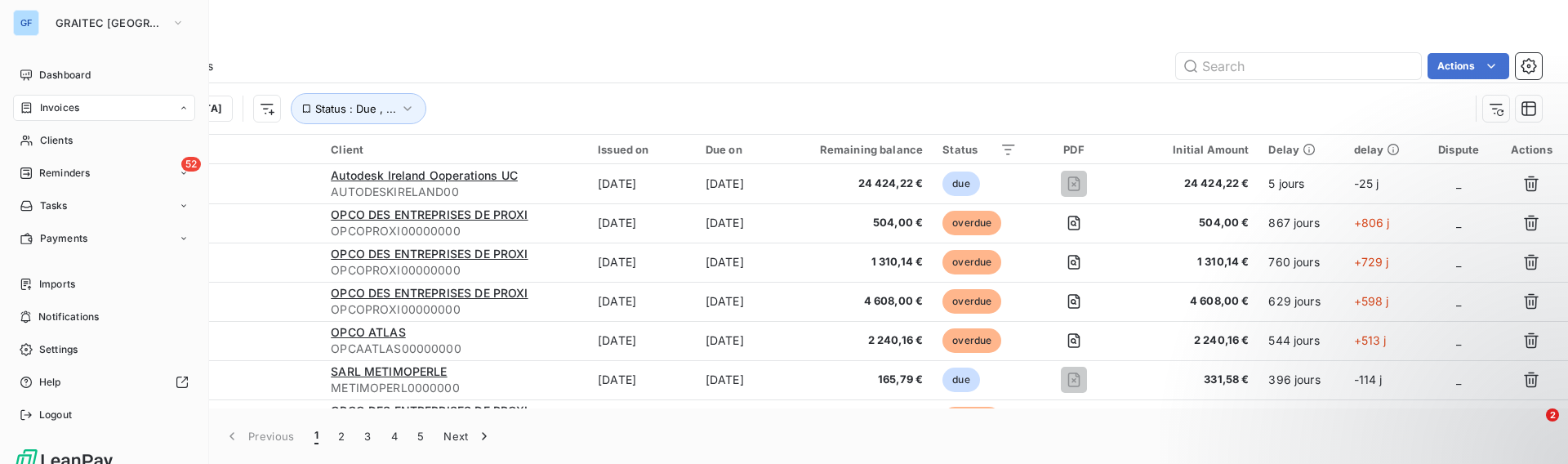
drag, startPoint x: 68, startPoint y: 146, endPoint x: 74, endPoint y: 165, distance: 19.9
click at [70, 148] on div "Clients" at bounding box center [103, 140] width 182 height 26
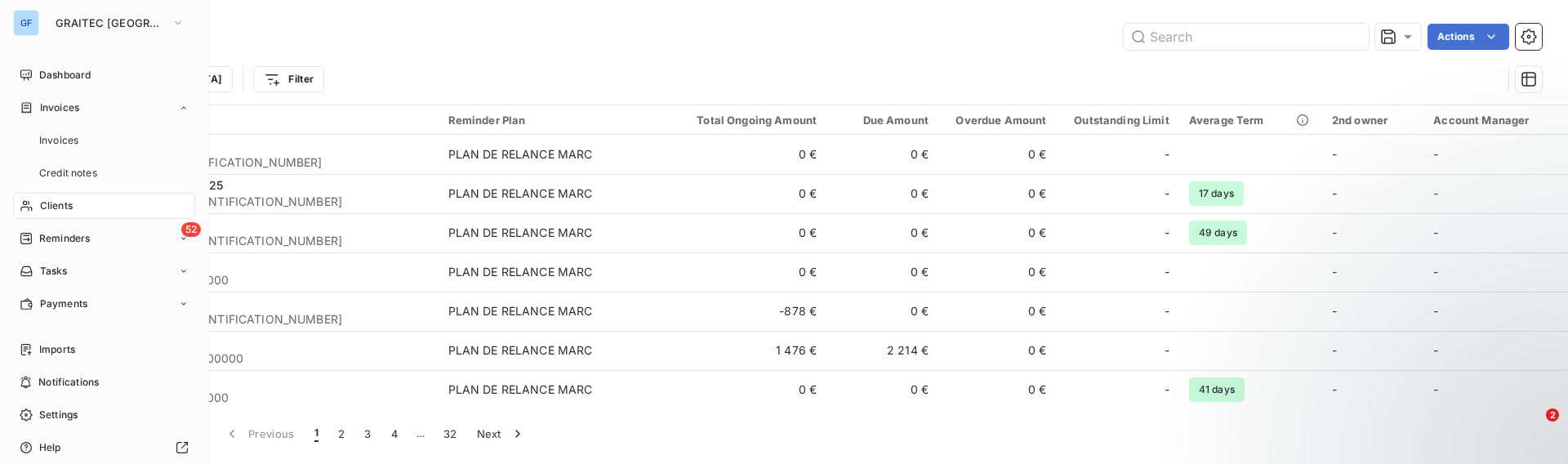
click at [90, 124] on div "Invoices Invoices Credit notes" at bounding box center [103, 140] width 182 height 91
click at [94, 141] on div "Invoices" at bounding box center [114, 140] width 163 height 26
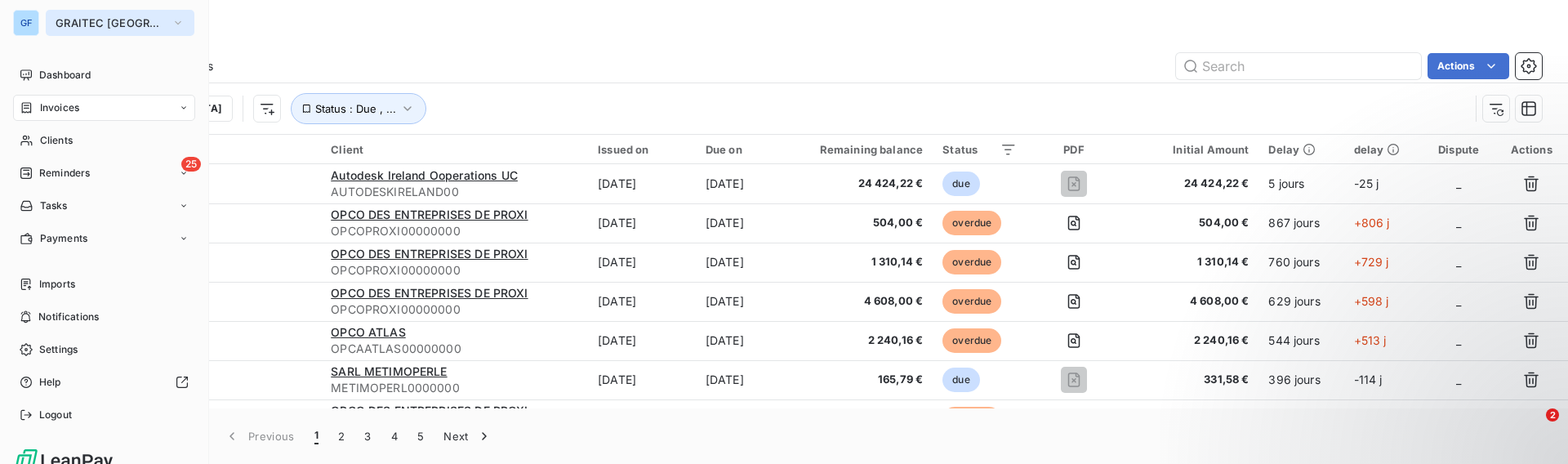
click at [91, 34] on button "GRAITEC [GEOGRAPHIC_DATA]" at bounding box center [120, 22] width 149 height 26
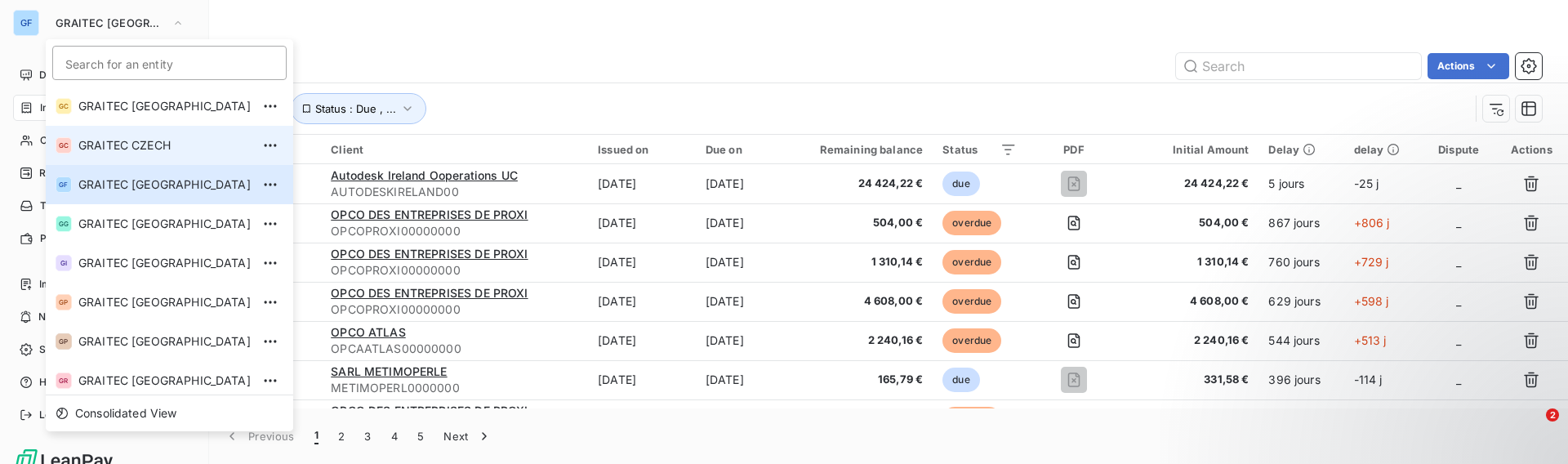
click at [155, 152] on span "GRAITEC CZECH" at bounding box center [164, 145] width 172 height 17
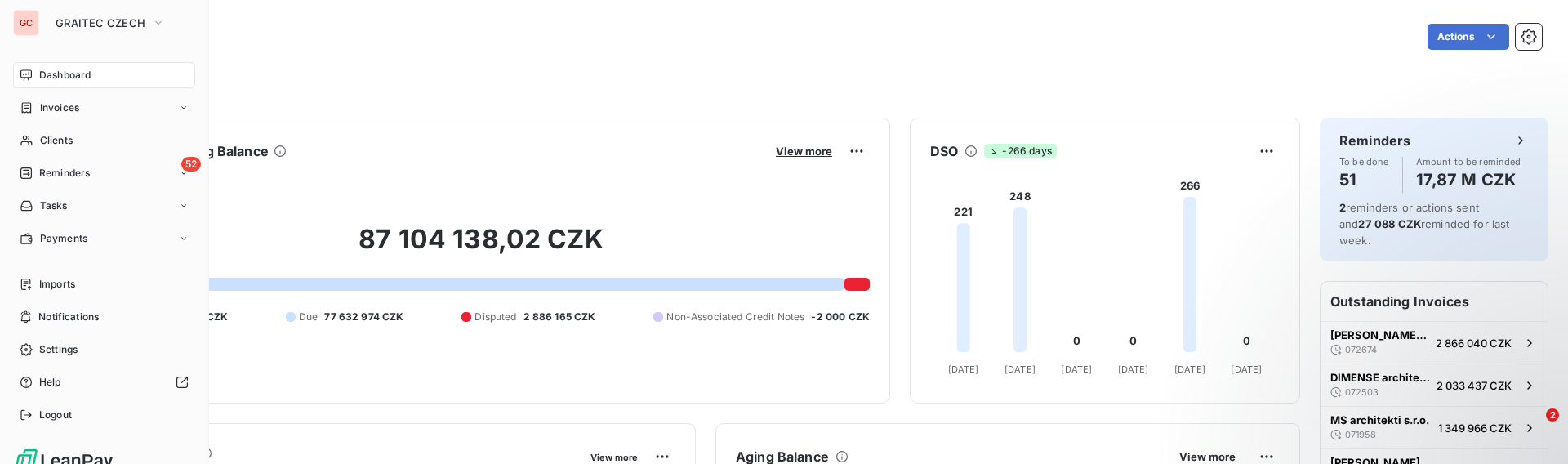
click at [11, 419] on div "GC GRAITEC CZECH Dashboard Invoices Clients 52 Reminders Tasks Payments Imports…" at bounding box center [104, 232] width 209 height 464
click at [28, 416] on icon at bounding box center [25, 413] width 13 height 13
